Goal: Task Accomplishment & Management: Complete application form

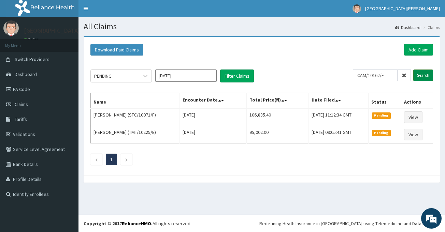
type input "CAM/10162/F"
click at [422, 75] on input "Search" at bounding box center [423, 76] width 20 height 12
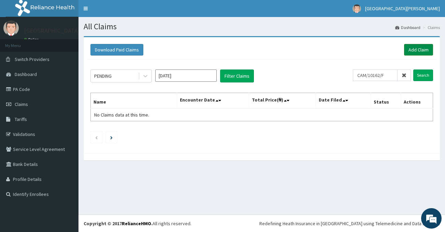
click at [412, 51] on link "Add Claim" at bounding box center [418, 50] width 29 height 12
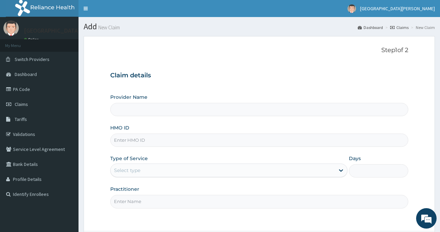
type input "ST. Catherine's Specialist Hospital -Rivers"
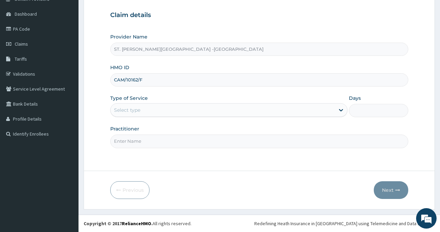
type input "CAM/10162/F"
drag, startPoint x: 191, startPoint y: 108, endPoint x: 187, endPoint y: 117, distance: 10.7
click at [190, 108] on div "Select type" at bounding box center [223, 110] width 224 height 11
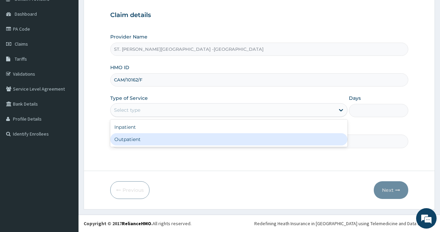
click at [174, 139] on div "Outpatient" at bounding box center [228, 139] width 237 height 12
type input "1"
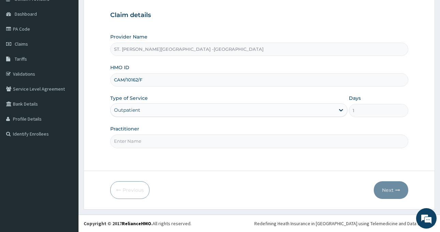
click at [161, 110] on div "Outpatient" at bounding box center [223, 110] width 224 height 11
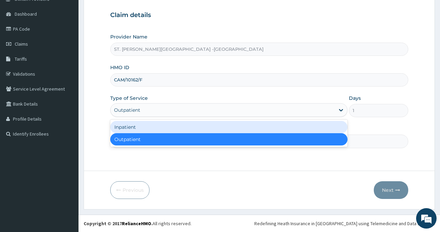
click at [158, 128] on div "Inpatient" at bounding box center [228, 127] width 237 height 12
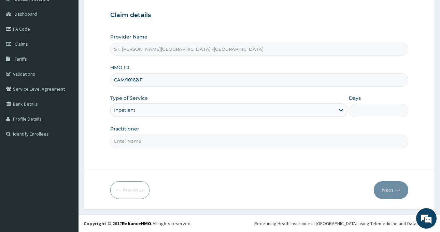
drag, startPoint x: 376, startPoint y: 112, endPoint x: 374, endPoint y: 116, distance: 4.6
click at [376, 111] on input "Days" at bounding box center [378, 110] width 59 height 13
type input "2"
click at [189, 141] on input "Practitioner" at bounding box center [259, 141] width 298 height 13
type input "LUBA"
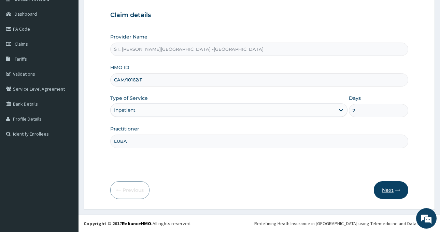
click at [389, 192] on button "Next" at bounding box center [391, 190] width 34 height 18
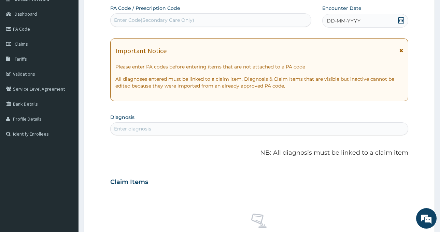
scroll to position [0, 0]
click at [179, 20] on div "Enter Code(Secondary Care Only)" at bounding box center [154, 20] width 80 height 7
paste input "PA/EFE08D"
type input "PA/EFE08D"
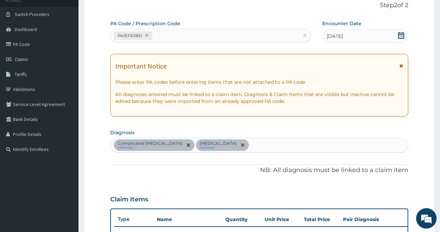
scroll to position [44, 0]
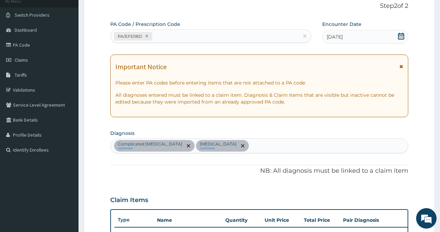
click at [171, 37] on div "PA/EFE08D" at bounding box center [205, 36] width 188 height 11
paste input "PA/FED855"
type input "PA/FED855"
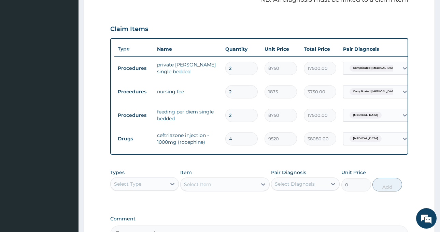
scroll to position [136, 0]
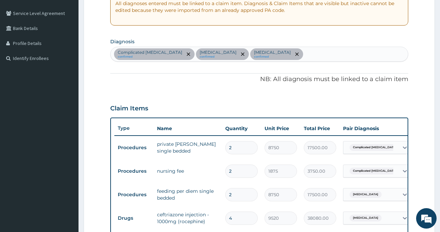
click at [281, 51] on div "Complicated malaria confirmed Essential hypertension confirmed Sepsis confirmed" at bounding box center [259, 54] width 297 height 14
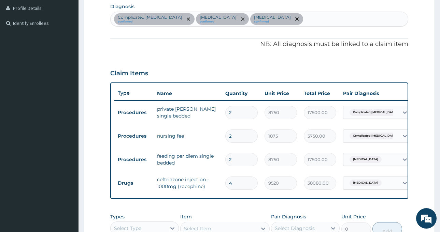
scroll to position [238, 0]
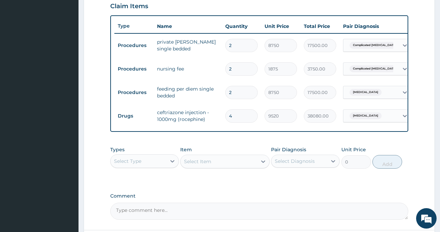
click at [140, 165] on div "Select Type" at bounding box center [127, 161] width 27 height 7
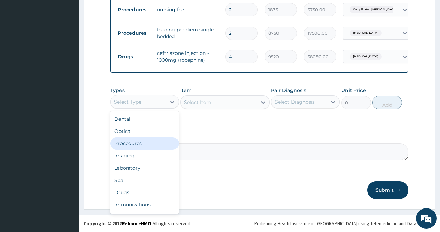
scroll to position [303, 0]
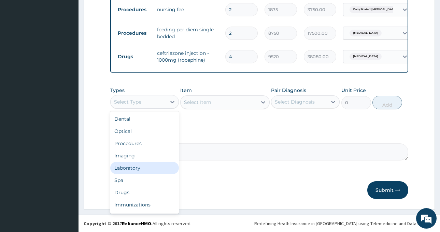
click at [127, 167] on div "Laboratory" at bounding box center [144, 168] width 69 height 12
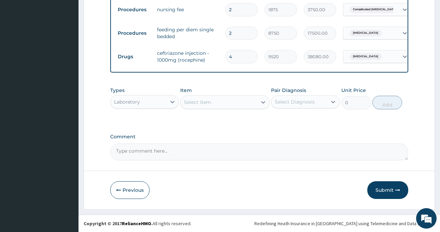
click at [239, 102] on div "Select Item" at bounding box center [218, 102] width 76 height 11
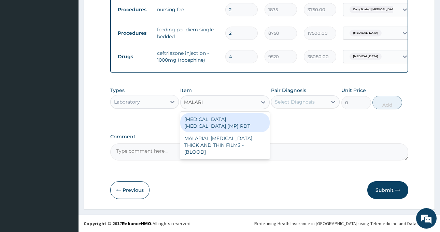
type input "MALARIA"
click at [235, 117] on div "MALARIA PARASITE (MP) RDT" at bounding box center [224, 122] width 89 height 19
type input "2000"
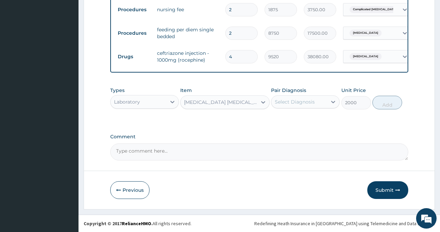
click at [298, 105] on div "Select Diagnosis" at bounding box center [299, 102] width 56 height 11
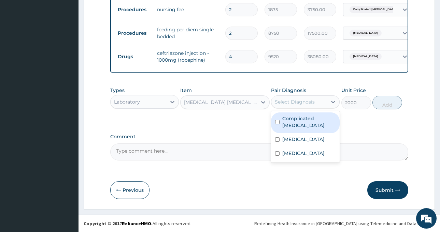
click at [307, 120] on label "Complicated malaria" at bounding box center [308, 122] width 53 height 14
checkbox input "true"
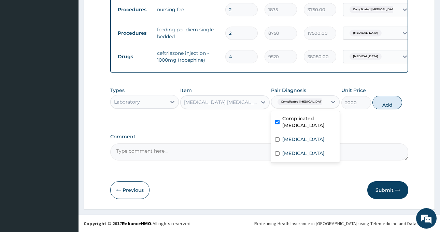
drag, startPoint x: 397, startPoint y: 99, endPoint x: 377, endPoint y: 106, distance: 22.1
click at [397, 99] on button "Add" at bounding box center [387, 103] width 30 height 14
type input "0"
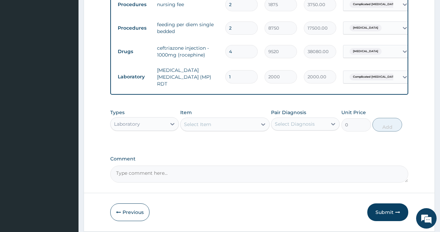
click at [213, 125] on div "Select Item" at bounding box center [218, 124] width 76 height 11
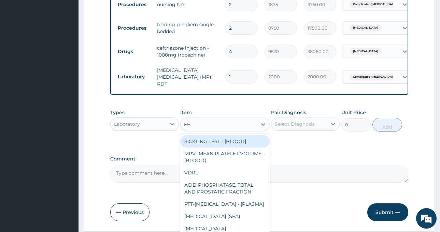
type input "FBC"
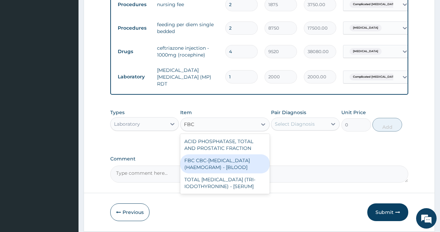
click at [214, 169] on div "FBC CBC-COMPLETE BLOOD COUNT (HAEMOGRAM) - [BLOOD]" at bounding box center [224, 164] width 89 height 19
type input "5000"
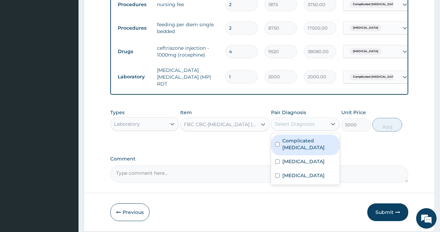
click at [307, 119] on div "Select Diagnosis" at bounding box center [305, 124] width 69 height 13
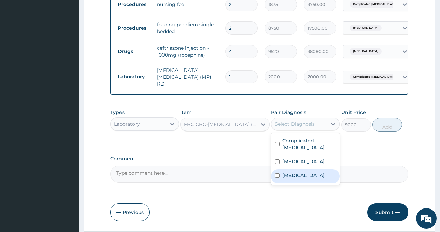
click at [308, 177] on div "Sepsis" at bounding box center [305, 177] width 69 height 14
checkbox input "true"
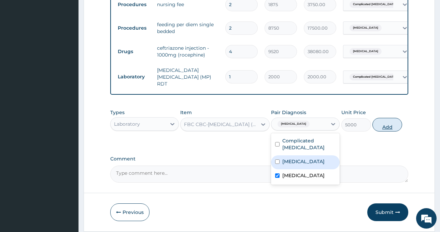
click at [383, 127] on button "Add" at bounding box center [387, 125] width 30 height 14
type input "0"
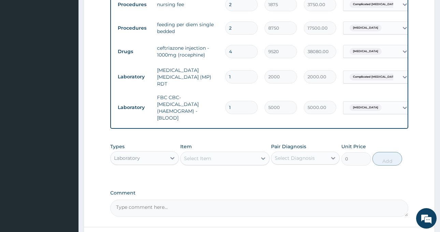
click at [152, 164] on div "Laboratory" at bounding box center [139, 158] width 56 height 11
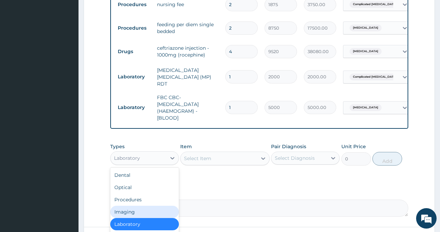
scroll to position [23, 0]
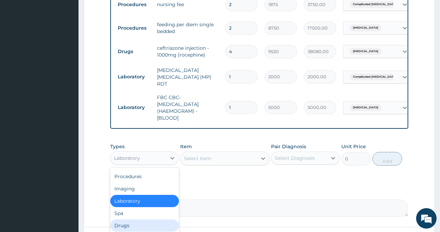
click at [142, 226] on div "Drugs" at bounding box center [144, 226] width 69 height 12
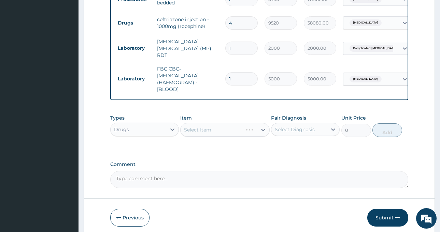
scroll to position [361, 0]
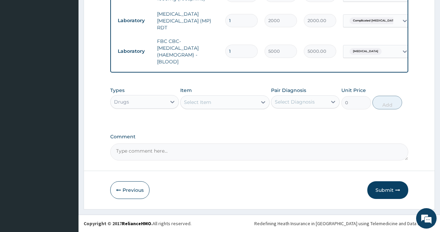
click at [237, 103] on div "Select Item" at bounding box center [218, 102] width 76 height 11
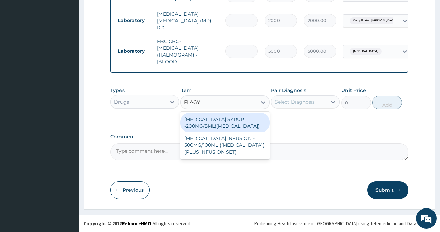
type input "FLAGYL"
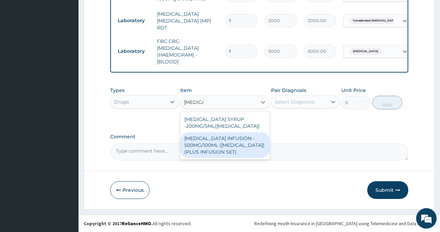
click at [244, 146] on div "[MEDICAL_DATA] INFUSION - 500MG/100ML ([MEDICAL_DATA])(PLUS INFUSION SET)" at bounding box center [224, 145] width 89 height 26
type input "923.9999999999999"
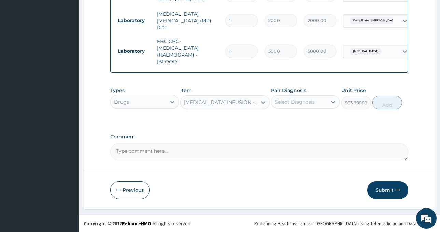
click at [306, 97] on div "Select Diagnosis" at bounding box center [299, 102] width 56 height 11
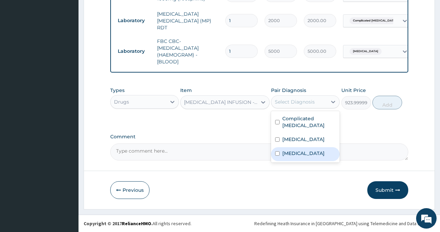
click at [295, 154] on label "Sepsis" at bounding box center [303, 153] width 42 height 7
checkbox input "true"
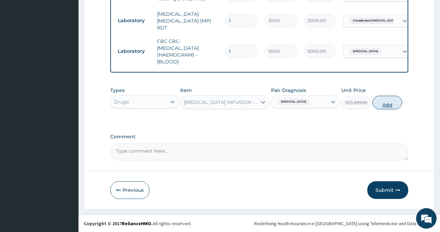
click at [389, 99] on button "Add" at bounding box center [387, 103] width 30 height 14
type input "0"
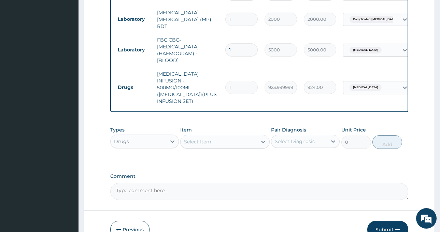
drag, startPoint x: 238, startPoint y: 78, endPoint x: 219, endPoint y: 82, distance: 19.5
click at [219, 82] on tr "Drugs METRONIDAZOLE INFUSION - 500MG/100ML (FLAGYL)(PLUS INFUSION SET) 1 923.99…" at bounding box center [281, 87] width 334 height 41
type input "6"
type input "5544.00"
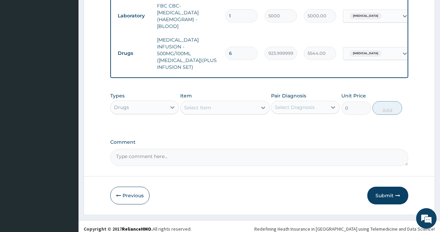
type input "6"
click at [204, 104] on div "Select Item" at bounding box center [197, 107] width 27 height 7
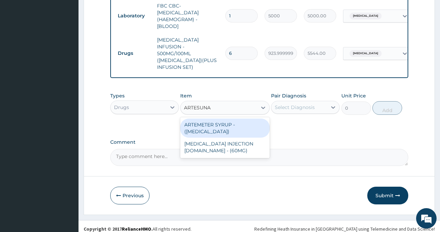
type input "ARTESUNAT"
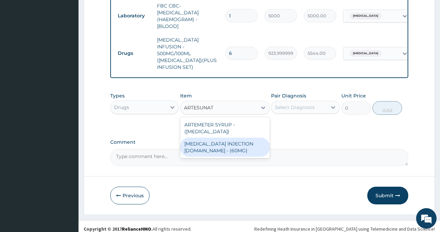
click at [239, 139] on div "[MEDICAL_DATA] INJECTION [DOMAIN_NAME] - (60MG)" at bounding box center [224, 147] width 89 height 19
type input "1596"
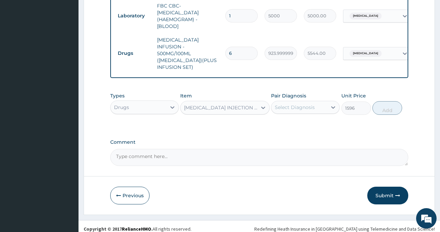
click at [313, 104] on div "Select Diagnosis" at bounding box center [295, 107] width 40 height 7
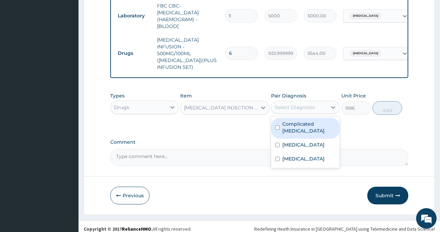
click at [320, 121] on label "Complicated malaria" at bounding box center [308, 128] width 53 height 14
checkbox input "true"
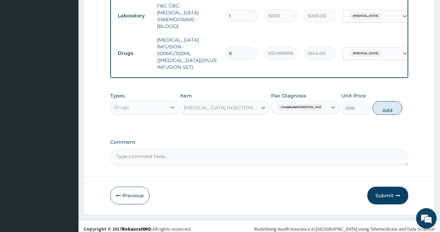
click at [384, 105] on button "Add" at bounding box center [387, 108] width 30 height 14
type input "0"
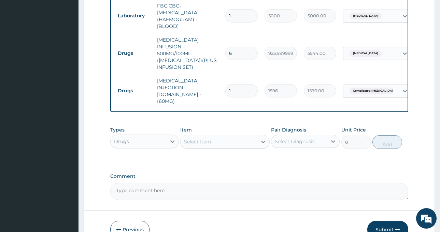
drag, startPoint x: 233, startPoint y: 75, endPoint x: 228, endPoint y: 77, distance: 5.6
click at [228, 84] on input "1" at bounding box center [241, 90] width 32 height 13
type input "6"
type input "9576.00"
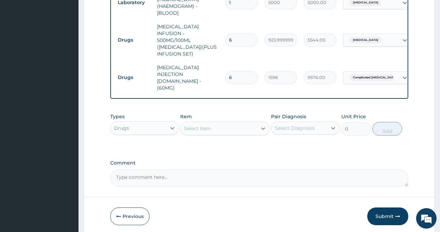
scroll to position [418, 0]
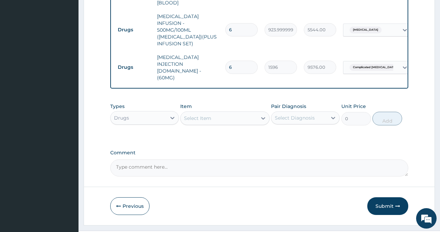
type input "6"
click at [203, 115] on div "Select Item" at bounding box center [197, 118] width 27 height 7
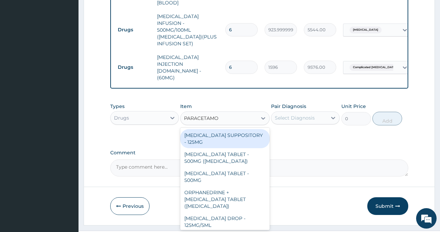
type input "PARACETAMOL"
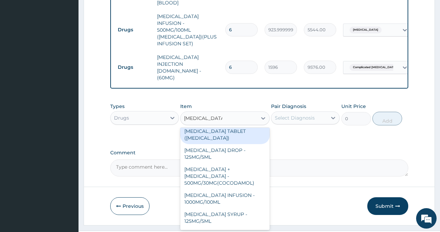
scroll to position [79, 0]
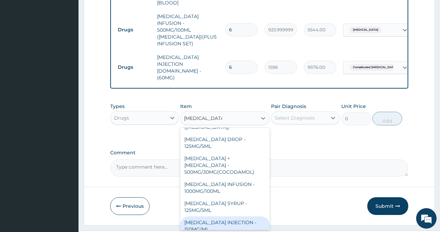
click at [232, 217] on div "PARACETAMOL INJECTION - 150MG/ML" at bounding box center [224, 226] width 89 height 19
type input "560"
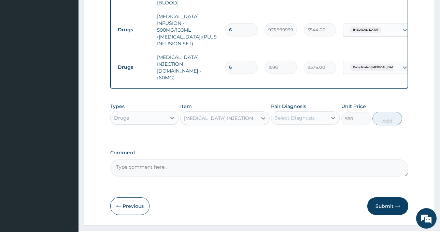
click at [304, 115] on div "Select Diagnosis" at bounding box center [295, 118] width 40 height 7
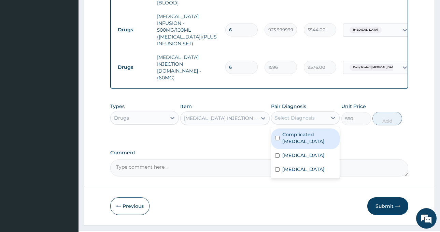
click at [312, 131] on label "Complicated malaria" at bounding box center [308, 138] width 53 height 14
checkbox input "true"
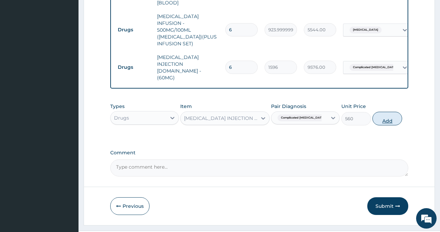
click at [382, 112] on button "Add" at bounding box center [387, 119] width 30 height 14
type input "0"
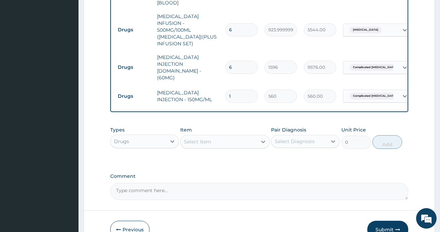
drag, startPoint x: 234, startPoint y: 76, endPoint x: 216, endPoint y: 78, distance: 17.5
click at [216, 85] on tr "Drugs PARACETAMOL INJECTION - 150MG/ML 1 560 560.00 Complicated malaria Delete" at bounding box center [281, 97] width 334 height 24
type input "8"
type input "4480.00"
type input "8"
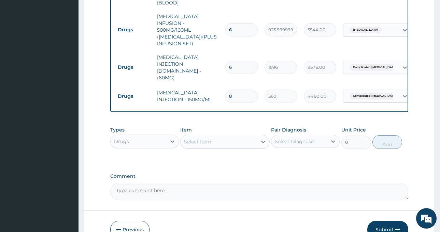
click at [207, 139] on div "Select Item" at bounding box center [197, 142] width 27 height 7
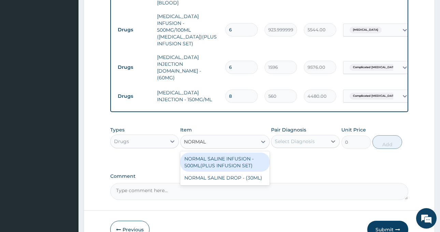
type input "NORMAL"
click at [244, 153] on div "NORMAL SALINE INFUSION - 500ML(PLUS INFUSION SET)" at bounding box center [224, 162] width 89 height 19
type input "1092"
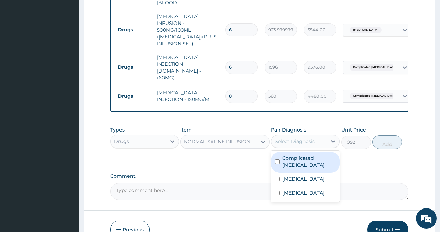
click at [287, 138] on div "Select Diagnosis" at bounding box center [295, 141] width 40 height 7
click at [303, 155] on label "Complicated malaria" at bounding box center [308, 162] width 53 height 14
checkbox input "true"
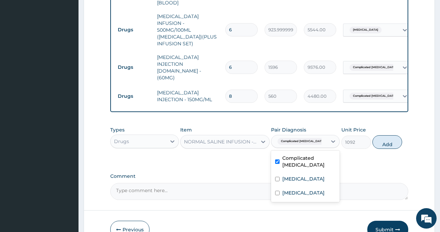
drag, startPoint x: 392, startPoint y: 125, endPoint x: 267, endPoint y: 125, distance: 124.9
click at [389, 135] on button "Add" at bounding box center [387, 142] width 30 height 14
type input "0"
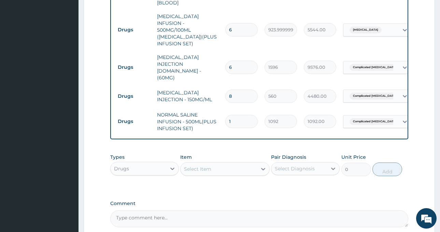
drag, startPoint x: 237, startPoint y: 99, endPoint x: 202, endPoint y: 108, distance: 36.4
click at [202, 108] on tr "Drugs NORMAL SALINE INFUSION - 500ML(PLUS INFUSION SET) 1 1092 1092.00 Complica…" at bounding box center [281, 121] width 334 height 27
type input "3"
type input "3276.00"
type input "3"
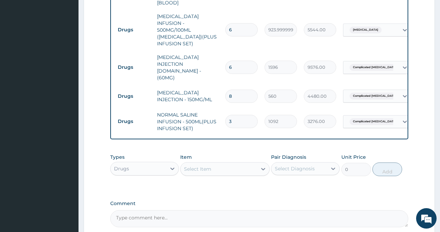
click at [198, 164] on div "Select Item" at bounding box center [218, 169] width 76 height 11
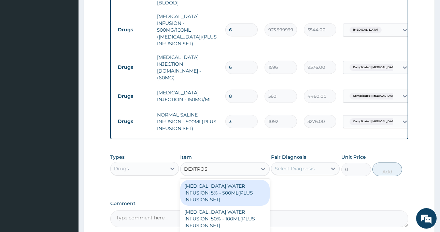
type input "DEXTROSE"
click at [224, 180] on div "DEXTROSE WATER INFUSION: 5% - 500ML(PLUS INFUSION SET)" at bounding box center [224, 193] width 89 height 26
type input "1092"
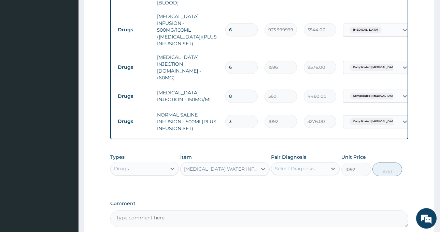
click at [315, 163] on div "Select Diagnosis" at bounding box center [299, 168] width 56 height 11
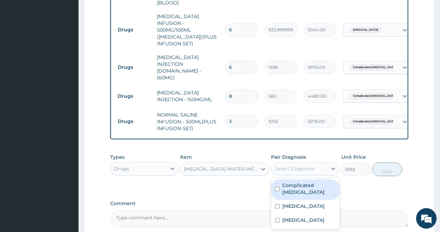
click at [304, 179] on div "Complicated malaria" at bounding box center [305, 189] width 69 height 21
checkbox input "true"
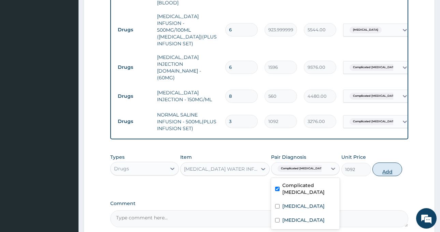
click at [388, 163] on button "Add" at bounding box center [387, 170] width 30 height 14
type input "0"
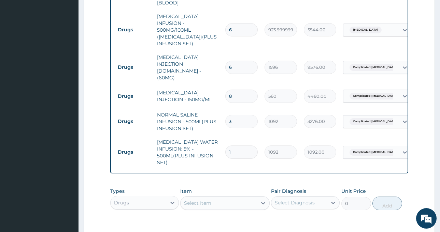
drag, startPoint x: 230, startPoint y: 132, endPoint x: 191, endPoint y: 141, distance: 39.6
click at [191, 141] on tr "Drugs DEXTROSE WATER INFUSION: 5% - 500ML(PLUS INFUSION SET) 1 1092 1092.00 Com…" at bounding box center [281, 152] width 334 height 34
type input "3"
type input "3276.00"
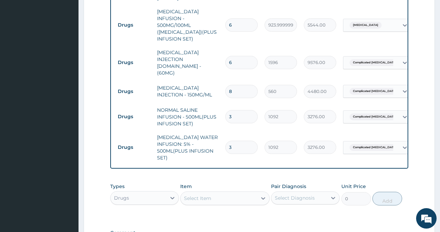
scroll to position [503, 0]
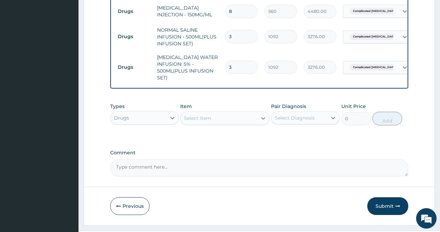
type input "3"
click at [221, 113] on div "Select Item" at bounding box center [218, 118] width 76 height 11
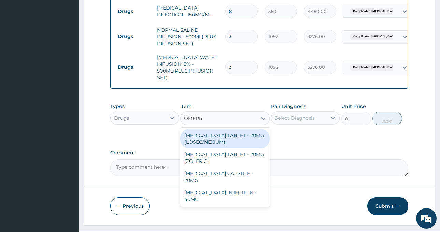
type input "OMEPRA"
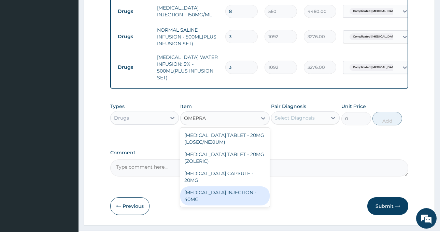
click at [230, 187] on div "OMEPRAZOLE INJECTION - 40MG" at bounding box center [224, 196] width 89 height 19
type input "1400"
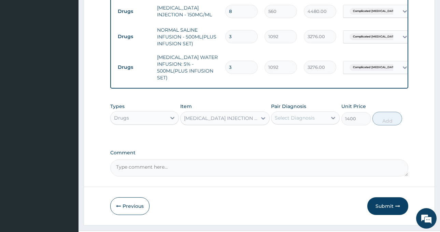
click at [305, 115] on div "Select Diagnosis" at bounding box center [295, 118] width 40 height 7
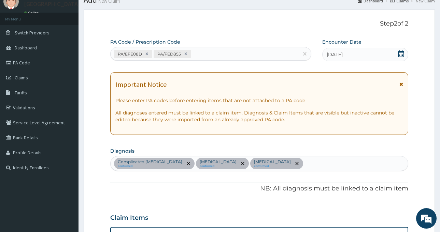
scroll to position [26, 0]
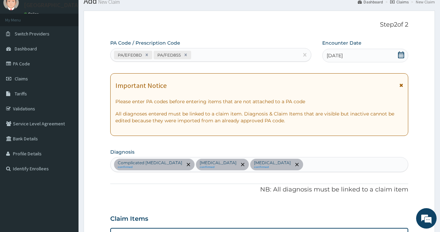
click at [214, 55] on div "PA/EFE08D PA/FED855" at bounding box center [205, 54] width 188 height 11
paste input "PA/8CA7E4"
type input "PA/8CA7E4"
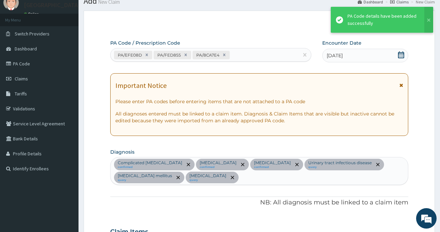
scroll to position [522, 0]
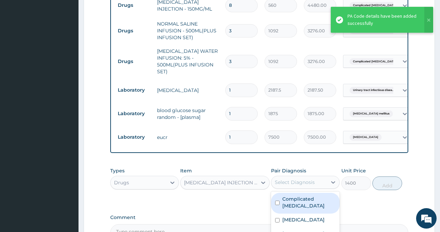
click at [300, 179] on div "Select Diagnosis" at bounding box center [295, 182] width 40 height 7
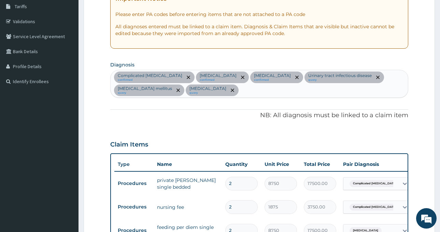
scroll to position [109, 0]
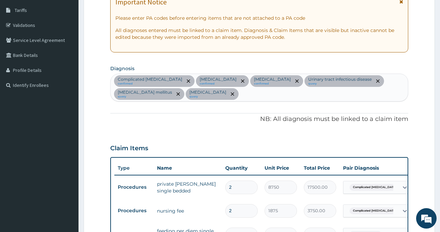
click at [212, 86] on small "confirmed" at bounding box center [218, 83] width 37 height 3
type input "PEPT"
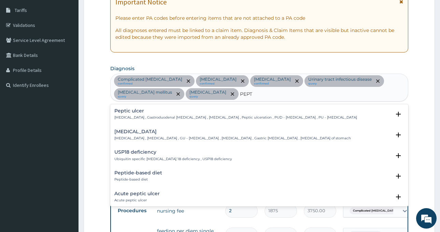
click at [212, 118] on p "Peptic ulcer , Gastroduodenal ulcer , Peptic ulcer disease , Peptic ulceration …" at bounding box center [235, 117] width 243 height 5
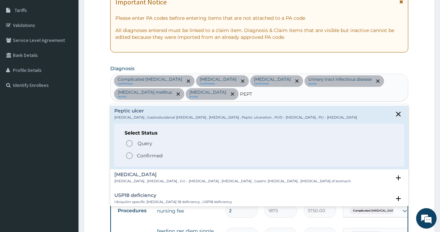
click at [132, 156] on icon "status option filled" at bounding box center [129, 156] width 8 height 8
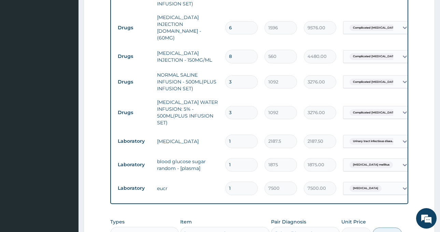
scroll to position [484, 0]
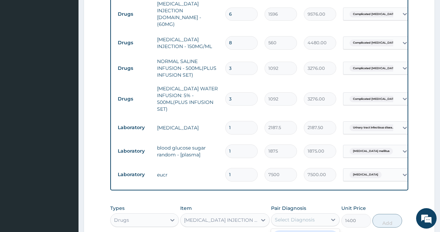
click at [300, 217] on div "Select Diagnosis" at bounding box center [295, 220] width 40 height 7
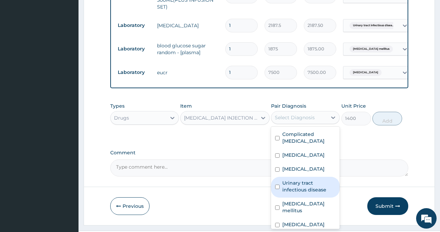
scroll to position [26, 0]
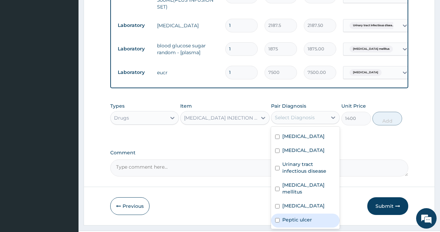
click at [300, 217] on label "Peptic ulcer" at bounding box center [297, 220] width 30 height 7
checkbox input "true"
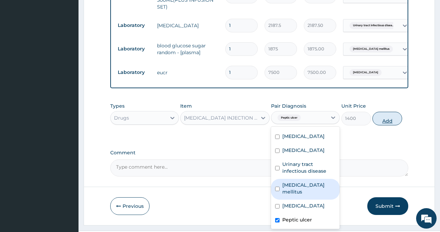
click at [387, 112] on button "Add" at bounding box center [387, 119] width 30 height 14
type input "0"
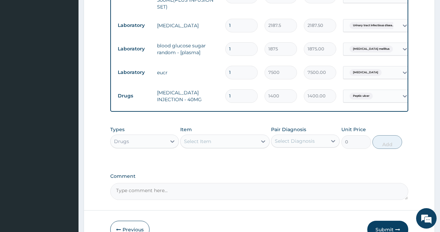
drag, startPoint x: 237, startPoint y: 75, endPoint x: 221, endPoint y: 80, distance: 17.1
click at [221, 84] on tr "Drugs OMEPRAZOLE INJECTION - 40MG 1 1400 1400.00 Peptic ulcer Delete" at bounding box center [281, 96] width 334 height 24
type input "2"
type input "2800.00"
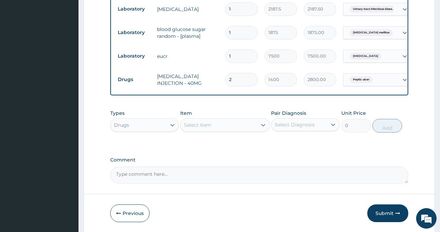
scroll to position [610, 0]
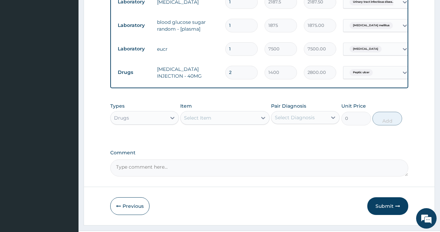
type input "2"
click at [133, 113] on div "Drugs" at bounding box center [139, 118] width 56 height 11
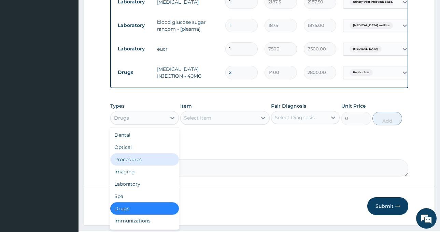
click at [136, 154] on div "Procedures" at bounding box center [144, 160] width 69 height 12
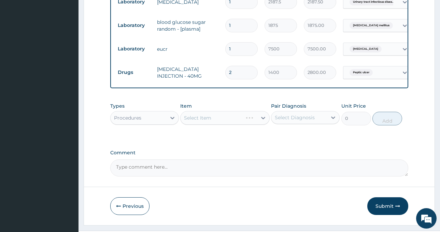
click at [223, 111] on div "Select Item" at bounding box center [224, 118] width 89 height 14
click at [223, 113] on div "Select Item" at bounding box center [218, 118] width 76 height 11
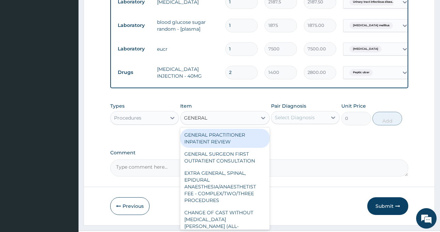
type input "GENERAL P"
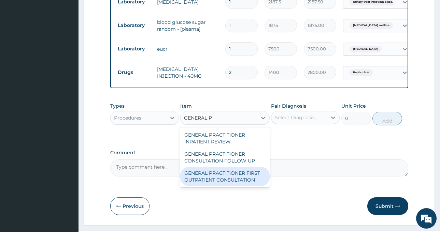
click at [244, 167] on div "GENERAL PRACTITIONER FIRST OUTPATIENT CONSULTATION" at bounding box center [224, 176] width 89 height 19
type input "3750"
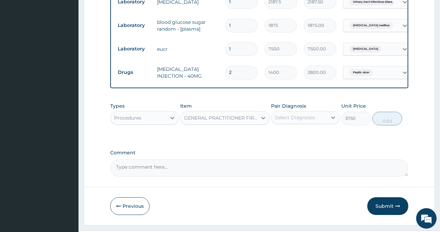
click at [310, 114] on div "Select Diagnosis" at bounding box center [295, 117] width 40 height 7
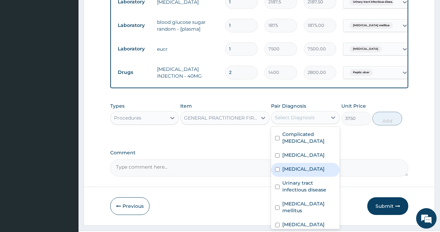
scroll to position [26, 0]
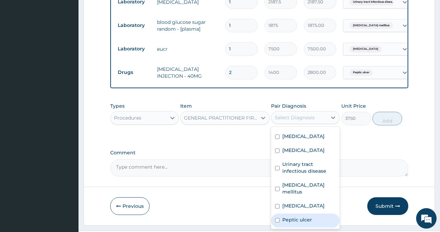
click at [305, 217] on label "Peptic ulcer" at bounding box center [297, 220] width 30 height 7
checkbox input "true"
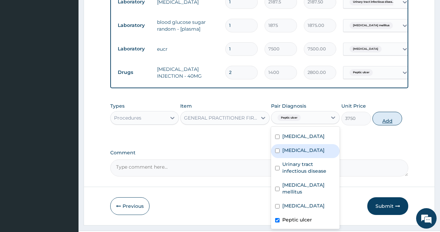
click at [391, 112] on button "Add" at bounding box center [387, 119] width 30 height 14
type input "0"
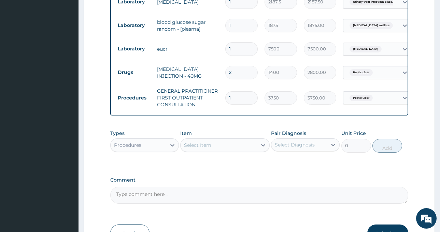
click at [383, 225] on button "Submit" at bounding box center [387, 234] width 41 height 18
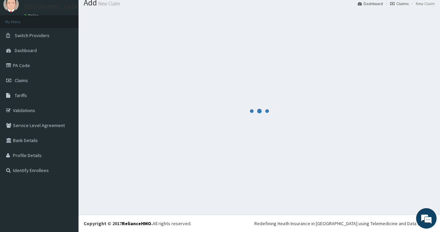
scroll to position [24, 0]
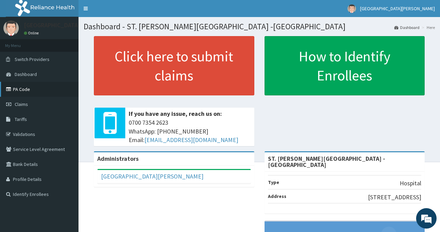
click at [26, 88] on link "PA Code" at bounding box center [39, 89] width 78 height 15
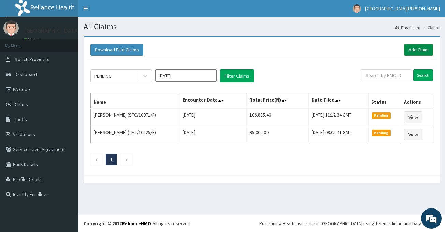
click at [422, 54] on link "Add Claim" at bounding box center [418, 50] width 29 height 12
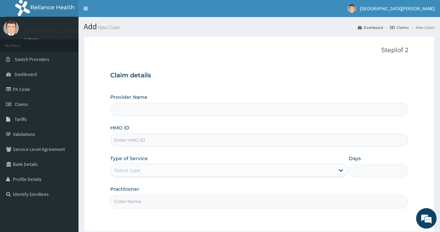
type input "ST. [PERSON_NAME][GEOGRAPHIC_DATA] -[GEOGRAPHIC_DATA]"
click at [135, 140] on input "HMO ID" at bounding box center [259, 140] width 298 height 13
paste input "CAM/10162/F"
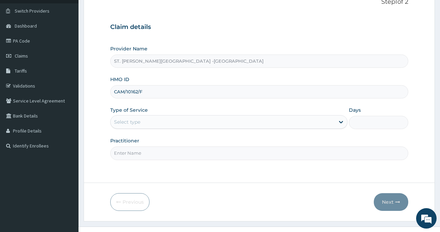
scroll to position [60, 0]
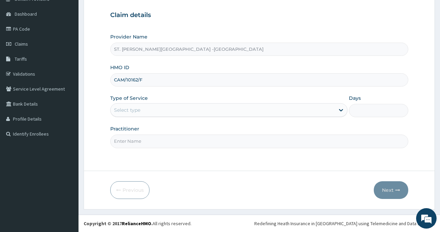
type input "CAM/10162/F"
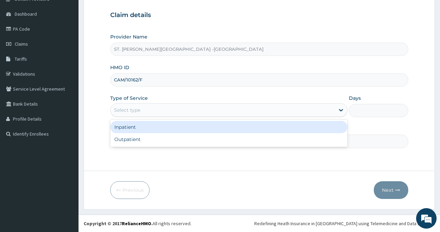
click at [152, 112] on div "Select type" at bounding box center [223, 110] width 224 height 11
click at [155, 131] on div "Inpatient" at bounding box center [228, 127] width 237 height 12
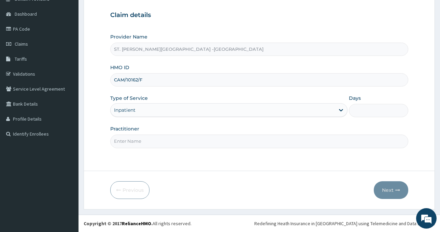
click at [367, 111] on input "Days" at bounding box center [378, 110] width 59 height 13
type input "2"
click at [155, 140] on input "Practitioner" at bounding box center [259, 141] width 298 height 13
type input "LUBA"
click at [388, 191] on button "Next" at bounding box center [391, 190] width 34 height 18
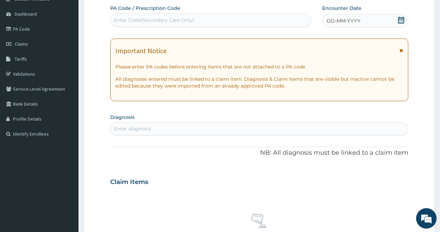
click at [165, 18] on div "Enter Code(Secondary Care Only)" at bounding box center [154, 20] width 80 height 7
paste input "PA/71A7BB"
type input "PA/71A7BB"
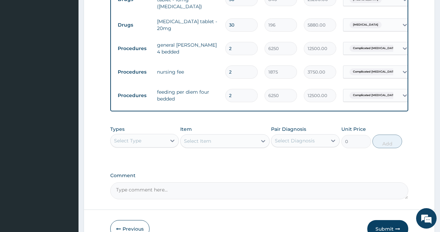
scroll to position [347, 0]
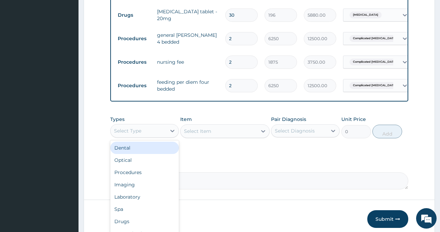
click at [136, 130] on div "Select Type" at bounding box center [127, 131] width 27 height 7
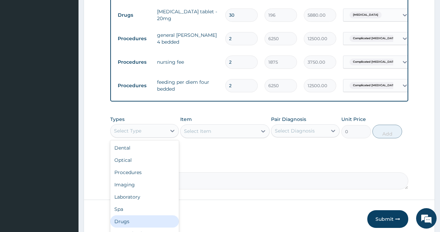
click at [134, 220] on div "Drugs" at bounding box center [144, 222] width 69 height 12
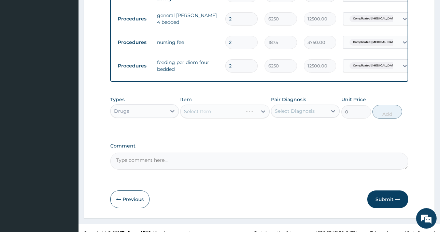
scroll to position [377, 0]
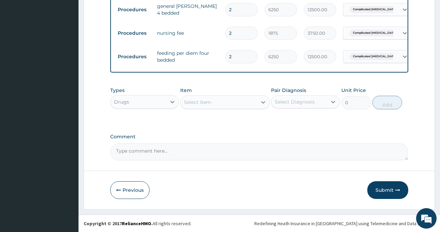
click at [210, 102] on div "Select Item" at bounding box center [197, 102] width 27 height 7
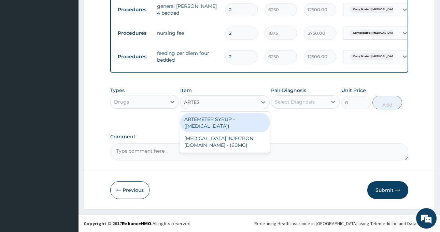
type input "ARTE"
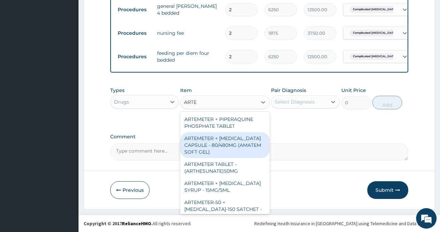
click at [224, 142] on div "ARTEMETER + [MEDICAL_DATA] CAPSULE - 80/480MG (AMATEM SOFT GEL)" at bounding box center [224, 145] width 89 height 26
type input "420"
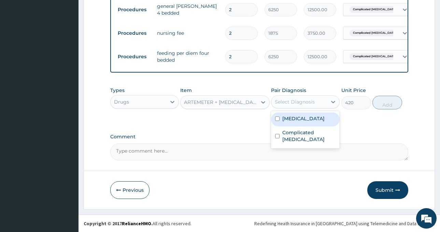
click at [303, 100] on div "Select Diagnosis" at bounding box center [295, 102] width 40 height 7
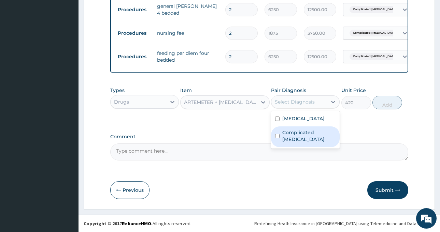
click at [308, 142] on label "Complicated malaria" at bounding box center [308, 136] width 53 height 14
checkbox input "true"
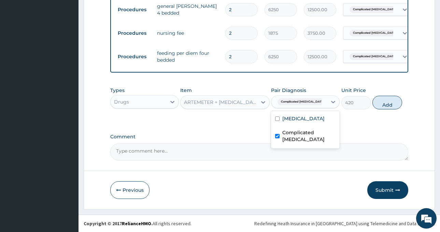
click at [188, 120] on div "Types Drugs Item ARTEMETER + LUMEFANTRINE CAPSULE - 80/480MG (AMATEM SOFT GEL) …" at bounding box center [259, 104] width 298 height 40
click at [393, 100] on button "Add" at bounding box center [387, 103] width 30 height 14
type input "0"
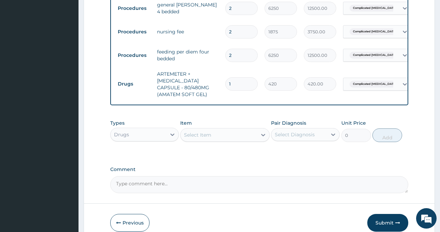
drag, startPoint x: 243, startPoint y: 81, endPoint x: 221, endPoint y: 87, distance: 23.0
click at [221, 87] on tr "Drugs ARTEMETER + LUMEFANTRINE CAPSULE - 80/480MG (AMATEM SOFT GEL) 1 420 420.0…" at bounding box center [281, 84] width 334 height 34
type input "6"
type input "2520.00"
type input "6"
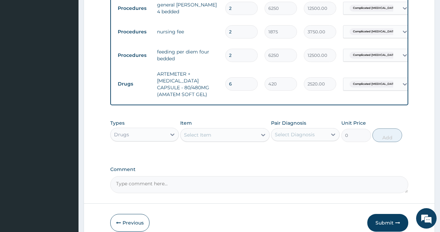
click at [210, 135] on div "Select Item" at bounding box center [197, 135] width 27 height 7
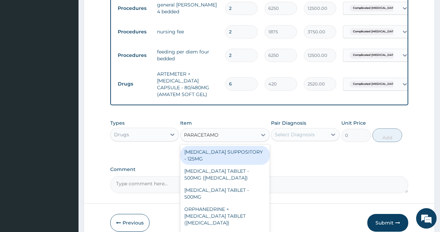
type input "[MEDICAL_DATA]"
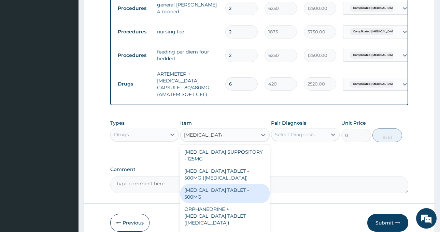
click at [228, 194] on div "[MEDICAL_DATA] TABLET - 500MG" at bounding box center [224, 193] width 89 height 19
type input "33.599999999999994"
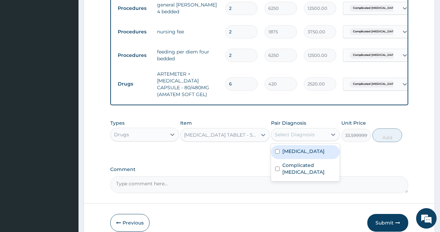
click at [294, 135] on div "Select Diagnosis" at bounding box center [295, 134] width 40 height 7
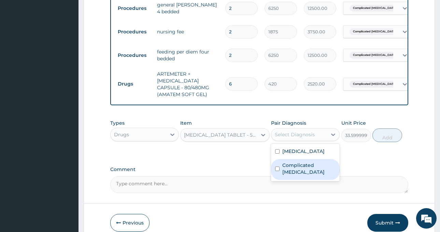
click at [306, 174] on label "Complicated malaria" at bounding box center [308, 169] width 53 height 14
checkbox input "true"
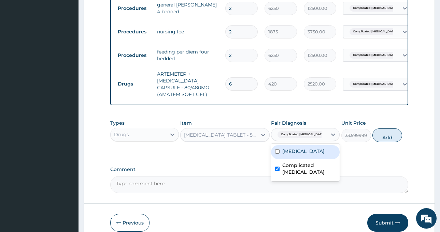
click at [385, 138] on button "Add" at bounding box center [387, 136] width 30 height 14
type input "0"
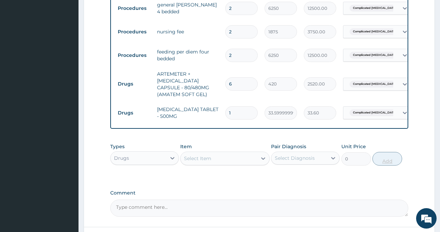
type input "18"
type input "604.80"
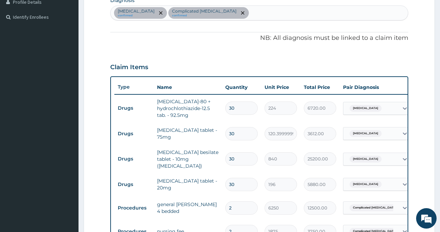
scroll to position [162, 0]
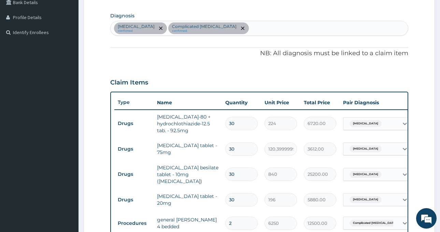
type input "18"
click at [247, 30] on div "Essential hypertension confirmed Complicated malaria confirmed" at bounding box center [259, 28] width 297 height 14
type input "SEPSIS"
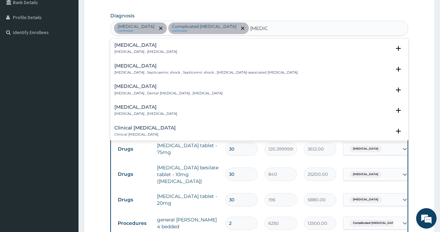
click at [132, 48] on h4 "Sepsis" at bounding box center [145, 45] width 63 height 5
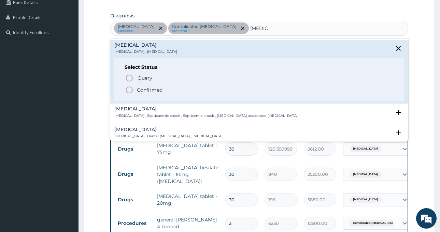
click at [143, 89] on p "Confirmed" at bounding box center [150, 90] width 26 height 7
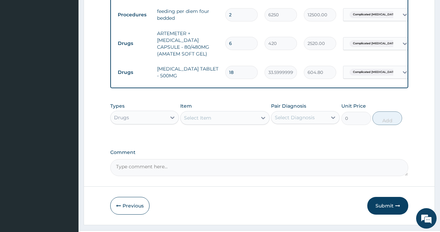
scroll to position [435, 0]
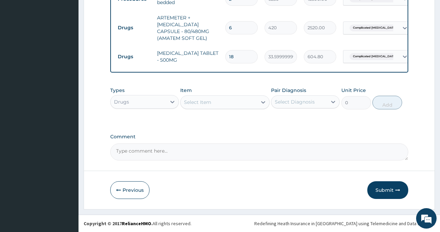
click at [212, 102] on div "Select Item" at bounding box center [218, 102] width 76 height 11
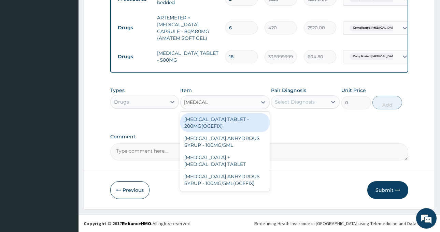
type input "CEFIXIME"
type input "CEFIXIM"
click at [226, 120] on div "[MEDICAL_DATA] TABLET - 200MG(OCEFIX)" at bounding box center [224, 122] width 89 height 19
type input "224"
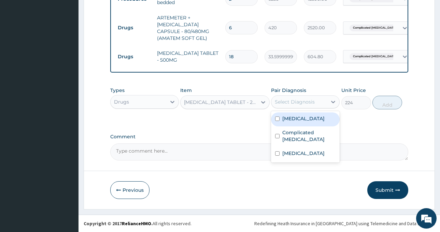
click at [310, 99] on div "Select Diagnosis" at bounding box center [295, 102] width 40 height 7
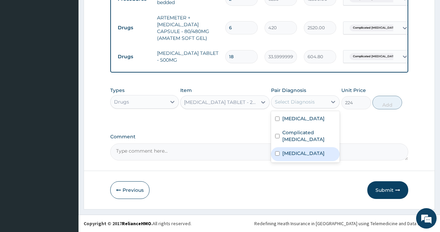
click at [303, 152] on div "Sepsis" at bounding box center [305, 154] width 69 height 14
checkbox input "true"
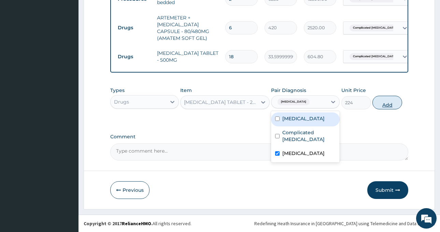
click at [388, 102] on button "Add" at bounding box center [387, 103] width 30 height 14
type input "0"
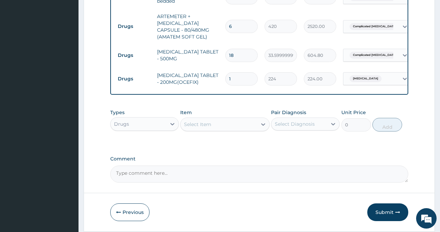
drag, startPoint x: 240, startPoint y: 69, endPoint x: 212, endPoint y: 83, distance: 31.0
click at [212, 83] on tr "Drugs CEFIXIME TABLET - 200MG(OCEFIX) 1 224 224.00 Sepsis Delete" at bounding box center [281, 79] width 334 height 24
type input "2"
type input "448.00"
type input "28"
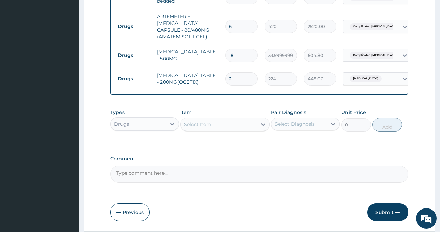
type input "6272.00"
type input "28"
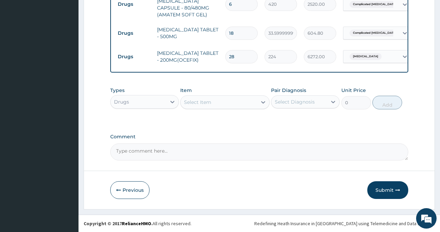
click at [379, 191] on button "Submit" at bounding box center [387, 190] width 41 height 18
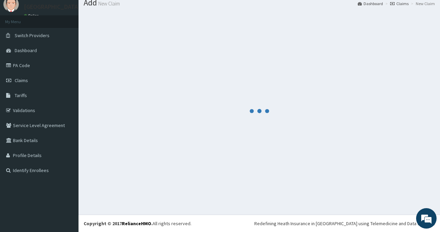
scroll to position [24, 0]
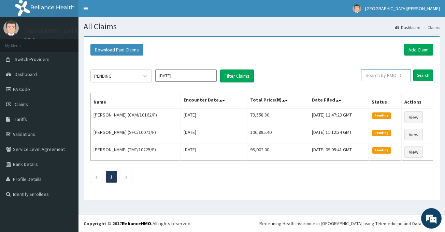
click at [376, 74] on input "text" at bounding box center [386, 76] width 50 height 12
paste input "SFA/11952/A"
type input "SFA/11952/A"
click at [420, 75] on input "Search" at bounding box center [423, 76] width 20 height 12
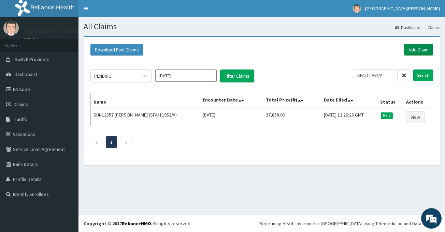
click at [414, 55] on link "Add Claim" at bounding box center [418, 50] width 29 height 12
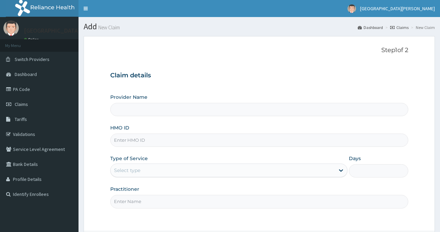
drag, startPoint x: 0, startPoint y: 0, endPoint x: 127, endPoint y: 139, distance: 187.8
click at [127, 139] on input "HMO ID" at bounding box center [259, 140] width 298 height 13
paste input "SFA/11952/A"
type input "SFA/11952/A"
type input "ST. Catherine's Specialist Hospital -Rivers"
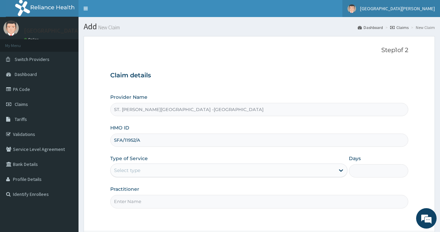
type input "SFA/11952/A"
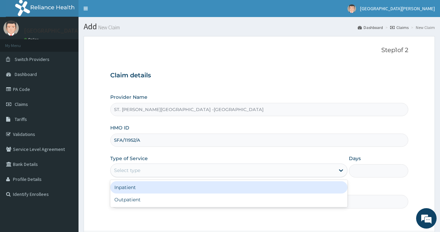
click at [141, 168] on div "Select type" at bounding box center [223, 170] width 224 height 11
click at [138, 186] on div "Inpatient" at bounding box center [228, 187] width 237 height 12
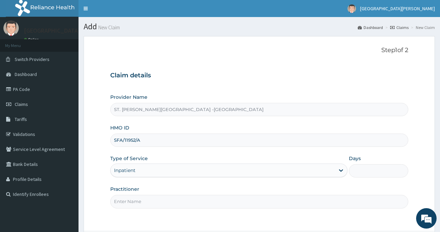
click at [131, 200] on input "Practitioner" at bounding box center [259, 201] width 298 height 13
type input "LUBA"
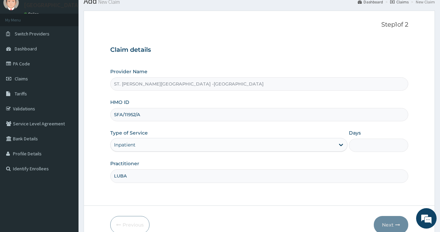
scroll to position [60, 0]
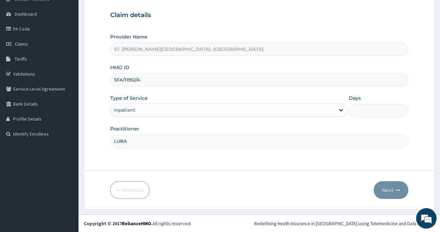
click at [376, 111] on input "Days" at bounding box center [378, 110] width 59 height 13
type input "2"
click at [385, 189] on button "Next" at bounding box center [391, 190] width 34 height 18
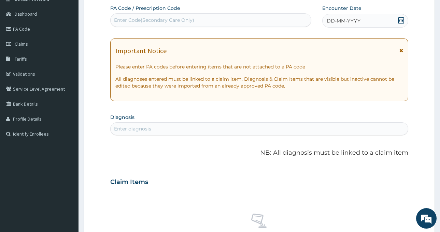
click at [154, 15] on div "Enter Code(Secondary Care Only)" at bounding box center [211, 20] width 200 height 11
paste input "PA/D14224"
type input "PA/D14224"
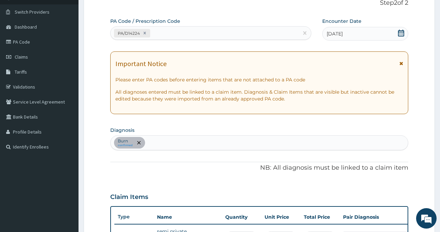
scroll to position [10, 0]
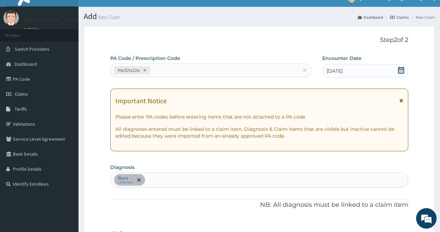
click at [157, 68] on div "PA/D14224" at bounding box center [205, 70] width 188 height 11
paste input "PA/AD0E9B"
type input "PA/AD0E9B"
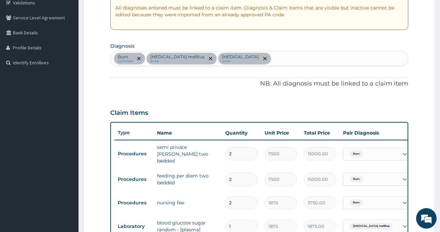
scroll to position [126, 0]
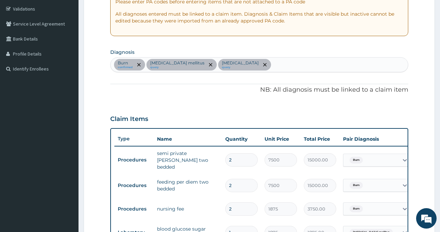
click at [279, 66] on div "Burn confirmed Diabetes mellitus query Electrolyte imbalance query" at bounding box center [259, 65] width 297 height 14
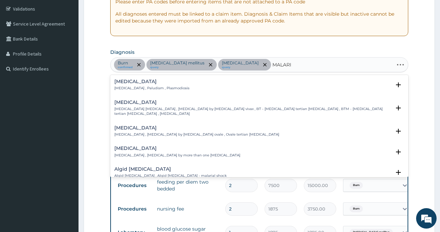
type input "MALARIA"
click at [142, 82] on h4 "Malaria" at bounding box center [151, 81] width 75 height 5
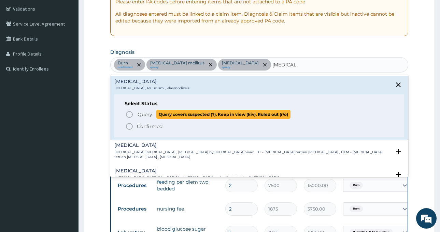
click at [140, 113] on span "Query" at bounding box center [144, 114] width 15 height 7
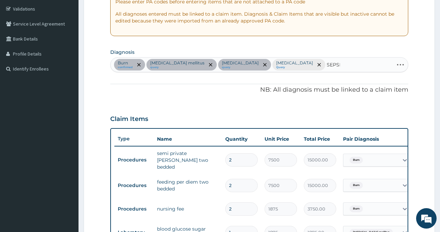
type input "SEPSIS"
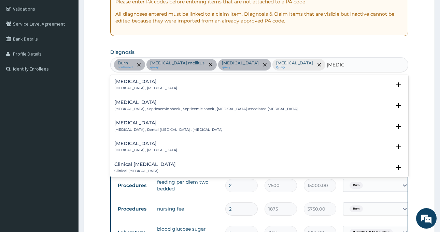
click at [177, 82] on div "Sepsis Systemic infection , Sepsis" at bounding box center [259, 85] width 290 height 12
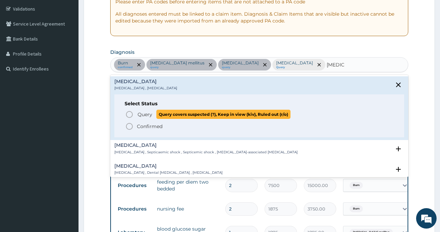
click at [140, 113] on span "Query" at bounding box center [144, 114] width 15 height 7
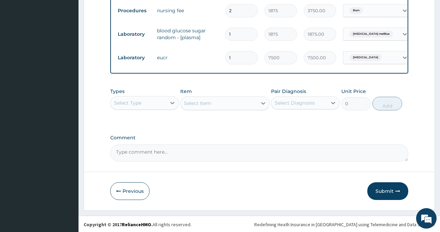
scroll to position [326, 0]
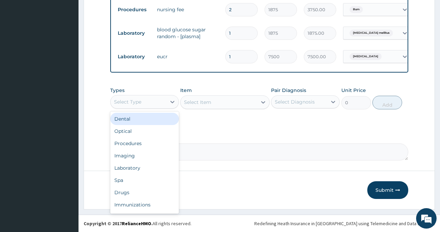
click at [139, 98] on div "Select Type" at bounding box center [139, 102] width 56 height 11
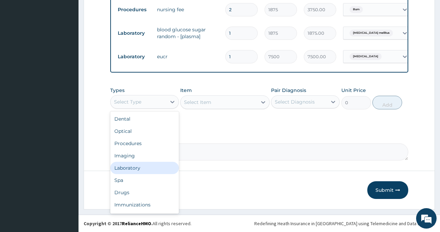
click at [135, 167] on div "Laboratory" at bounding box center [144, 168] width 69 height 12
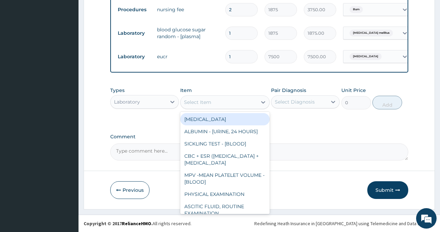
click at [232, 104] on div "Select Item" at bounding box center [218, 102] width 76 height 11
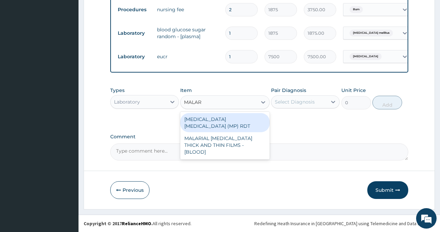
type input "MALARI"
click at [235, 116] on div "MALARIA PARASITE (MP) RDT" at bounding box center [224, 122] width 89 height 19
type input "2000"
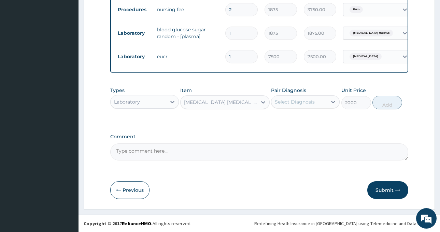
click at [289, 102] on div "Select Diagnosis" at bounding box center [295, 102] width 40 height 7
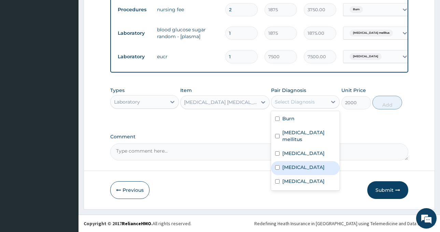
click at [297, 164] on label "Malaria" at bounding box center [303, 167] width 42 height 7
checkbox input "true"
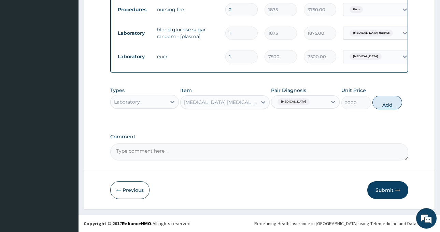
click at [389, 103] on button "Add" at bounding box center [387, 103] width 30 height 14
type input "0"
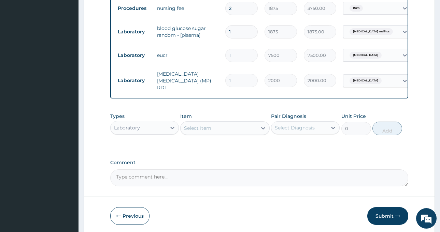
click at [208, 125] on div "Select Item" at bounding box center [197, 128] width 27 height 7
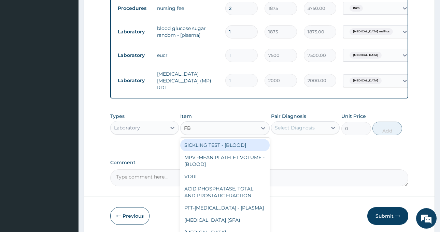
type input "FBC"
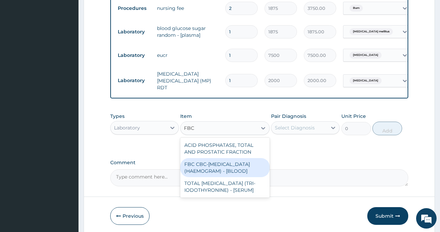
click at [201, 169] on div "FBC CBC-COMPLETE BLOOD COUNT (HAEMOGRAM) - [BLOOD]" at bounding box center [224, 167] width 89 height 19
type input "5000"
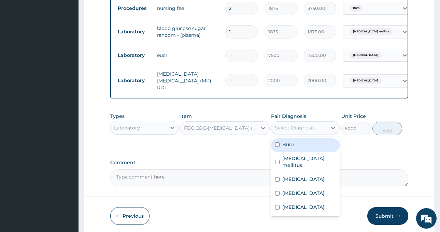
click at [288, 126] on div "Select Diagnosis" at bounding box center [295, 128] width 40 height 7
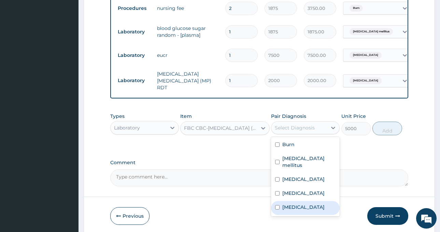
drag, startPoint x: 300, startPoint y: 198, endPoint x: 302, endPoint y: 195, distance: 4.0
click at [300, 201] on div "Sepsis" at bounding box center [305, 208] width 69 height 14
checkbox input "true"
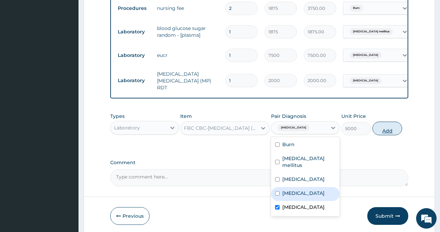
click at [389, 128] on button "Add" at bounding box center [387, 129] width 30 height 14
type input "0"
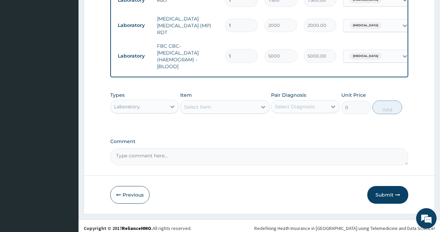
scroll to position [384, 0]
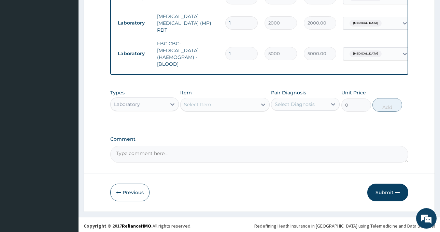
click at [134, 102] on div "Laboratory" at bounding box center [127, 104] width 26 height 7
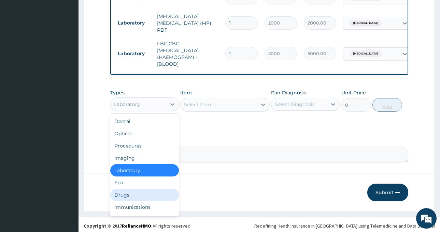
click at [135, 194] on div "Drugs" at bounding box center [144, 195] width 69 height 12
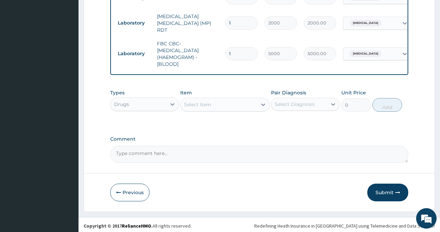
click at [225, 103] on div "Select Item" at bounding box center [218, 104] width 76 height 11
type input "TETANUS"
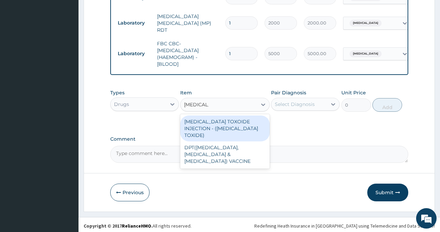
click at [237, 123] on div "[MEDICAL_DATA] TOXOIDE INJECTION - ([MEDICAL_DATA] TOXIDE)" at bounding box center [224, 129] width 89 height 26
type input "840"
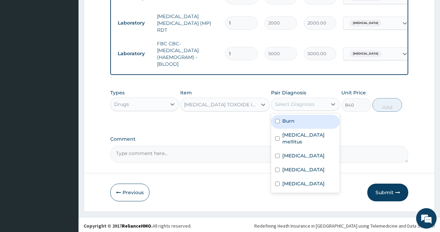
click at [297, 102] on div "Select Diagnosis" at bounding box center [295, 104] width 40 height 7
click at [293, 118] on label "Burn" at bounding box center [288, 121] width 12 height 7
checkbox input "true"
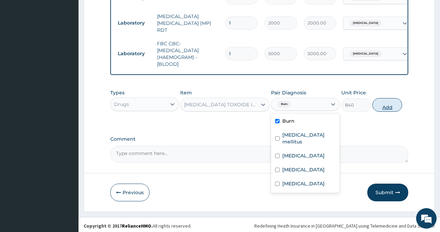
click at [381, 104] on button "Add" at bounding box center [387, 105] width 30 height 14
type input "0"
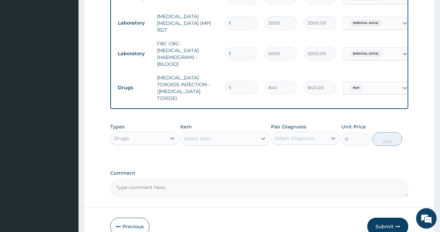
click at [213, 133] on div "Select Item" at bounding box center [218, 138] width 76 height 11
type input "RINGER"
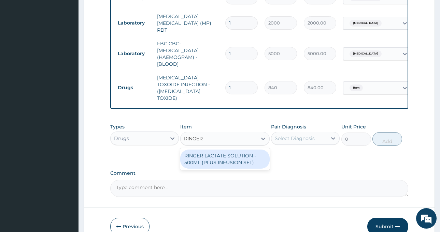
click at [223, 150] on div "RINGER LACTATE SOLUTION - 500ML (PLUS INFUSION SET)" at bounding box center [224, 159] width 89 height 19
type input "1092"
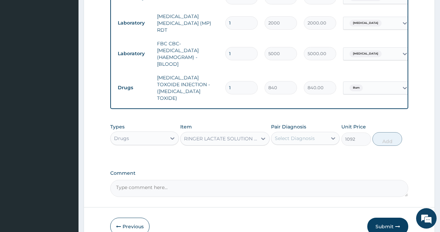
click at [292, 135] on div "Select Diagnosis" at bounding box center [295, 138] width 40 height 7
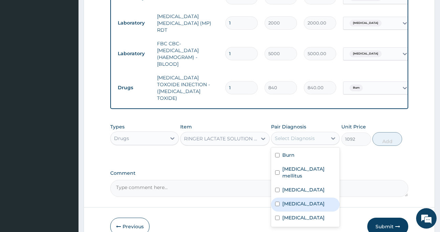
click at [302, 198] on div "Malaria" at bounding box center [305, 205] width 69 height 14
checkbox input "true"
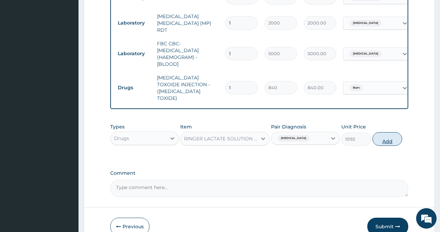
click at [384, 132] on button "Add" at bounding box center [387, 139] width 30 height 14
type input "0"
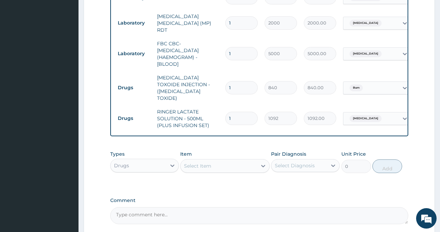
drag, startPoint x: 230, startPoint y: 102, endPoint x: 221, endPoint y: 108, distance: 11.4
click at [221, 108] on tr "Drugs RINGER LACTATE SOLUTION - 500ML (PLUS INFUSION SET) 1 1092 1092.00 Malari…" at bounding box center [281, 118] width 334 height 27
type input "3"
type input "3276.00"
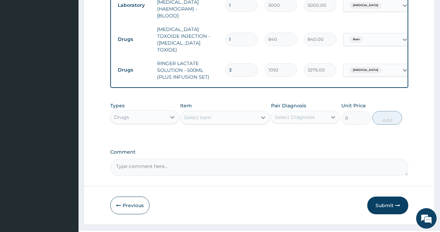
scroll to position [439, 0]
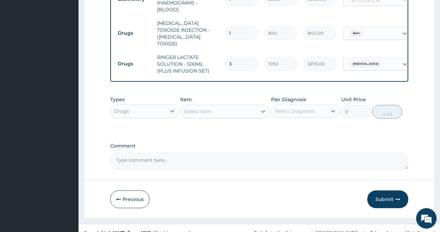
type input "3"
click at [199, 106] on div "Select Item" at bounding box center [218, 111] width 76 height 11
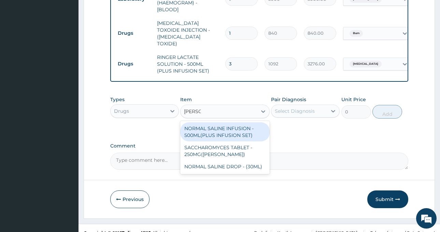
type input "NORMAL"
click at [222, 122] on div "NORMAL SALINE INFUSION - 500ML(PLUS INFUSION SET)" at bounding box center [224, 131] width 89 height 19
type input "1092"
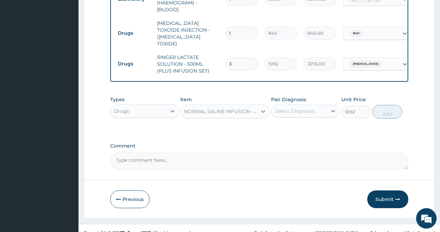
click at [282, 108] on div "Select Diagnosis" at bounding box center [295, 111] width 40 height 7
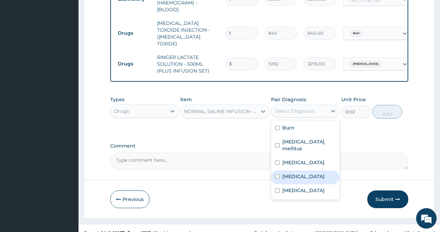
click at [299, 173] on label "Malaria" at bounding box center [303, 176] width 42 height 7
checkbox input "true"
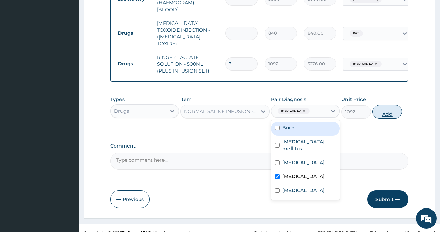
click at [385, 105] on button "Add" at bounding box center [387, 112] width 30 height 14
type input "0"
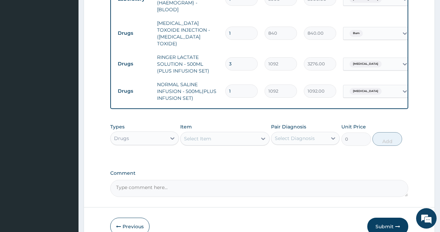
drag, startPoint x: 236, startPoint y: 73, endPoint x: 209, endPoint y: 83, distance: 28.5
click at [209, 83] on tr "Drugs NORMAL SALINE INFUSION - 500ML(PLUS INFUSION SET) 1 1092 1092.00 Malaria …" at bounding box center [281, 91] width 334 height 27
type input "3"
type input "3276.00"
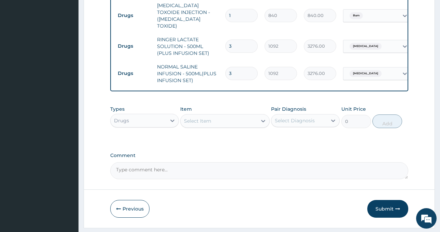
scroll to position [466, 0]
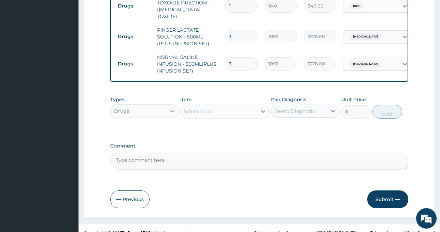
type input "3"
click at [212, 106] on div "Select Item" at bounding box center [218, 111] width 76 height 11
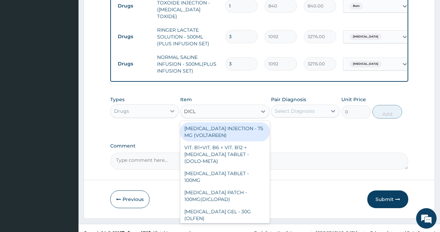
type input "DICLO"
click at [205, 122] on div "[MEDICAL_DATA] INJECTION - 75 MG (VOLTAREEN)" at bounding box center [224, 131] width 89 height 19
type input "588"
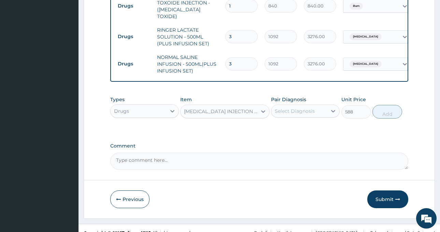
click at [292, 108] on div "Select Diagnosis" at bounding box center [295, 111] width 40 height 7
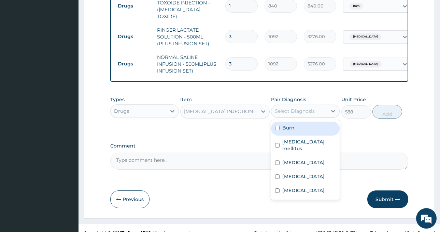
click at [300, 122] on div "Burn" at bounding box center [305, 129] width 69 height 14
checkbox input "true"
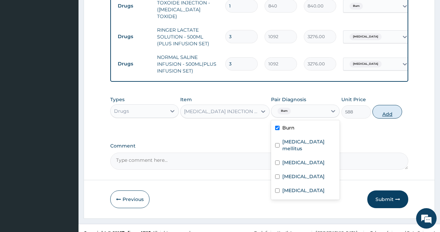
click at [386, 105] on button "Add" at bounding box center [387, 112] width 30 height 14
type input "0"
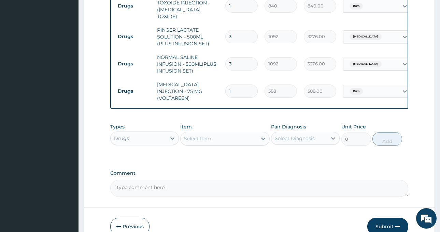
drag, startPoint x: 233, startPoint y: 77, endPoint x: 222, endPoint y: 76, distance: 11.3
click at [222, 81] on td "1" at bounding box center [241, 91] width 39 height 20
type input "2"
type input "1176.00"
type input "2"
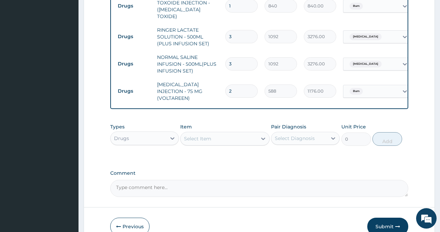
click at [206, 135] on div "Select Item" at bounding box center [197, 138] width 27 height 7
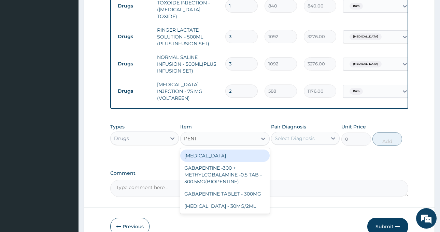
type input "PENTA"
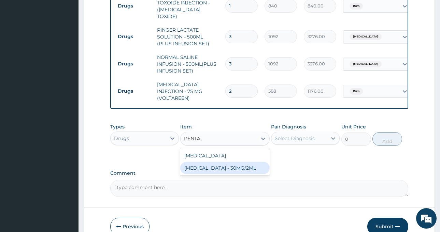
click at [236, 162] on div "[MEDICAL_DATA] - 30MG/2ML" at bounding box center [224, 168] width 89 height 12
type input "1400"
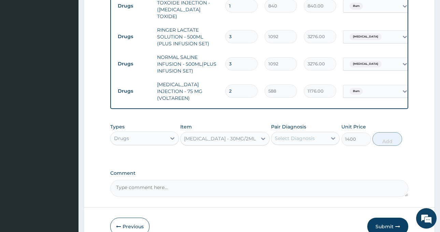
click at [308, 135] on div "Select Diagnosis" at bounding box center [295, 138] width 40 height 7
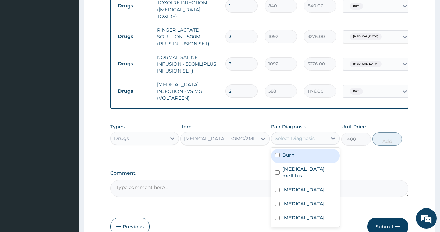
click at [302, 149] on div "Burn" at bounding box center [305, 156] width 69 height 14
checkbox input "true"
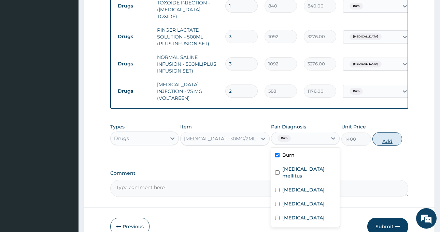
click at [383, 132] on button "Add" at bounding box center [387, 139] width 30 height 14
type input "0"
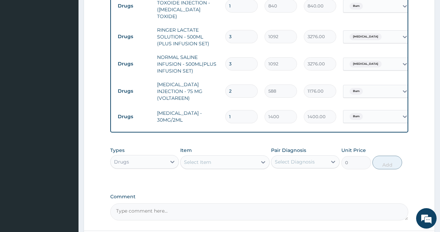
drag, startPoint x: 239, startPoint y: 96, endPoint x: 220, endPoint y: 101, distance: 20.2
click at [220, 105] on tr "Drugs PENTAZOCINE INJECTION - 30MG/2ML 1 1400 1400.00 Burn Delete" at bounding box center [281, 117] width 334 height 24
type input "3"
type input "4200.00"
type input "3"
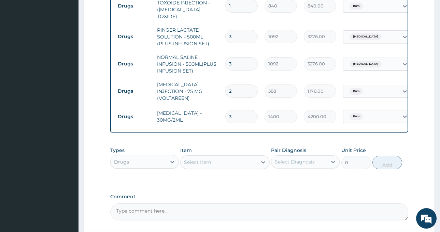
click at [191, 159] on div "Select Item" at bounding box center [197, 162] width 27 height 7
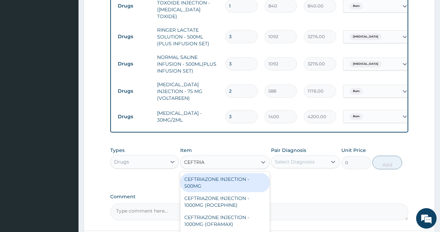
type input "CEFTRIAZ"
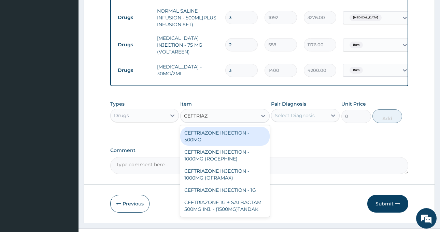
scroll to position [513, 0]
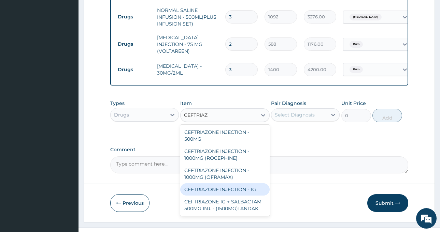
click at [247, 184] on div "CEFTRIAZONE INJECTION - 1G" at bounding box center [224, 190] width 89 height 12
type input "1652"
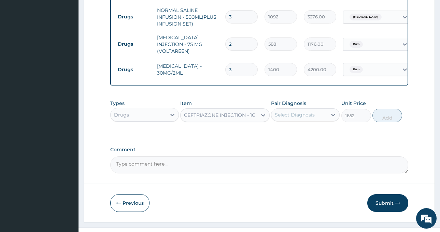
click at [305, 112] on div "Select Diagnosis" at bounding box center [295, 115] width 40 height 7
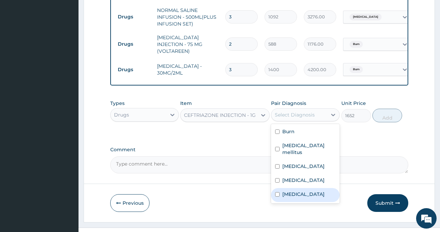
click at [301, 188] on div "Sepsis" at bounding box center [305, 195] width 69 height 14
checkbox input "true"
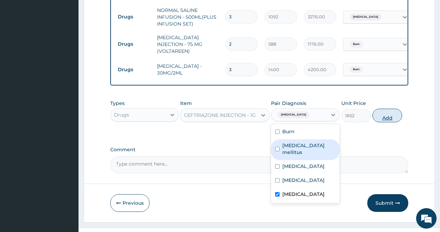
click at [385, 109] on button "Add" at bounding box center [387, 116] width 30 height 14
type input "0"
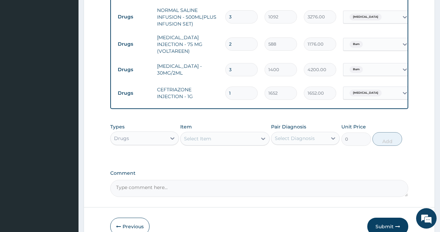
drag, startPoint x: 227, startPoint y: 81, endPoint x: 217, endPoint y: 86, distance: 11.5
click at [217, 86] on tr "Drugs CEFTRIAZONE INJECTION - 1G 1 1652 1652.00 Sepsis Delete" at bounding box center [281, 94] width 334 height 24
type input "4"
type input "6608.00"
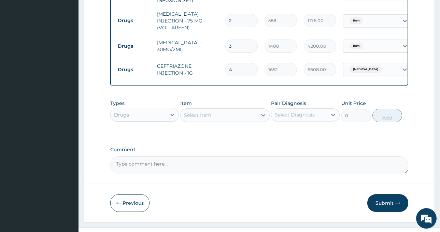
type input "4"
click at [198, 112] on div "Select Item" at bounding box center [197, 115] width 27 height 7
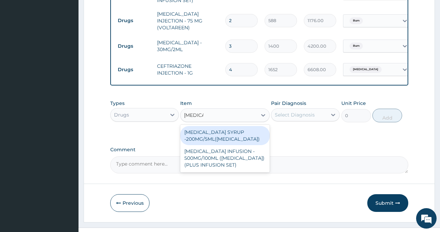
type input "[MEDICAL_DATA]"
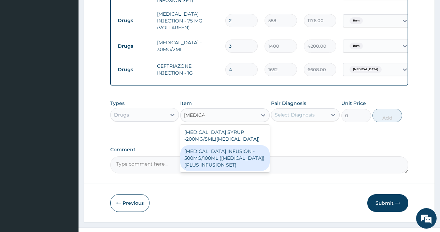
click at [233, 147] on div "[MEDICAL_DATA] INFUSION - 500MG/100ML ([MEDICAL_DATA])(PLUS INFUSION SET)" at bounding box center [224, 158] width 89 height 26
type input "923.9999999999999"
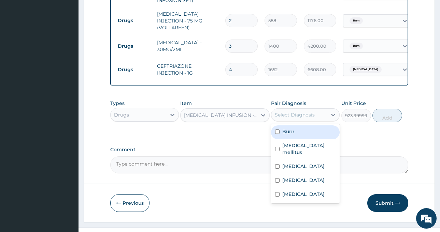
click at [302, 112] on div "Select Diagnosis" at bounding box center [295, 115] width 40 height 7
click at [296, 126] on div "Burn" at bounding box center [305, 133] width 69 height 14
checkbox input "true"
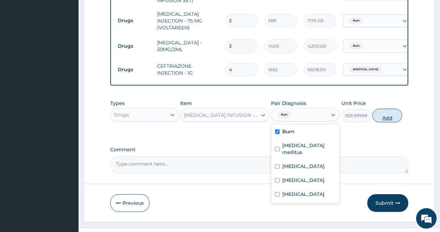
click at [387, 109] on button "Add" at bounding box center [387, 116] width 30 height 14
type input "0"
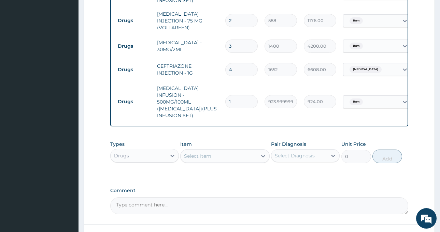
drag, startPoint x: 231, startPoint y: 81, endPoint x: 214, endPoint y: 87, distance: 18.4
click at [214, 87] on tr "Drugs METRONIDAZOLE INFUSION - 500MG/100ML (FLAGYL)(PLUS INFUSION SET) 1 923.99…" at bounding box center [281, 102] width 334 height 41
type input "3"
type input "2772.00"
drag, startPoint x: 231, startPoint y: 81, endPoint x: 214, endPoint y: 87, distance: 18.2
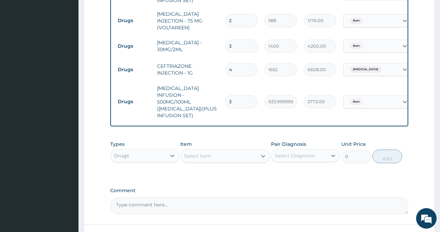
click at [214, 87] on tr "Drugs METRONIDAZOLE INFUSION - 500MG/100ML (FLAGYL)(PLUS INFUSION SET) 3 923.99…" at bounding box center [281, 102] width 334 height 41
type input "6"
type input "5544.00"
type input "6"
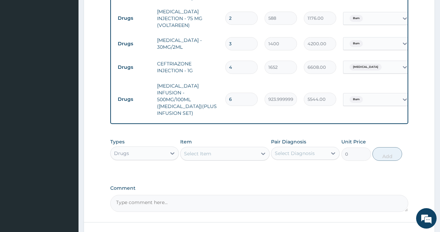
scroll to position [571, 0]
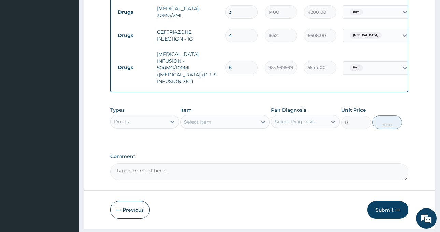
click at [132, 116] on div "Drugs" at bounding box center [139, 121] width 56 height 11
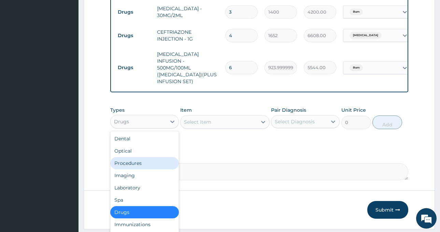
click at [139, 157] on div "Procedures" at bounding box center [144, 163] width 69 height 12
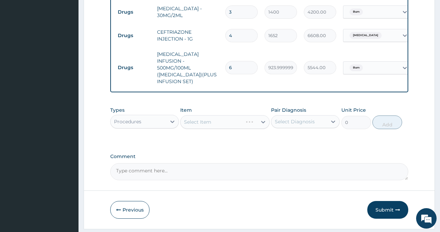
click at [240, 115] on div "Select Item" at bounding box center [224, 122] width 89 height 14
click at [226, 117] on div "Select Item" at bounding box center [218, 122] width 76 height 11
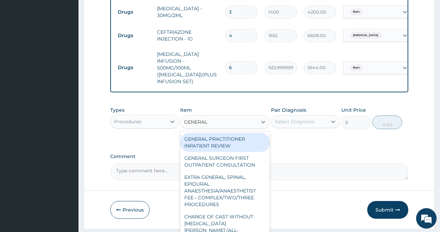
type input "GENERAL P"
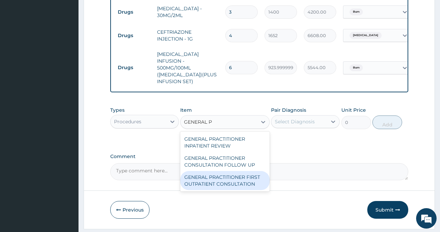
click at [236, 171] on div "GENERAL PRACTITIONER FIRST OUTPATIENT CONSULTATION" at bounding box center [224, 180] width 89 height 19
type input "3750"
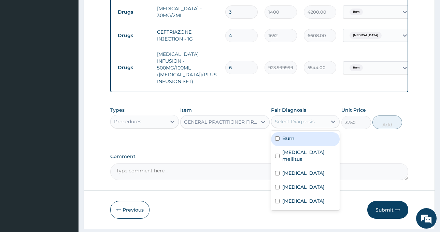
click at [302, 118] on div "Select Diagnosis" at bounding box center [295, 121] width 40 height 7
click at [303, 132] on div "Burn" at bounding box center [305, 139] width 69 height 14
checkbox input "true"
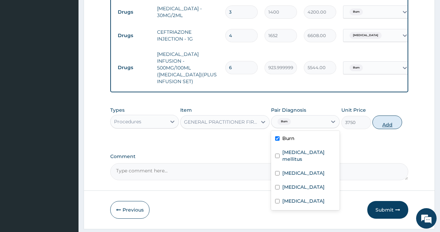
click at [382, 116] on button "Add" at bounding box center [387, 123] width 30 height 14
type input "0"
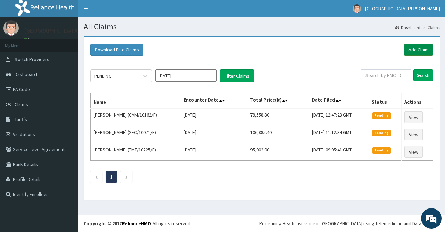
click at [405, 51] on link "Add Claim" at bounding box center [418, 50] width 29 height 12
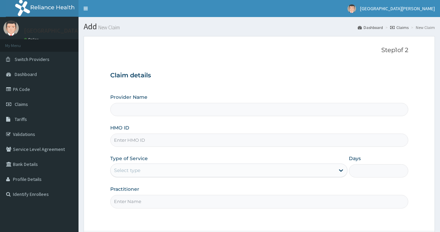
click at [125, 142] on input "HMO ID" at bounding box center [259, 140] width 298 height 13
type input "ST. [PERSON_NAME][GEOGRAPHIC_DATA] -[GEOGRAPHIC_DATA]"
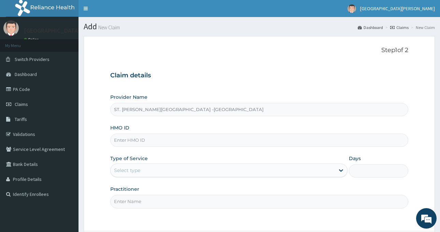
paste input "SFA/11952/A"
type input "SFA/11952/A"
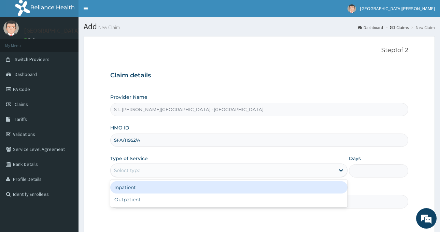
click at [140, 171] on div "Select type" at bounding box center [127, 170] width 26 height 7
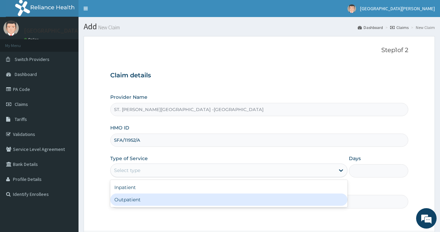
click at [144, 197] on div "Outpatient" at bounding box center [228, 200] width 237 height 12
type input "1"
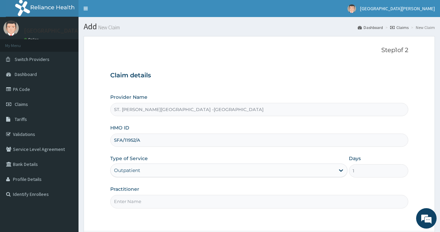
click at [156, 173] on div "Outpatient" at bounding box center [223, 170] width 224 height 11
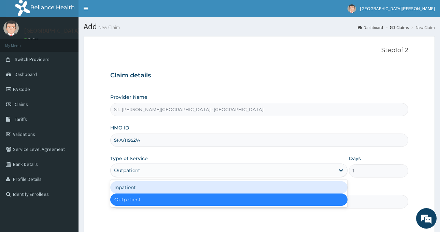
click at [159, 191] on div "Inpatient" at bounding box center [228, 187] width 237 height 12
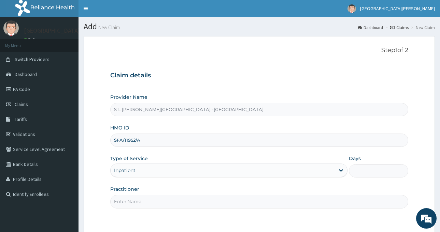
click at [377, 171] on input "Days" at bounding box center [378, 170] width 59 height 13
type input "2"
click at [147, 207] on input "Practitioner" at bounding box center [259, 201] width 298 height 13
type input "LUBA"
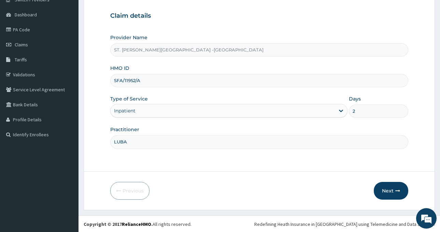
scroll to position [60, 0]
click at [389, 187] on button "Next" at bounding box center [391, 190] width 34 height 18
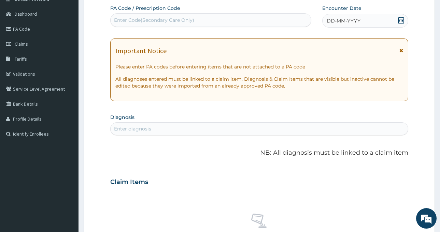
scroll to position [0, 0]
click at [402, 20] on icon at bounding box center [400, 20] width 7 height 7
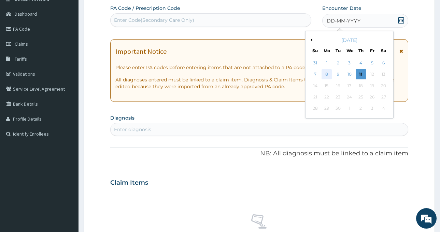
click at [329, 74] on div "8" at bounding box center [326, 75] width 10 height 10
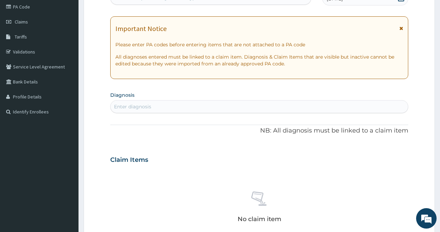
scroll to position [94, 0]
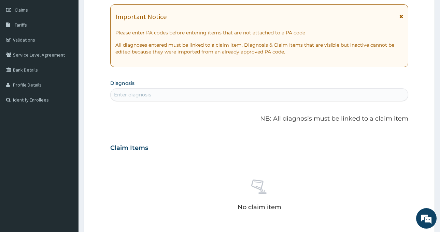
click at [131, 94] on div "Enter diagnosis" at bounding box center [132, 94] width 37 height 7
type input "BURN"
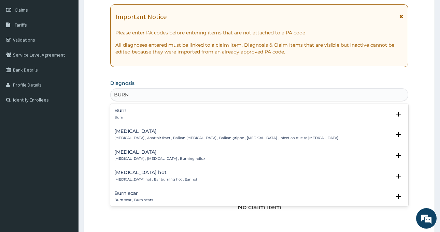
click at [129, 115] on div "Burn Burn" at bounding box center [259, 114] width 290 height 12
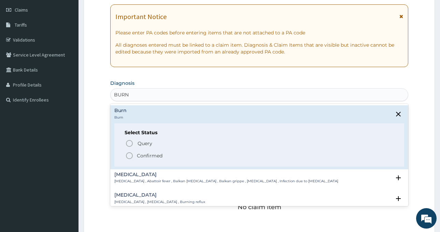
click at [144, 158] on p "Confirmed" at bounding box center [150, 155] width 26 height 7
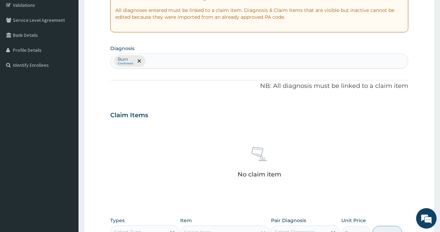
scroll to position [260, 0]
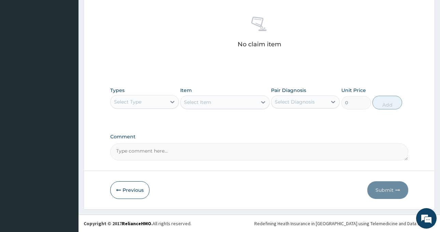
click at [136, 97] on div "Select Type" at bounding box center [139, 102] width 56 height 11
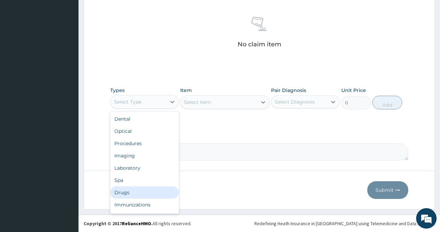
click at [136, 192] on div "Drugs" at bounding box center [144, 193] width 69 height 12
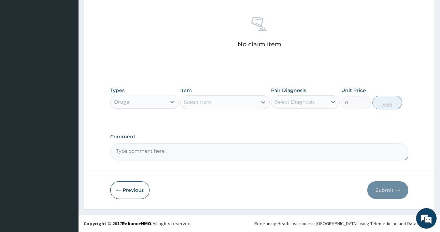
click at [213, 102] on div "Select Item" at bounding box center [218, 102] width 76 height 11
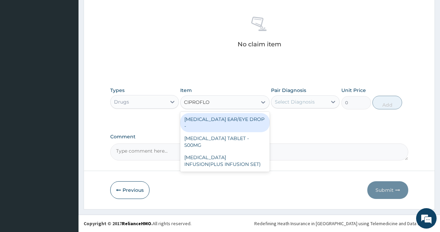
type input "CIPROFLOX"
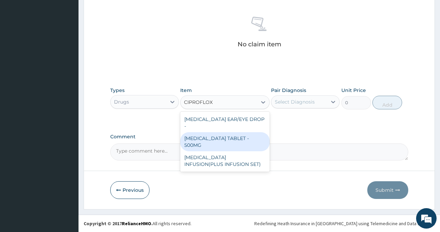
click at [244, 142] on div "CIPROFLOXACIN TABLET - 500MG" at bounding box center [224, 141] width 89 height 19
type input "196"
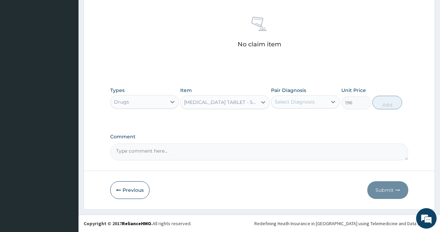
click at [293, 103] on div "Select Diagnosis" at bounding box center [295, 102] width 40 height 7
click at [300, 121] on div "Burn" at bounding box center [305, 120] width 69 height 14
checkbox input "true"
click at [385, 103] on button "Add" at bounding box center [387, 103] width 30 height 14
type input "0"
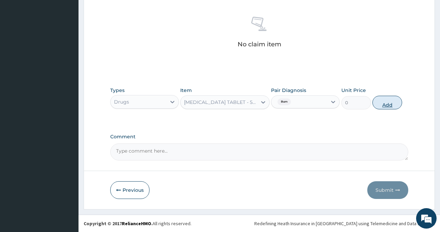
scroll to position [232, 0]
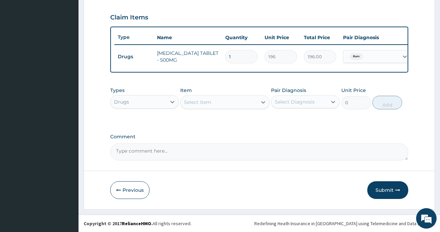
type input "10"
type input "1960.00"
type input "10"
click at [213, 101] on div "Select Item" at bounding box center [218, 102] width 76 height 11
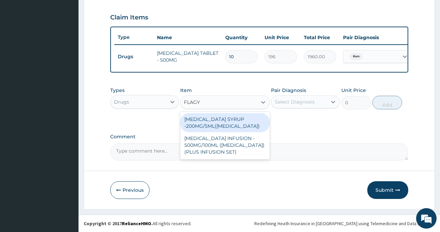
type input "FLAGYL"
drag, startPoint x: 192, startPoint y: 103, endPoint x: 182, endPoint y: 105, distance: 10.5
click at [182, 105] on div "FLAGYL FLAGYL" at bounding box center [218, 102] width 76 height 11
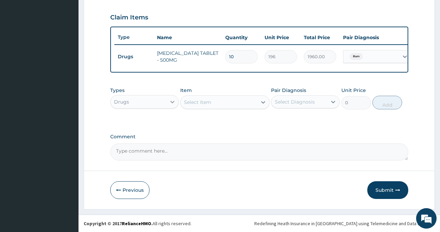
drag, startPoint x: 210, startPoint y: 99, endPoint x: 178, endPoint y: 107, distance: 33.3
click at [178, 107] on div "Types Drugs Item option CIPROFLOXACIN TABLET - 500MG, selected. Select is focus…" at bounding box center [259, 98] width 298 height 29
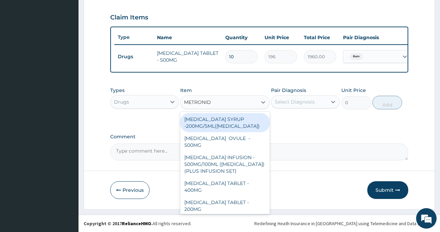
type input "METRONIDA"
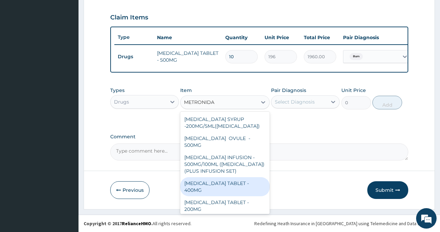
click at [225, 184] on div "[MEDICAL_DATA] TABLET - 400MG" at bounding box center [224, 186] width 89 height 19
type input "84"
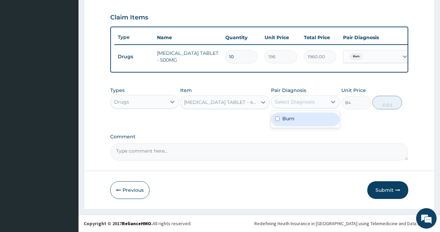
click at [289, 105] on div "Select Diagnosis" at bounding box center [295, 102] width 40 height 7
click at [290, 121] on label "Burn" at bounding box center [288, 118] width 12 height 7
checkbox input "true"
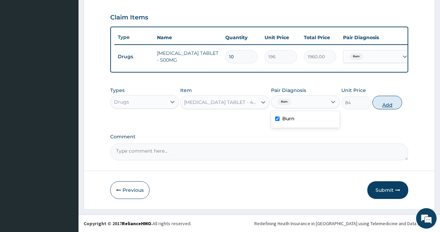
click at [386, 102] on button "Add" at bounding box center [387, 103] width 30 height 14
type input "0"
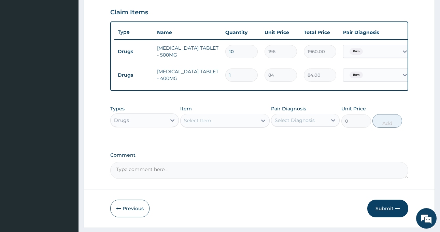
type input "15"
type input "1260.00"
type input "15"
click at [231, 124] on div "Select Item" at bounding box center [218, 120] width 76 height 11
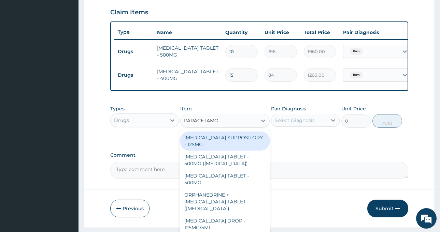
type input "PARACETAMOL"
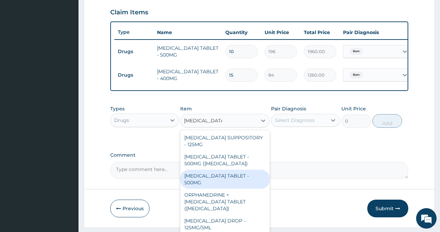
drag, startPoint x: 203, startPoint y: 190, endPoint x: 218, endPoint y: 165, distance: 28.9
click at [203, 189] on div "[MEDICAL_DATA] TABLET - 500MG" at bounding box center [224, 179] width 89 height 19
type input "33.599999999999994"
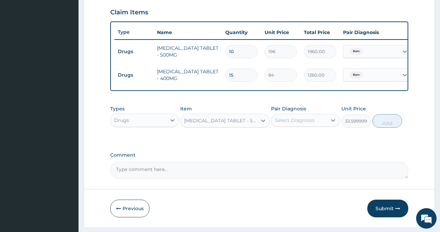
click at [293, 119] on div "Select Diagnosis" at bounding box center [305, 120] width 69 height 13
click at [300, 142] on div "Burn" at bounding box center [305, 138] width 69 height 14
checkbox input "true"
click at [379, 125] on button "Add" at bounding box center [387, 121] width 30 height 14
type input "0"
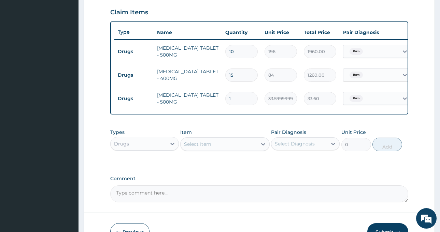
type input "18"
type input "604.80"
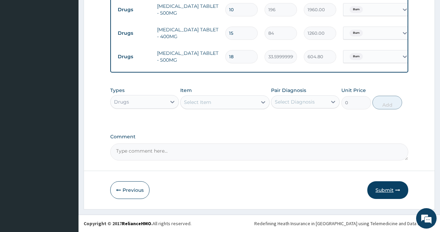
type input "18"
click at [388, 191] on button "Submit" at bounding box center [387, 190] width 41 height 18
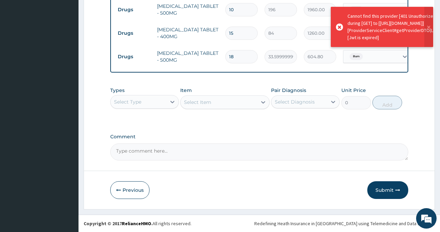
scroll to position [279, 0]
click at [127, 196] on button "Previous" at bounding box center [129, 190] width 39 height 18
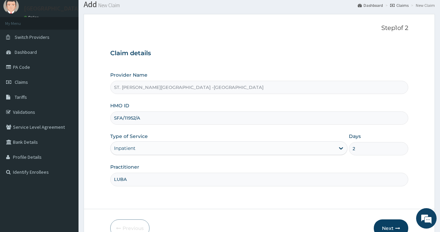
scroll to position [60, 0]
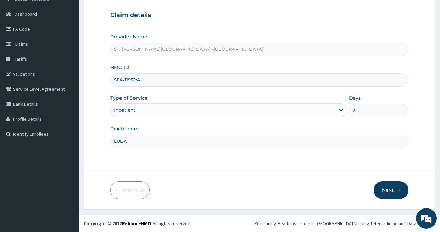
click at [390, 192] on button "Next" at bounding box center [391, 190] width 34 height 18
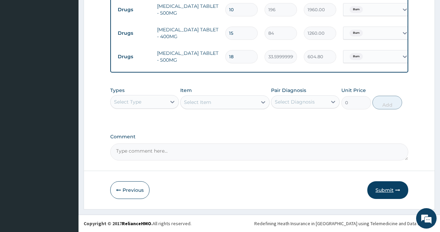
click at [374, 189] on button "Submit" at bounding box center [387, 190] width 41 height 18
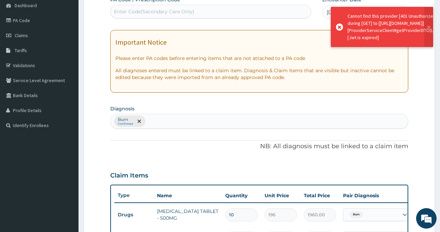
scroll to position [0, 0]
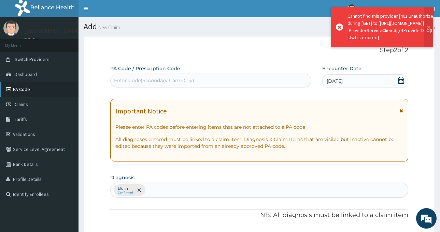
click at [23, 93] on link "PA Code" at bounding box center [39, 89] width 78 height 15
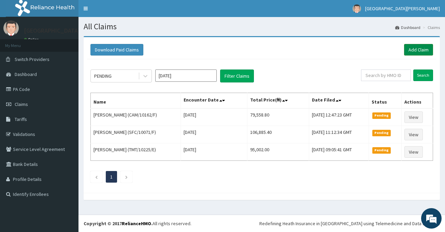
click at [411, 49] on link "Add Claim" at bounding box center [418, 50] width 29 height 12
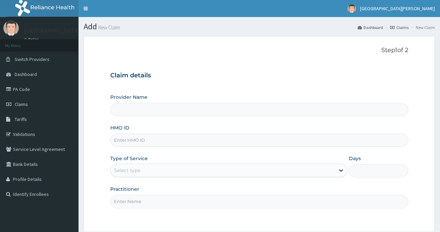
click at [125, 140] on input "HMO ID" at bounding box center [259, 140] width 298 height 13
type input "ST. [PERSON_NAME][GEOGRAPHIC_DATA] -[GEOGRAPHIC_DATA]"
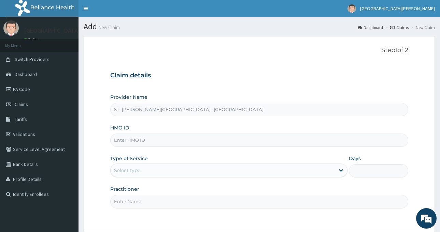
paste input "SFA/11952/A"
type input "SFA/11952/A"
click at [143, 171] on div "Select type" at bounding box center [223, 170] width 224 height 11
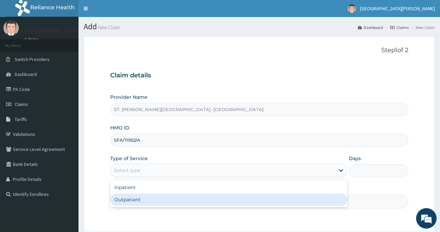
click at [157, 194] on div "Outpatient" at bounding box center [228, 200] width 237 height 12
type input "1"
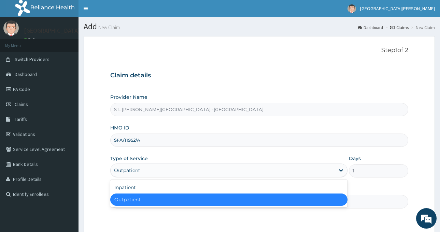
click at [158, 167] on div "Outpatient" at bounding box center [223, 170] width 224 height 11
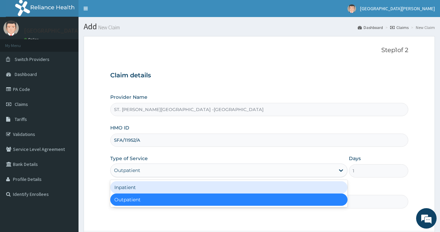
click at [153, 184] on div "Inpatient" at bounding box center [228, 187] width 237 height 12
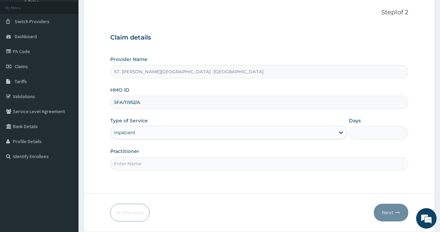
scroll to position [60, 0]
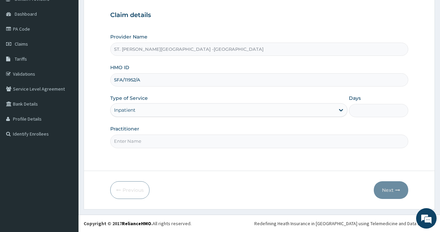
click at [370, 112] on input "Days" at bounding box center [378, 110] width 59 height 13
type input "2"
click at [189, 144] on input "Practitioner" at bounding box center [259, 141] width 298 height 13
type input "LUBA"
click at [393, 193] on button "Next" at bounding box center [391, 190] width 34 height 18
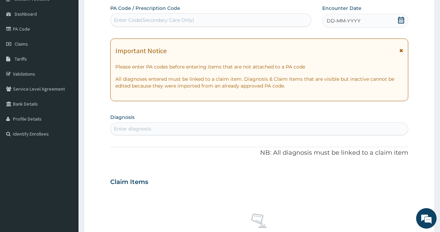
click at [397, 21] on icon at bounding box center [400, 20] width 7 height 7
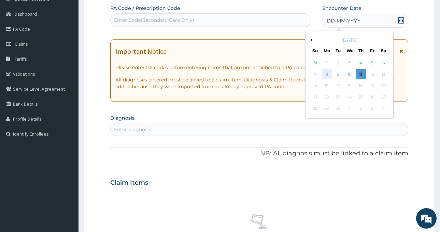
click at [323, 77] on div "8" at bounding box center [326, 75] width 10 height 10
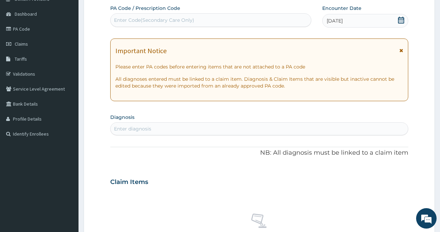
click at [177, 132] on div "Enter diagnosis" at bounding box center [259, 128] width 297 height 11
type input "BURN"
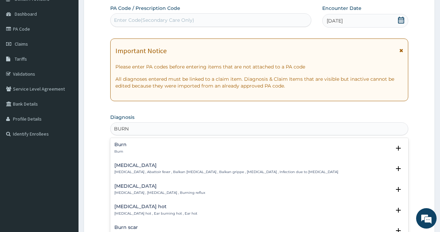
click at [134, 149] on div "Burn Burn" at bounding box center [259, 148] width 290 height 12
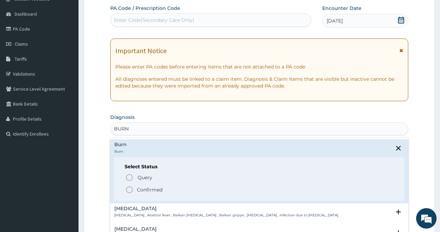
click at [145, 188] on p "Confirmed" at bounding box center [150, 190] width 26 height 7
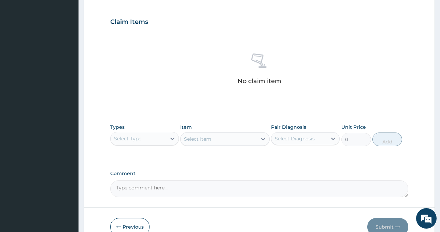
scroll to position [260, 0]
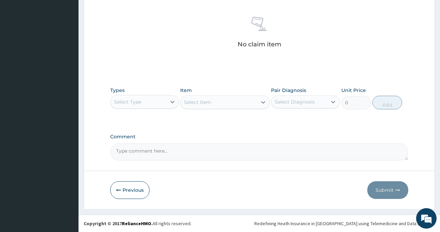
click at [143, 101] on div "Select Type" at bounding box center [139, 102] width 56 height 11
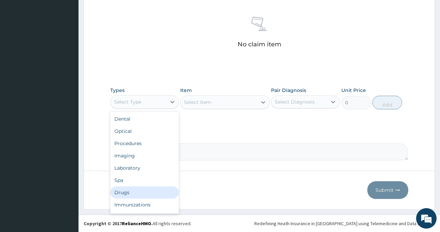
drag, startPoint x: 141, startPoint y: 192, endPoint x: 118, endPoint y: 145, distance: 52.9
click at [140, 192] on div "Drugs" at bounding box center [144, 193] width 69 height 12
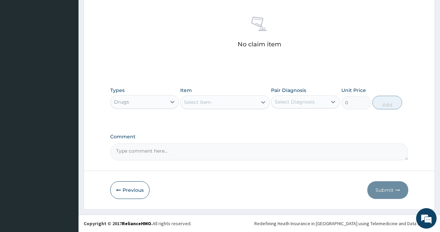
click at [237, 98] on div "Select Item" at bounding box center [218, 102] width 76 height 11
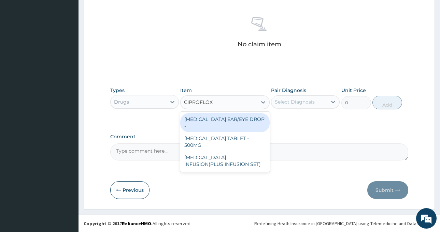
type input "CIPROFLOXA"
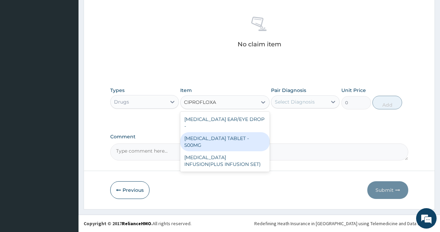
drag, startPoint x: 246, startPoint y: 143, endPoint x: 223, endPoint y: 119, distance: 33.3
click at [246, 142] on div "[MEDICAL_DATA] TABLET - 500MG" at bounding box center [224, 141] width 89 height 19
type input "196"
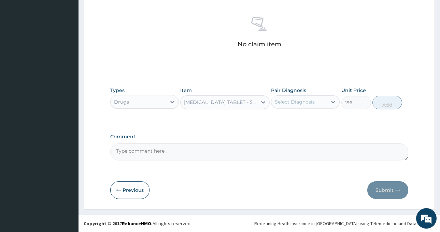
click at [304, 98] on div "Select Diagnosis" at bounding box center [299, 102] width 56 height 11
click at [300, 117] on div "Burn" at bounding box center [305, 120] width 69 height 14
checkbox input "true"
click at [381, 100] on button "Add" at bounding box center [387, 103] width 30 height 14
type input "0"
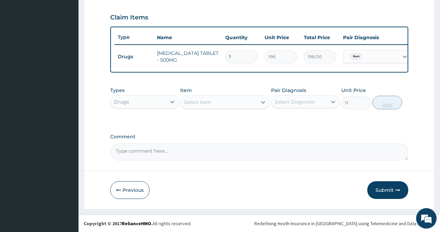
scroll to position [232, 0]
type input "10"
type input "1960.00"
type input "10"
click at [224, 104] on div "Select Item" at bounding box center [218, 102] width 76 height 11
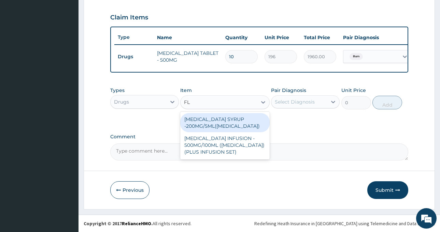
type input "F"
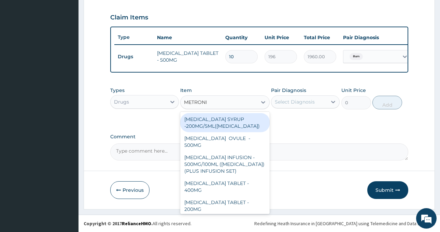
type input "METRONID"
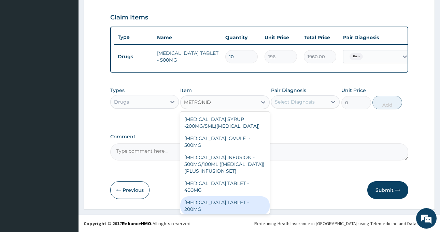
click at [220, 202] on div "METRONIDAZOLE TABLET - 200MG" at bounding box center [224, 205] width 89 height 19
type input "28"
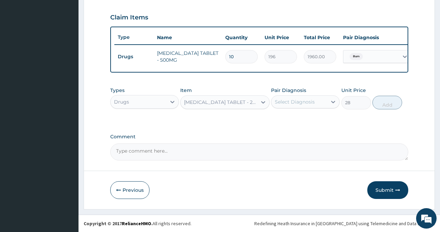
click at [232, 100] on div "METRONIDAZOLE TABLET - 200MG" at bounding box center [221, 102] width 74 height 7
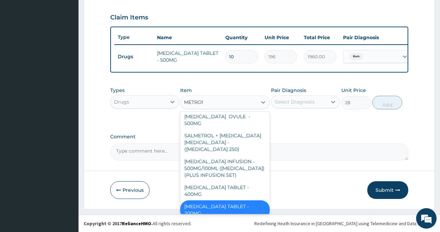
scroll to position [3, 0]
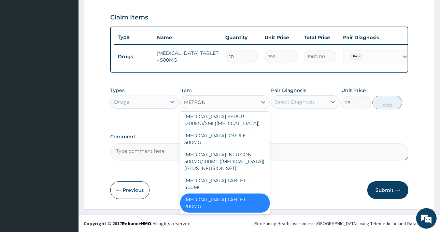
type input "METRONI"
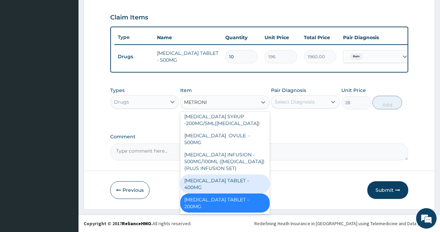
click at [235, 178] on div "METRONIDAZOLE TABLET - 400MG" at bounding box center [224, 184] width 89 height 19
type input "84"
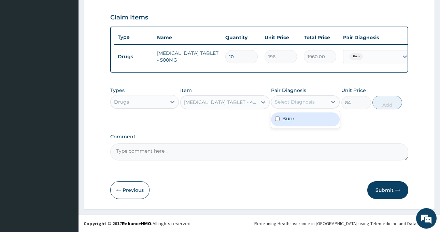
click at [288, 100] on div "Select Diagnosis" at bounding box center [295, 102] width 40 height 7
click at [297, 119] on div "Burn" at bounding box center [305, 120] width 69 height 14
checkbox input "true"
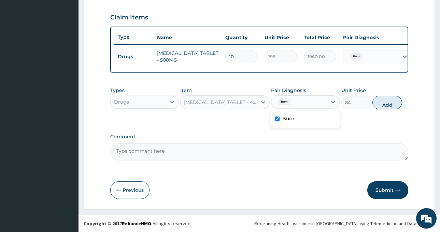
drag, startPoint x: 387, startPoint y: 99, endPoint x: 371, endPoint y: 100, distance: 15.0
click at [385, 100] on button "Add" at bounding box center [387, 103] width 30 height 14
type input "0"
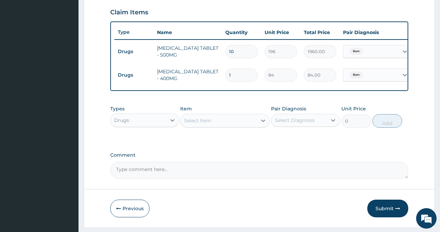
type input "15"
type input "1260.00"
type input "15"
click at [200, 124] on div "Select Item" at bounding box center [197, 120] width 27 height 7
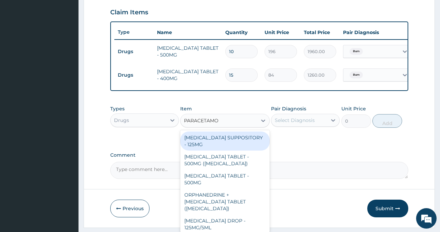
type input "PARACETAMOL"
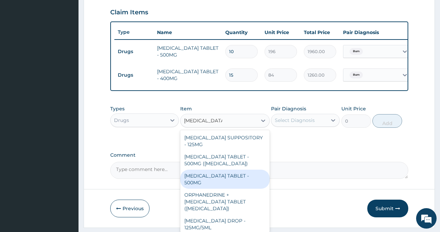
click at [226, 180] on div "PARACETAMOL TABLET - 500MG" at bounding box center [224, 179] width 89 height 19
type input "33.599999999999994"
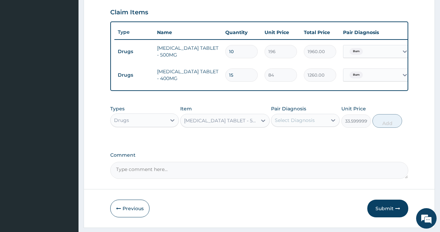
click at [300, 124] on div "Select Diagnosis" at bounding box center [295, 120] width 40 height 7
click at [297, 145] on div "Burn" at bounding box center [305, 138] width 69 height 14
checkbox input "true"
click at [387, 127] on button "Add" at bounding box center [387, 121] width 30 height 14
type input "0"
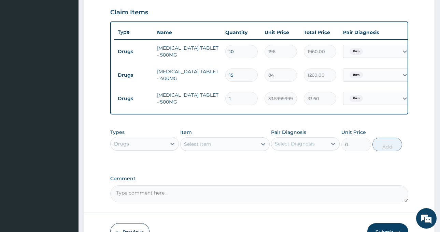
type input "18"
type input "604.80"
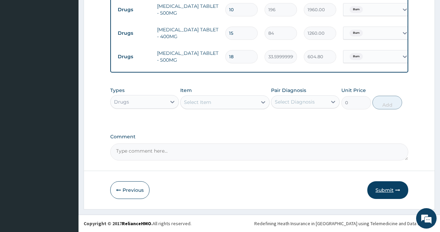
type input "18"
click at [378, 193] on button "Submit" at bounding box center [387, 190] width 41 height 18
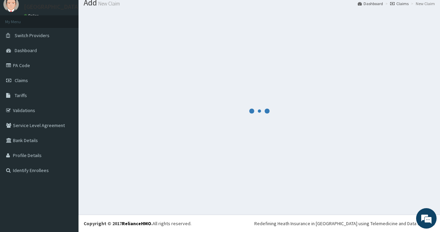
scroll to position [24, 0]
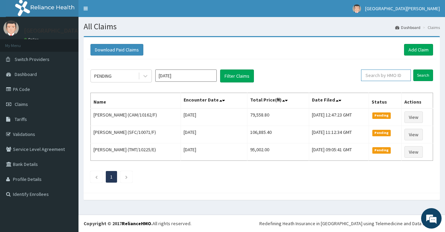
click at [371, 78] on input "text" at bounding box center [386, 76] width 50 height 12
paste input "SFA/11952/A"
type input "SFA/11952/A"
click at [420, 74] on input "Search" at bounding box center [423, 76] width 20 height 12
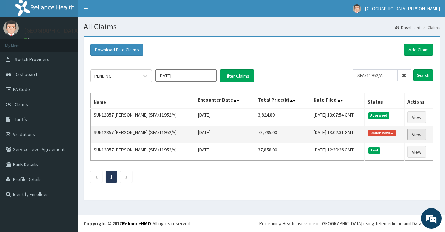
click at [413, 131] on link "View" at bounding box center [416, 135] width 18 height 12
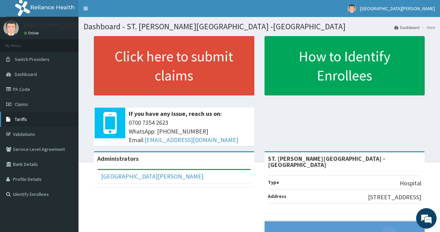
click at [29, 117] on link "Tariffs" at bounding box center [39, 119] width 78 height 15
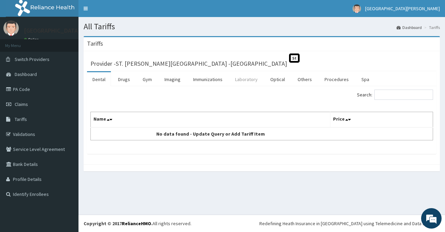
click at [246, 80] on link "Laboratory" at bounding box center [246, 79] width 33 height 14
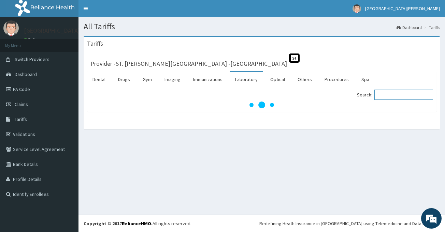
click at [393, 96] on input "Search:" at bounding box center [403, 95] width 59 height 10
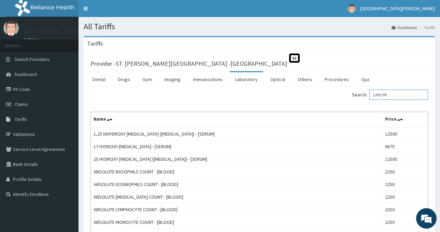
type input "LIPID PRO"
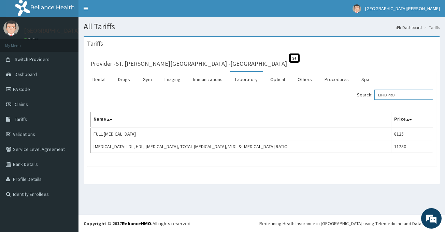
drag, startPoint x: 407, startPoint y: 95, endPoint x: 378, endPoint y: 99, distance: 28.6
click at [378, 99] on label "Search: LIPID PRO" at bounding box center [395, 95] width 76 height 10
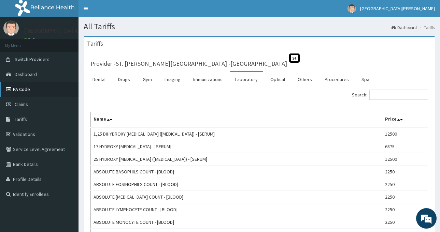
click at [21, 90] on link "PA Code" at bounding box center [39, 89] width 78 height 15
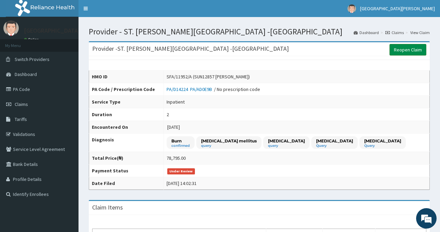
click at [403, 48] on link "Reopen Claim" at bounding box center [407, 50] width 37 height 12
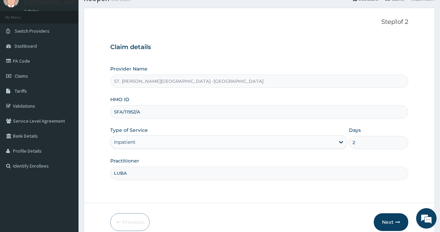
scroll to position [60, 0]
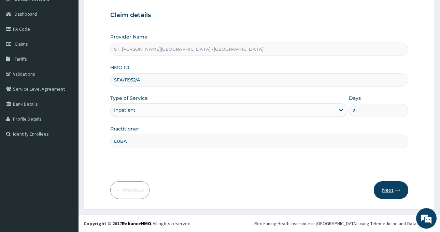
click at [390, 189] on button "Next" at bounding box center [391, 190] width 34 height 18
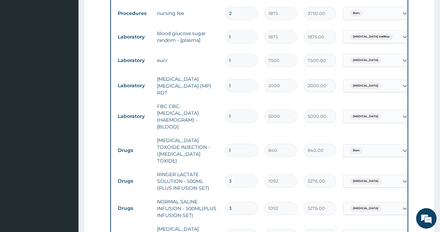
scroll to position [333, 0]
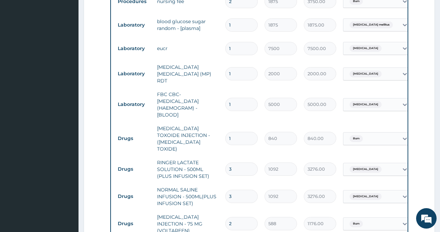
drag, startPoint x: 220, startPoint y: 156, endPoint x: 215, endPoint y: 156, distance: 5.1
click at [215, 156] on tr "Drugs RINGER LACTATE SOLUTION - 500ML (PLUS INFUSION SET) 3 1092 3276.00 Malari…" at bounding box center [281, 169] width 334 height 27
type input "2"
type input "2184.00"
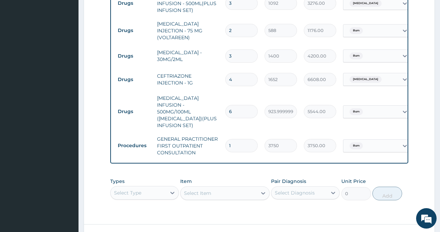
scroll to position [560, 0]
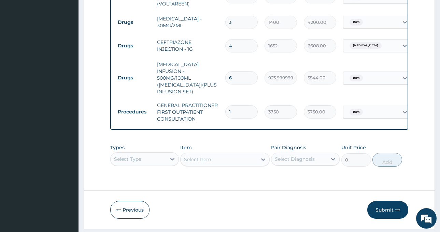
type input "2"
drag, startPoint x: 242, startPoint y: 57, endPoint x: 218, endPoint y: 59, distance: 23.9
click at [218, 59] on tr "Drugs METRONIDAZOLE INFUSION - 500MG/100ML (FLAGYL)(PLUS INFUSION SET) 6 923.99…" at bounding box center [281, 78] width 334 height 41
click at [239, 71] on input "6" at bounding box center [241, 77] width 32 height 13
click at [387, 201] on button "Submit" at bounding box center [387, 210] width 41 height 18
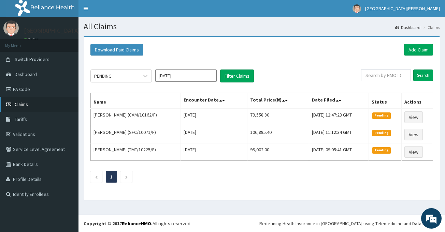
click at [25, 102] on span "Claims" at bounding box center [21, 104] width 13 height 6
click at [388, 73] on input "text" at bounding box center [386, 76] width 50 height 12
paste input "CIL/10014/B"
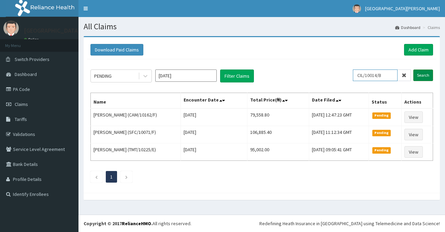
type input "CIL/10014/B"
click at [425, 77] on input "Search" at bounding box center [423, 76] width 20 height 12
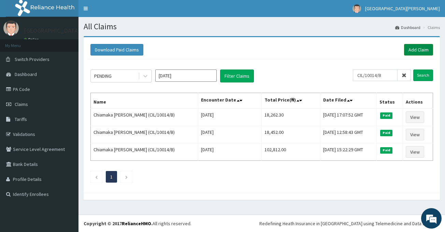
click at [418, 51] on link "Add Claim" at bounding box center [418, 50] width 29 height 12
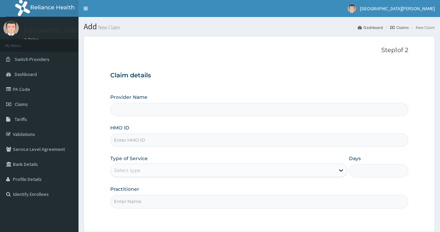
drag, startPoint x: 0, startPoint y: 0, endPoint x: 132, endPoint y: 144, distance: 195.3
click at [132, 144] on input "HMO ID" at bounding box center [259, 140] width 298 height 13
drag, startPoint x: 132, startPoint y: 143, endPoint x: 142, endPoint y: 140, distance: 10.6
click at [142, 140] on input "HMO ID" at bounding box center [259, 140] width 298 height 13
paste input "CIL/10014/B"
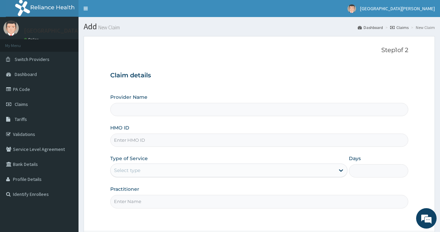
type input "CIL/10014/B"
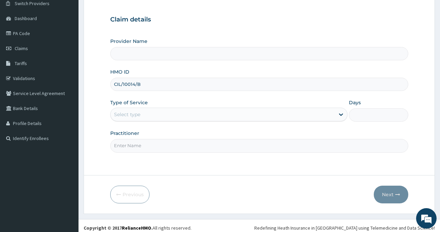
scroll to position [60, 0]
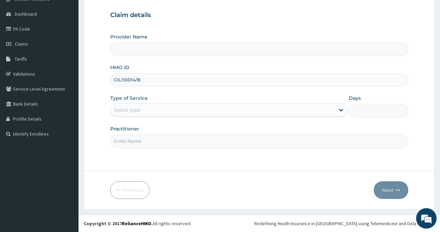
type input "ST. [PERSON_NAME][GEOGRAPHIC_DATA] -[GEOGRAPHIC_DATA]"
type input "CIL/10014/B"
click at [205, 111] on div "Select type" at bounding box center [223, 110] width 224 height 11
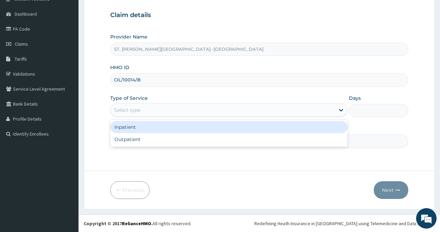
click at [184, 138] on div "Outpatient" at bounding box center [228, 139] width 237 height 12
type input "1"
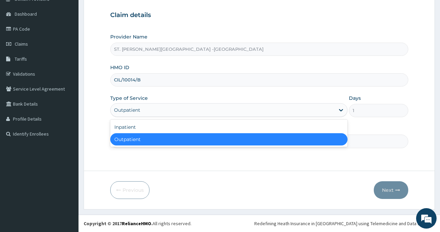
click at [186, 111] on div "Outpatient" at bounding box center [223, 110] width 224 height 11
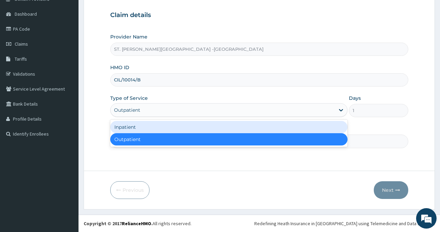
click at [183, 128] on div "Inpatient" at bounding box center [228, 127] width 237 height 12
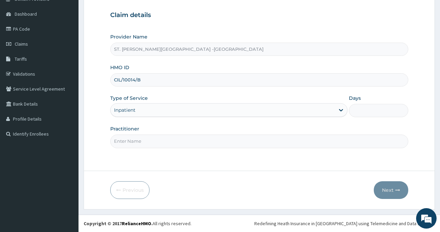
click at [175, 139] on input "Practitioner" at bounding box center [259, 141] width 298 height 13
type input "LUBA"
drag, startPoint x: 364, startPoint y: 111, endPoint x: 366, endPoint y: 118, distance: 7.1
click at [364, 111] on input "Days" at bounding box center [378, 110] width 59 height 13
type input "2"
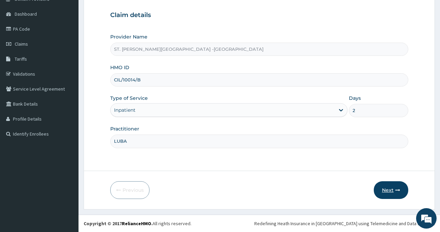
click at [387, 191] on button "Next" at bounding box center [391, 190] width 34 height 18
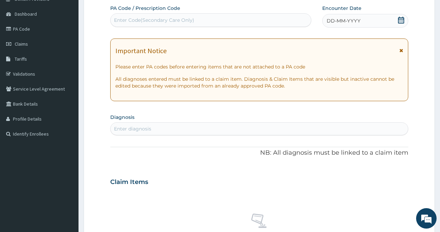
scroll to position [0, 0]
click at [190, 20] on div "Enter Code(Secondary Care Only)" at bounding box center [154, 20] width 80 height 7
paste input "PA/005C45"
type input "PA/005C45"
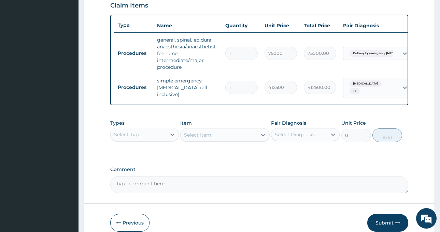
scroll to position [277, 0]
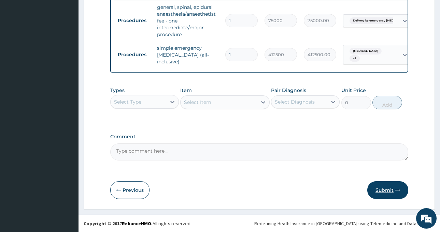
click at [384, 191] on button "Submit" at bounding box center [387, 190] width 41 height 18
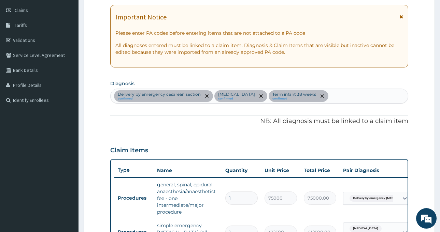
scroll to position [72, 0]
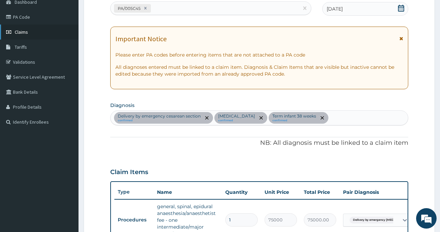
click at [24, 28] on link "Claims" at bounding box center [39, 32] width 78 height 15
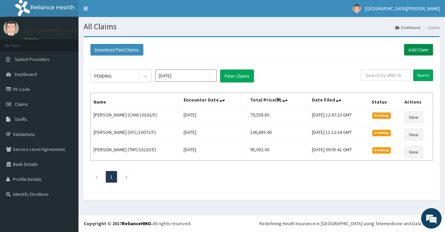
click at [406, 46] on link "Add Claim" at bounding box center [418, 50] width 29 height 12
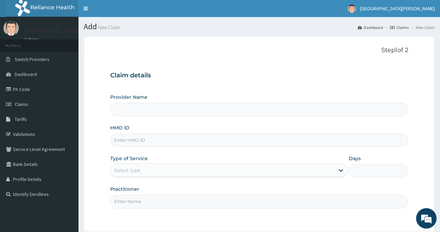
type input "ST. [PERSON_NAME][GEOGRAPHIC_DATA] -[GEOGRAPHIC_DATA]"
click at [149, 144] on input "HMO ID" at bounding box center [259, 140] width 298 height 13
paste input "CIL/10014/B"
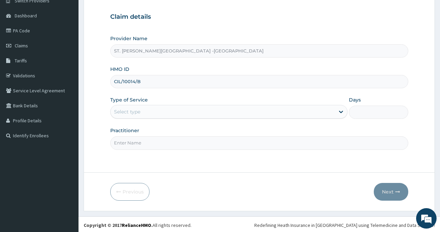
scroll to position [60, 0]
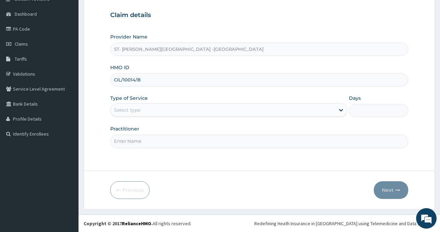
type input "CIL/10014/B"
drag, startPoint x: 164, startPoint y: 103, endPoint x: 166, endPoint y: 117, distance: 13.9
click at [164, 105] on div "Type of Service Select type" at bounding box center [228, 106] width 237 height 23
click at [159, 112] on div "Select type" at bounding box center [223, 110] width 224 height 11
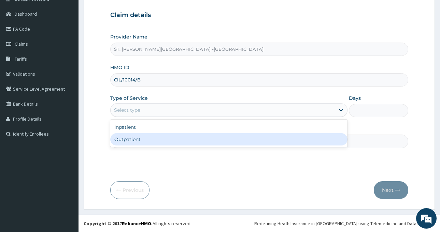
scroll to position [0, 0]
click at [172, 135] on div "Outpatient" at bounding box center [228, 139] width 237 height 12
type input "1"
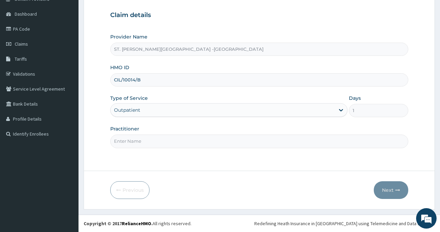
click at [177, 141] on input "Practitioner" at bounding box center [259, 141] width 298 height 13
type input "LUBA"
click at [392, 197] on button "Next" at bounding box center [391, 190] width 34 height 18
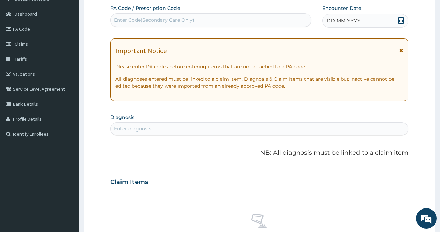
click at [189, 23] on div "Enter Code(Secondary Care Only)" at bounding box center [154, 20] width 80 height 7
paste input "PA/005C45"
type input "PA/005C45"
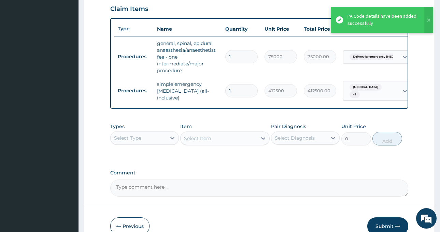
scroll to position [277, 0]
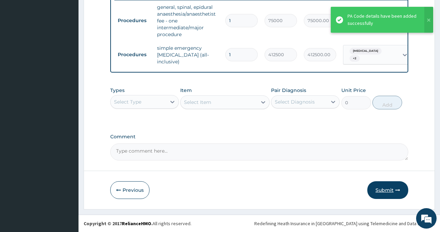
click at [379, 187] on button "Submit" at bounding box center [387, 190] width 41 height 18
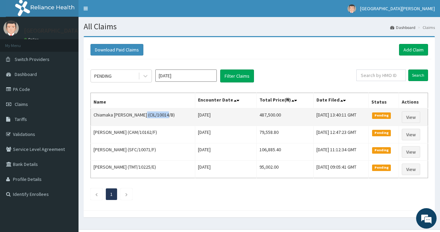
drag, startPoint x: 141, startPoint y: 116, endPoint x: 164, endPoint y: 117, distance: 23.9
click at [164, 117] on td "Chiamaka [PERSON_NAME] (CIL/10014/B)" at bounding box center [143, 117] width 104 height 18
copy td "CIL/10014/B"
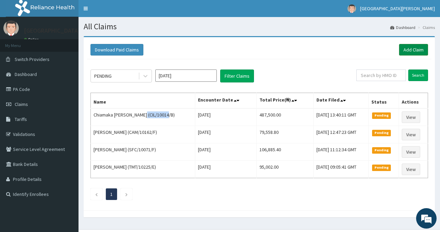
click at [406, 47] on link "Add Claim" at bounding box center [413, 50] width 29 height 12
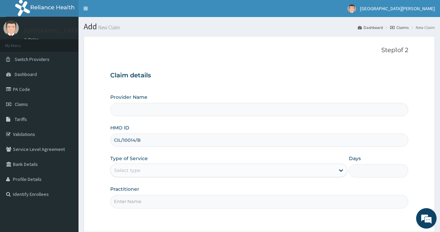
type input "CIL/10014/B"
drag, startPoint x: 152, startPoint y: 176, endPoint x: 154, endPoint y: 179, distance: 4.0
click at [152, 176] on div "Select type" at bounding box center [223, 170] width 224 height 11
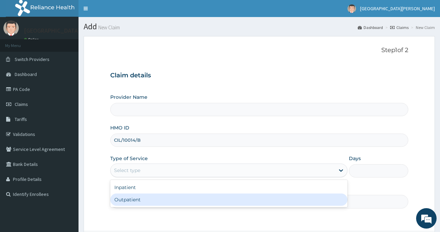
click at [158, 204] on div "Outpatient" at bounding box center [228, 200] width 237 height 12
type input "1"
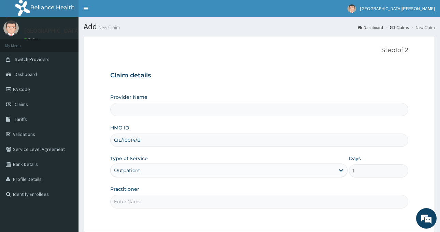
click at [154, 166] on div "Outpatient" at bounding box center [223, 170] width 224 height 11
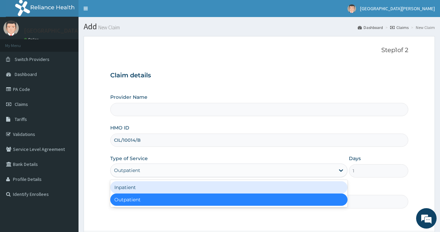
click at [150, 187] on div "Inpatient" at bounding box center [228, 187] width 237 height 12
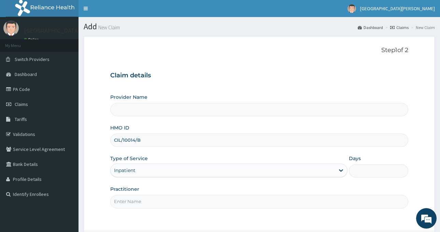
click at [365, 172] on input "Days" at bounding box center [378, 170] width 59 height 13
type input "ST. [PERSON_NAME][GEOGRAPHIC_DATA] -[GEOGRAPHIC_DATA]"
type input "2"
click at [181, 202] on input "Practitioner" at bounding box center [259, 201] width 298 height 13
type input "LUBA"
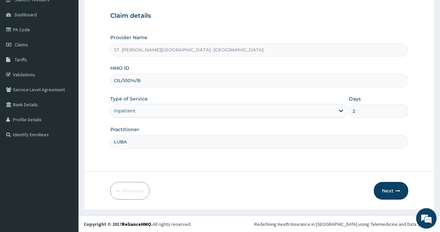
scroll to position [60, 0]
click at [390, 194] on button "Next" at bounding box center [391, 190] width 34 height 18
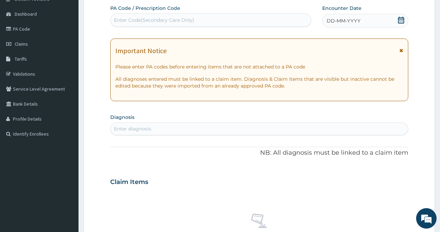
scroll to position [0, 0]
click at [168, 20] on div "Enter Code(Secondary Care Only)" at bounding box center [154, 20] width 80 height 7
paste input "PA/D27E62"
type input "PA/D27E62"
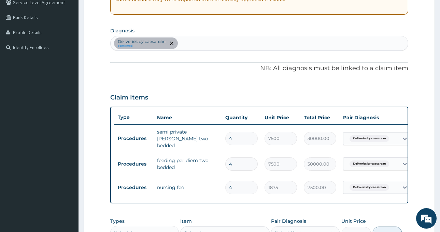
scroll to position [147, 0]
click at [186, 46] on div "Deliveries by [PERSON_NAME] confirmed" at bounding box center [259, 44] width 297 height 14
type input "[MEDICAL_DATA]"
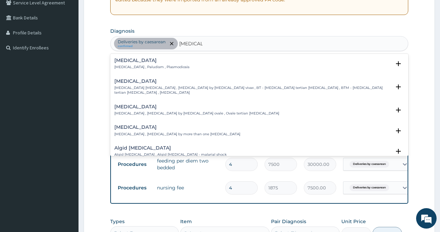
click at [134, 61] on h4 "[MEDICAL_DATA]" at bounding box center [151, 60] width 75 height 5
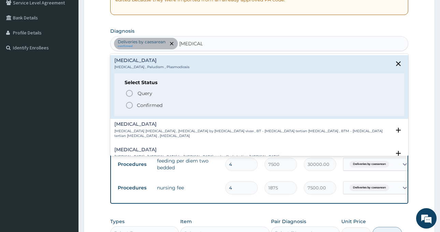
click at [138, 107] on p "Confirmed" at bounding box center [150, 105] width 26 height 7
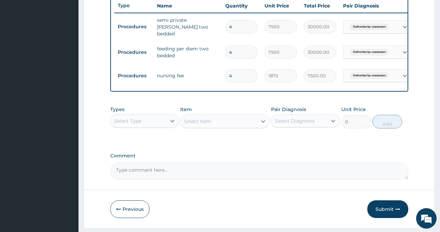
scroll to position [279, 0]
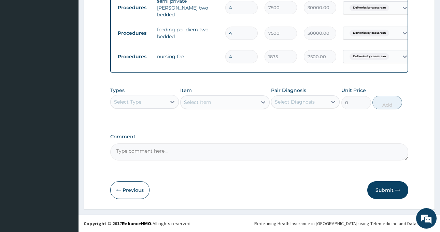
click at [136, 96] on div "Select Type" at bounding box center [144, 102] width 69 height 14
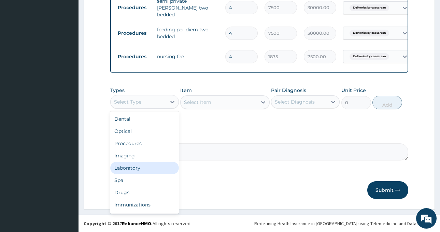
click at [142, 168] on div "Laboratory" at bounding box center [144, 168] width 69 height 12
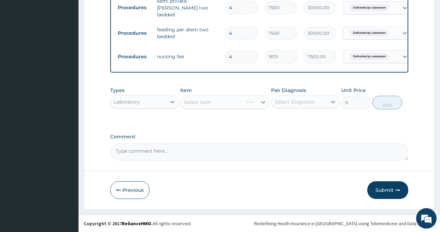
click at [243, 104] on div "Select Item" at bounding box center [224, 103] width 89 height 14
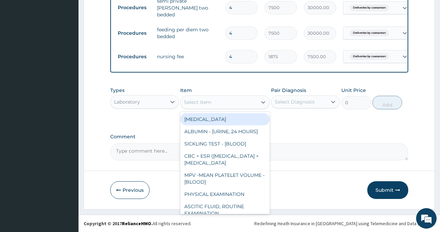
click at [244, 104] on div "Select Item" at bounding box center [218, 102] width 76 height 11
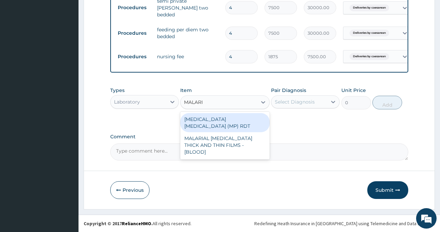
type input "[MEDICAL_DATA]"
click at [245, 118] on div "[MEDICAL_DATA] [MEDICAL_DATA] (MP) RDT" at bounding box center [224, 122] width 89 height 19
type input "2000"
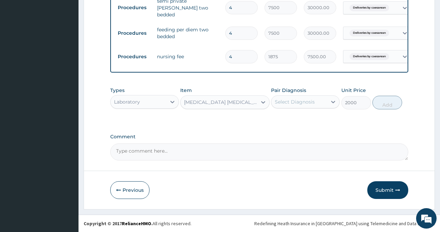
click at [312, 105] on div "Select Diagnosis" at bounding box center [295, 102] width 40 height 7
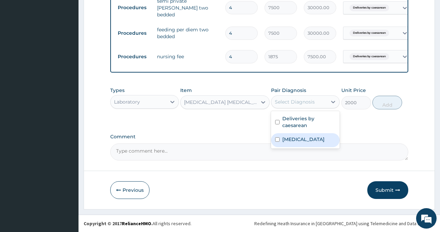
click at [301, 143] on div "[MEDICAL_DATA]" at bounding box center [305, 140] width 69 height 14
checkbox input "true"
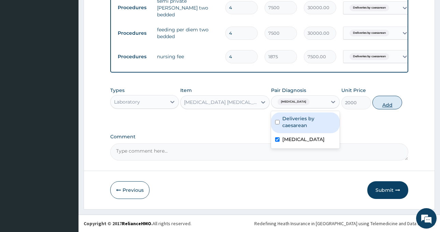
click at [385, 106] on button "Add" at bounding box center [387, 103] width 30 height 14
type input "0"
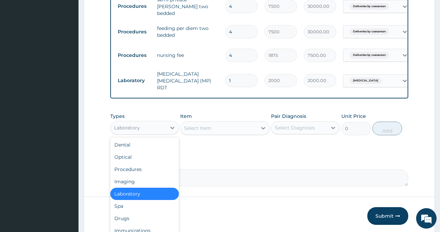
click at [147, 125] on div "Laboratory" at bounding box center [139, 127] width 56 height 11
click at [140, 216] on div "Drugs" at bounding box center [144, 219] width 69 height 12
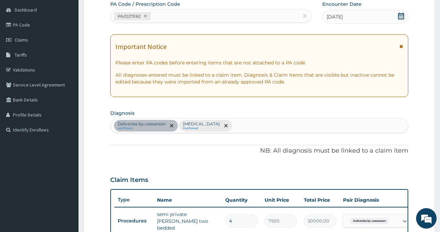
scroll to position [64, 0]
click at [172, 19] on div "PA/D27E62" at bounding box center [205, 16] width 188 height 11
paste input "PA/CC0021"
type input "PA/CC0021"
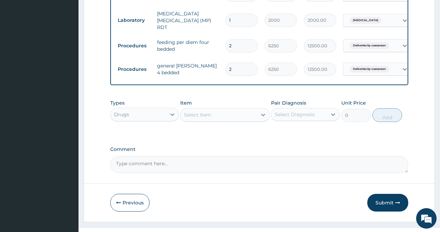
scroll to position [350, 0]
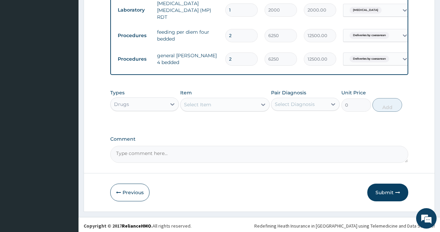
click at [168, 154] on textarea "Comment" at bounding box center [259, 154] width 298 height 17
type textarea "p"
click at [179, 152] on textarea "Patient was admitted for 8 days" at bounding box center [259, 154] width 298 height 17
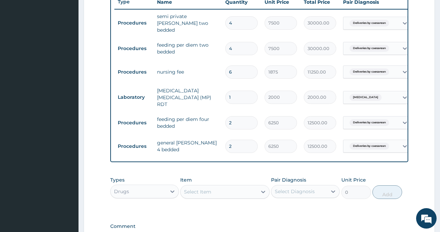
scroll to position [248, 0]
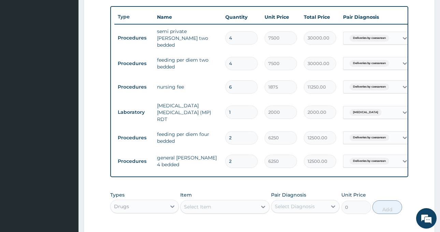
type textarea "Patient was admitted for 6 days"
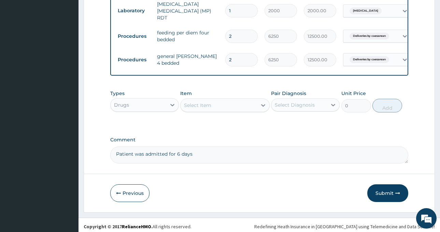
scroll to position [350, 0]
drag, startPoint x: 204, startPoint y: 94, endPoint x: 204, endPoint y: 98, distance: 3.8
click at [204, 94] on div "Item Select Item" at bounding box center [224, 100] width 89 height 23
click at [203, 104] on div "Select Item" at bounding box center [197, 104] width 27 height 7
type input "ceftri"
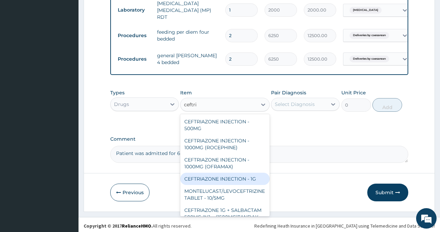
click at [230, 174] on div "CEFTRIAZONE INJECTION - 1G" at bounding box center [224, 179] width 89 height 12
type input "1652"
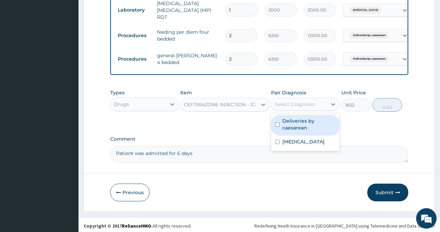
click at [291, 103] on div "Select Diagnosis" at bounding box center [295, 104] width 40 height 7
click at [314, 126] on label "Deliveries by caesarean" at bounding box center [308, 125] width 53 height 14
checkbox input "true"
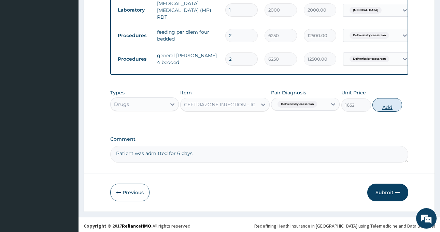
click at [384, 100] on button "Add" at bounding box center [387, 105] width 30 height 14
type input "0"
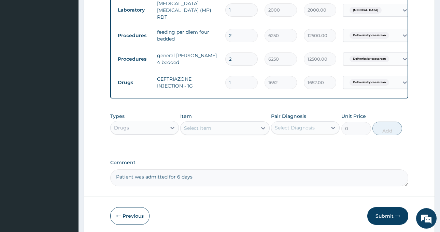
drag, startPoint x: 238, startPoint y: 78, endPoint x: 223, endPoint y: 87, distance: 17.3
click at [223, 87] on div "Type Name Quantity Unit Price Total Price Pair Diagnosis Actions Procedures sem…" at bounding box center [259, 1] width 298 height 195
type input "4"
type input "6608.00"
type input "4"
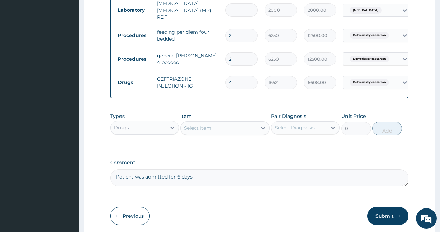
click at [205, 128] on div "Select Item" at bounding box center [197, 128] width 27 height 7
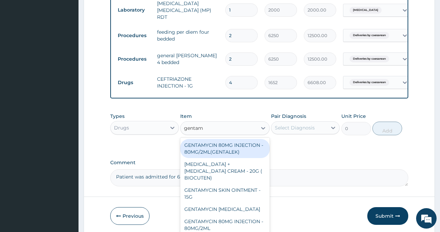
type input "gentamy"
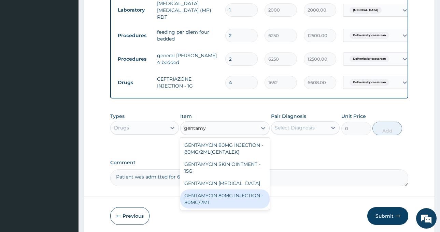
click at [241, 191] on div "GENTAMYCIN 80MG INJECTION - 80MG/2ML" at bounding box center [224, 199] width 89 height 19
type input "280"
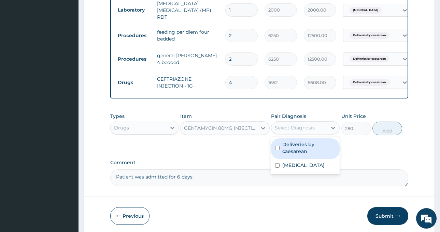
click at [294, 132] on div "Select Diagnosis" at bounding box center [305, 127] width 69 height 13
click at [296, 142] on label "Deliveries by caesarean" at bounding box center [308, 148] width 53 height 14
checkbox input "true"
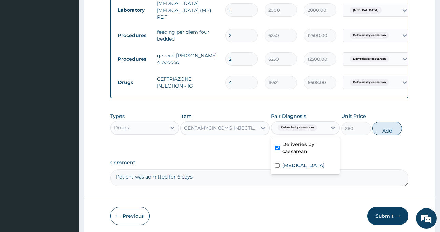
click at [388, 128] on button "Add" at bounding box center [387, 129] width 30 height 14
type input "0"
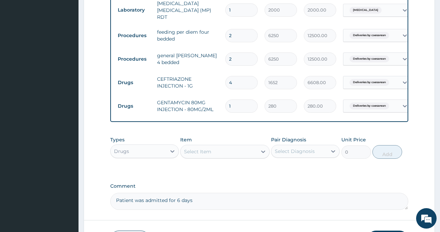
drag, startPoint x: 232, startPoint y: 102, endPoint x: 206, endPoint y: 108, distance: 26.3
click at [206, 108] on tr "Drugs GENTAMYCIN 80MG INJECTION - 80MG/2ML 1 280 280.00 Deliveries by [MEDICAL_…" at bounding box center [281, 106] width 334 height 24
type input "6"
type input "1680.00"
type input "6"
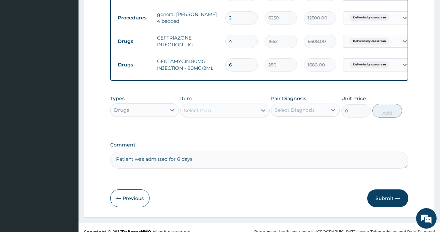
scroll to position [397, 0]
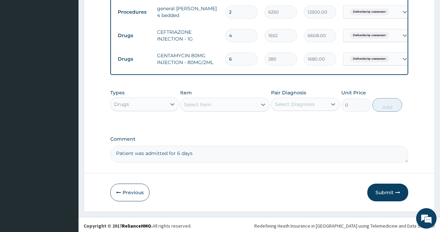
click at [215, 103] on div "Select Item" at bounding box center [218, 104] width 76 height 11
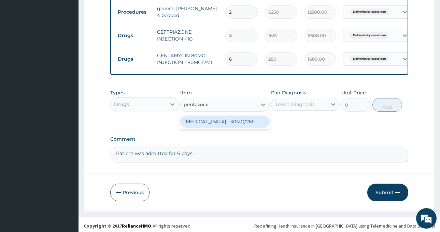
type input "[MEDICAL_DATA]"
click at [215, 122] on div "[MEDICAL_DATA] - 30MG/2ML" at bounding box center [224, 122] width 89 height 12
type input "1400"
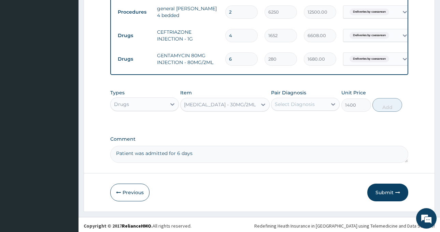
click at [289, 101] on div "Select Diagnosis" at bounding box center [295, 104] width 40 height 7
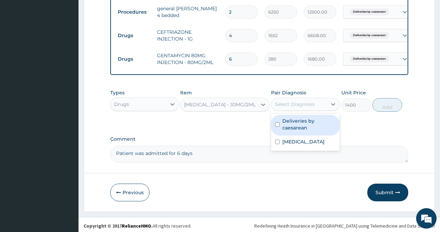
click at [298, 118] on label "Deliveries by caesarean" at bounding box center [308, 125] width 53 height 14
checkbox input "true"
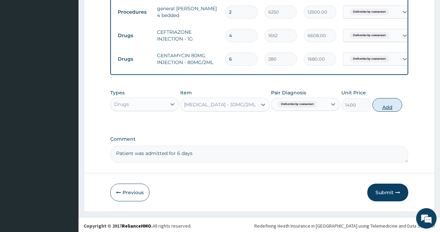
click at [383, 101] on button "Add" at bounding box center [387, 105] width 30 height 14
type input "0"
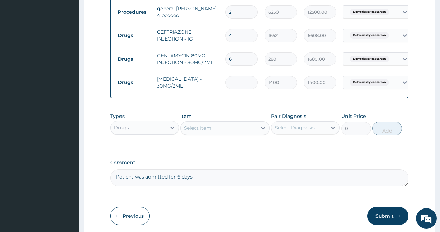
drag, startPoint x: 234, startPoint y: 74, endPoint x: 210, endPoint y: 82, distance: 25.0
click at [210, 82] on tr "Drugs [MEDICAL_DATA] - 30MG/2ML 1 1400 1400.00 Deliveries by [MEDICAL_DATA] Del…" at bounding box center [281, 83] width 334 height 24
type input "3"
type input "4200.00"
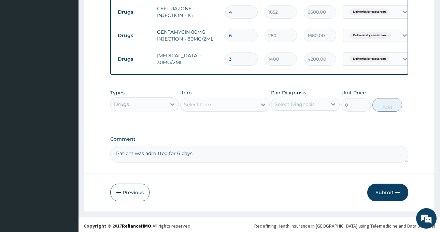
type input "3"
click at [206, 105] on div "Select Item" at bounding box center [197, 104] width 27 height 7
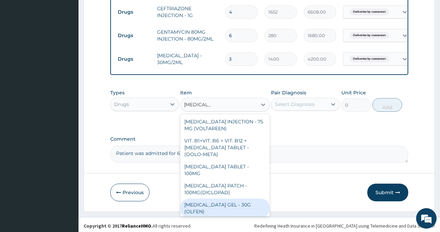
type input "[MEDICAL_DATA] s"
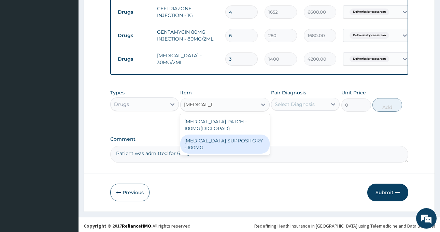
click at [206, 142] on div "[MEDICAL_DATA] SUPPOSITORY - 100MG" at bounding box center [224, 144] width 89 height 19
type input "644"
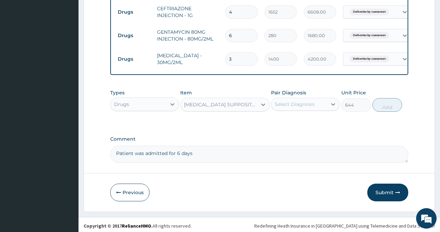
click at [307, 103] on div "Select Diagnosis" at bounding box center [295, 104] width 40 height 7
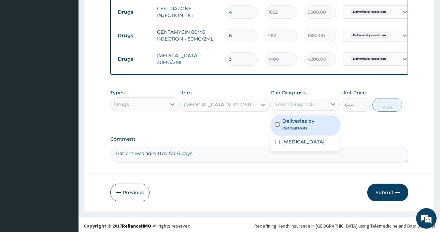
click at [304, 122] on label "Deliveries by caesarean" at bounding box center [308, 125] width 53 height 14
checkbox input "true"
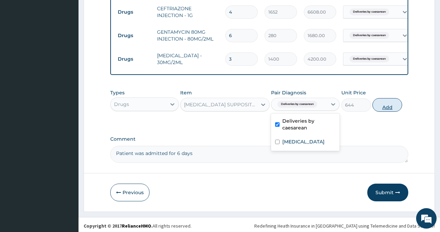
click at [389, 103] on button "Add" at bounding box center [387, 105] width 30 height 14
type input "0"
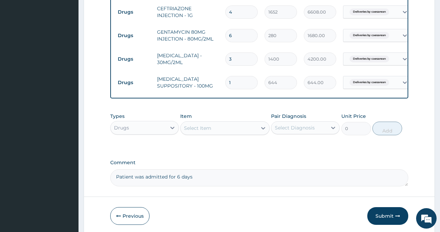
drag, startPoint x: 240, startPoint y: 75, endPoint x: 217, endPoint y: 81, distance: 23.2
click at [217, 81] on tr "Drugs [MEDICAL_DATA] SUPPOSITORY - 100MG 1 644 644.00 Deliveries by [MEDICAL_DA…" at bounding box center [281, 83] width 334 height 24
type input "6"
type input "3864.00"
type input "6"
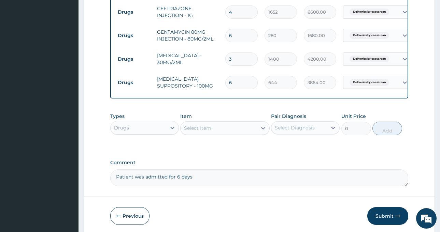
click at [213, 125] on div "Select Item" at bounding box center [218, 128] width 76 height 11
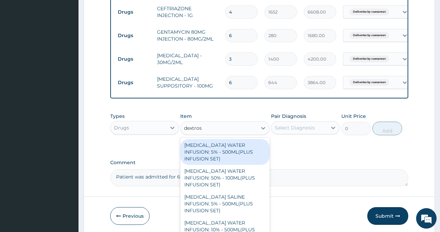
type input "[MEDICAL_DATA]"
click at [218, 148] on div "[MEDICAL_DATA] WATER INFUSION: 5% - 500ML(PLUS INFUSION SET)" at bounding box center [224, 152] width 89 height 26
type input "1092"
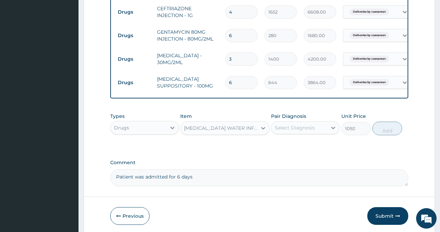
click at [220, 126] on div "[MEDICAL_DATA] WATER INFUSION: 5% - 500ML(PLUS INFUSION SET)" at bounding box center [221, 128] width 74 height 7
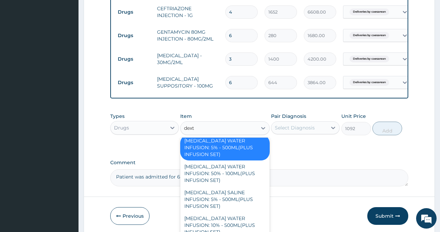
scroll to position [0, 0]
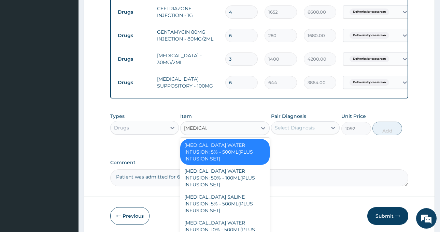
type input "[MEDICAL_DATA] s"
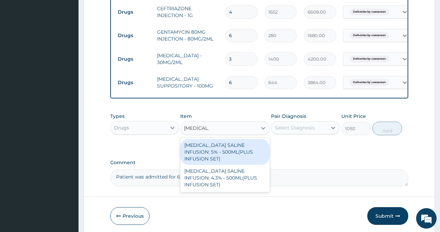
click at [230, 141] on div "[MEDICAL_DATA] SALINE INFUSION: 5% - 500ML(PLUS INFUSION SET)" at bounding box center [224, 152] width 89 height 26
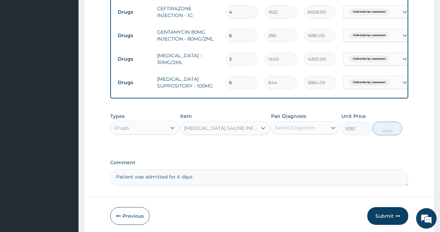
click at [297, 128] on div "Select Diagnosis" at bounding box center [295, 128] width 40 height 7
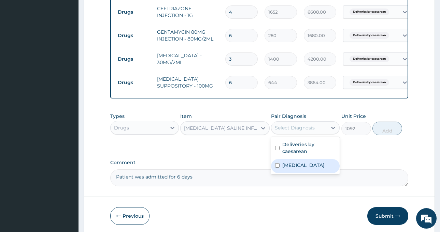
click at [297, 165] on label "[MEDICAL_DATA]" at bounding box center [303, 165] width 42 height 7
checkbox input "true"
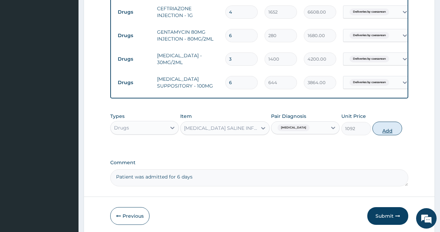
click at [386, 126] on button "Add" at bounding box center [387, 129] width 30 height 14
type input "0"
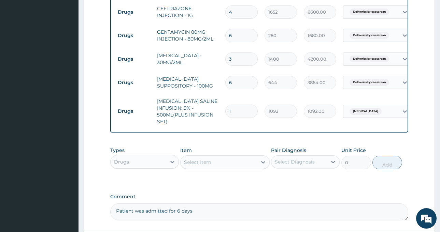
drag, startPoint x: 243, startPoint y: 106, endPoint x: 225, endPoint y: 109, distance: 18.3
click at [225, 109] on div "1" at bounding box center [241, 111] width 32 height 13
type input "3"
type input "3276.00"
type input "3"
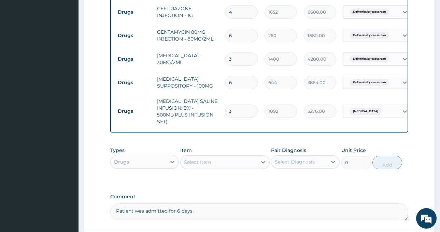
click at [217, 161] on div "Select Item" at bounding box center [218, 162] width 76 height 11
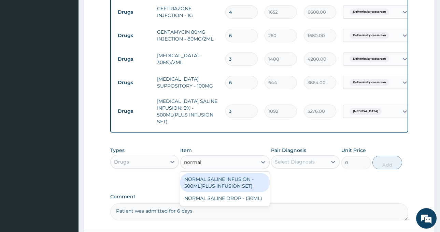
type input "normal s"
click at [228, 184] on div "NORMAL SALINE INFUSION - 500ML(PLUS INFUSION SET)" at bounding box center [224, 182] width 89 height 19
type input "1092"
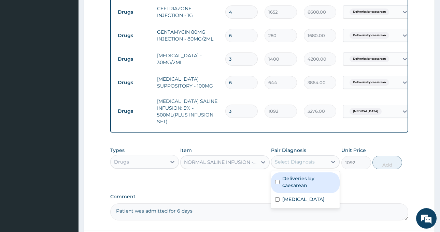
click at [311, 157] on div "Select Diagnosis" at bounding box center [299, 162] width 56 height 11
click at [322, 185] on label "Deliveries by caesarean" at bounding box center [308, 182] width 53 height 14
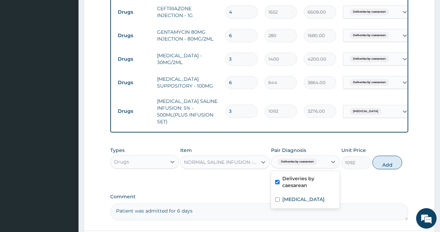
checkbox input "true"
click at [388, 160] on button "Add" at bounding box center [387, 163] width 30 height 14
type input "0"
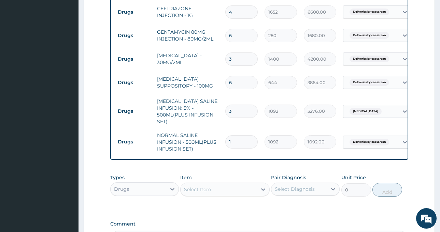
drag, startPoint x: 214, startPoint y: 140, endPoint x: 206, endPoint y: 142, distance: 8.5
click at [206, 142] on tr "Drugs NORMAL SALINE INFUSION - 500ML(PLUS INFUSION SET) 1 1092 1092.00 Deliveri…" at bounding box center [281, 142] width 334 height 27
drag, startPoint x: 233, startPoint y: 136, endPoint x: 215, endPoint y: 142, distance: 19.0
click at [215, 142] on tr "Drugs NORMAL SALINE INFUSION - 500ML(PLUS INFUSION SET) 1 1092 1092.00 Deliveri…" at bounding box center [281, 142] width 334 height 27
type input "3"
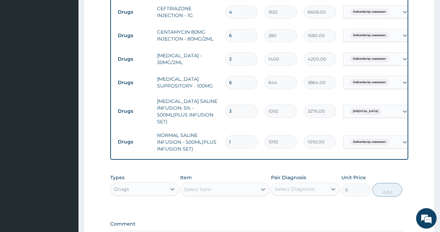
type input "3276.00"
type input "3"
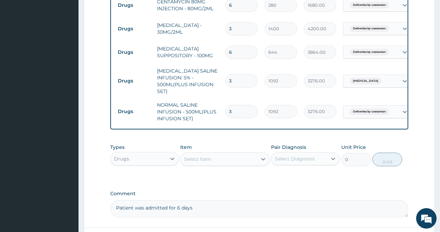
scroll to position [506, 0]
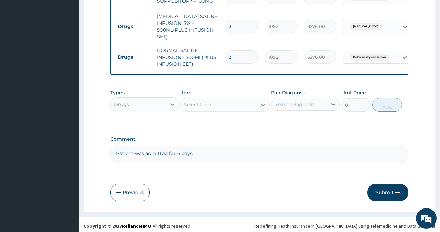
click at [217, 99] on div "Select Item" at bounding box center [218, 104] width 76 height 11
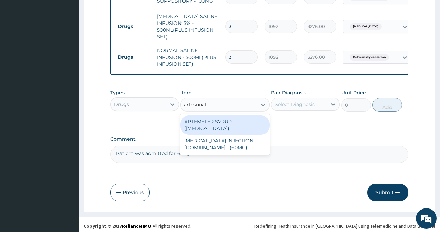
type input "[MEDICAL_DATA]"
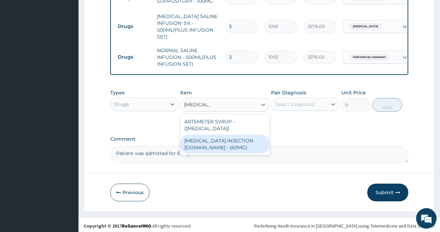
click at [227, 141] on div "[MEDICAL_DATA] INJECTION [DOMAIN_NAME] - (60MG)" at bounding box center [224, 144] width 89 height 19
type input "1596"
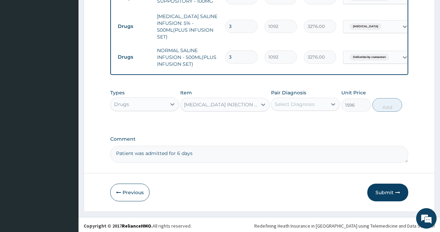
click at [295, 102] on div "Select Diagnosis" at bounding box center [295, 104] width 40 height 7
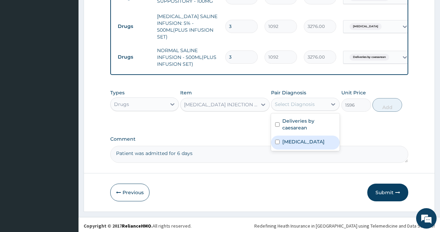
click at [305, 140] on div "[MEDICAL_DATA]" at bounding box center [305, 143] width 69 height 14
checkbox input "true"
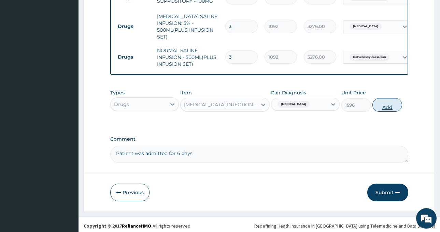
click at [393, 101] on button "Add" at bounding box center [387, 105] width 30 height 14
type input "0"
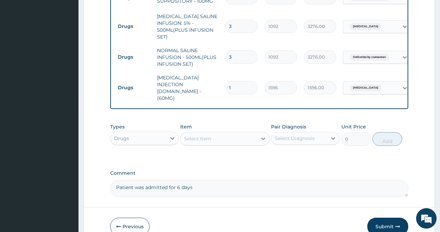
drag, startPoint x: 237, startPoint y: 77, endPoint x: 220, endPoint y: 82, distance: 17.8
click at [220, 82] on tr "Drugs [MEDICAL_DATA] INJECTION [DOMAIN_NAME] - (60MG) 1 1596 1596.00 [MEDICAL_D…" at bounding box center [281, 88] width 334 height 34
type input "6"
type input "9576.00"
drag, startPoint x: 237, startPoint y: 73, endPoint x: 219, endPoint y: 83, distance: 20.1
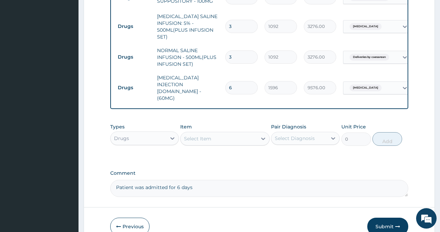
click at [219, 83] on tr "Drugs [MEDICAL_DATA] INJECTION [DOMAIN_NAME] - (60MG) 6 1596 9576.00 [MEDICAL_D…" at bounding box center [281, 88] width 334 height 34
click at [245, 81] on input "6" at bounding box center [241, 87] width 32 height 13
type input "6"
click at [206, 135] on div "Select Item" at bounding box center [197, 138] width 27 height 7
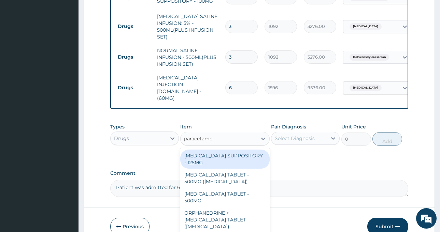
type input "[MEDICAL_DATA]"
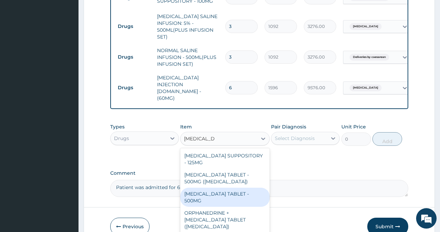
click at [230, 188] on div "[MEDICAL_DATA] TABLET - 500MG" at bounding box center [224, 197] width 89 height 19
type input "33.599999999999994"
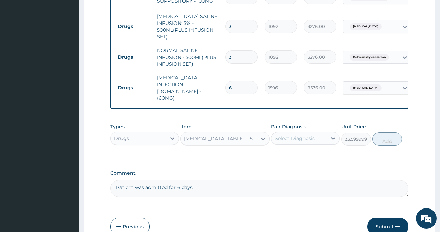
click at [300, 135] on div "Select Diagnosis" at bounding box center [295, 138] width 40 height 7
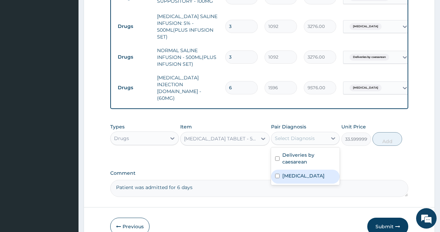
click at [299, 173] on label "[MEDICAL_DATA]" at bounding box center [303, 176] width 42 height 7
checkbox input "true"
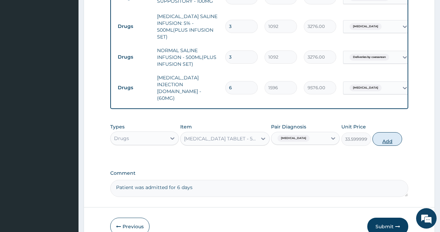
click at [387, 132] on button "Add" at bounding box center [387, 139] width 30 height 14
type input "0"
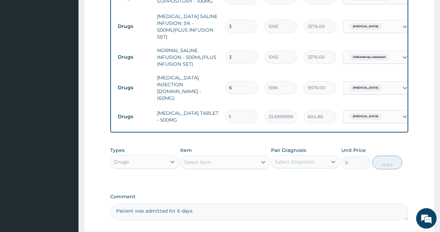
type input "18"
type input "604.80"
type input "18"
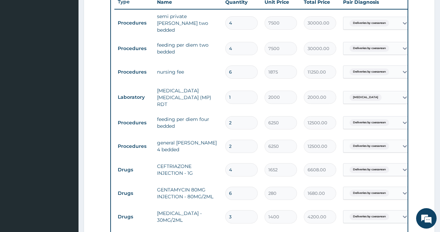
scroll to position [246, 0]
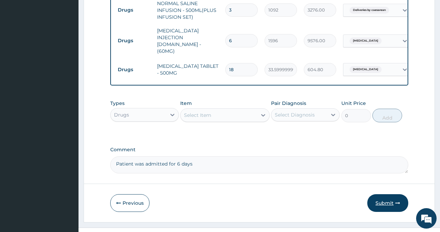
click at [384, 194] on button "Submit" at bounding box center [387, 203] width 41 height 18
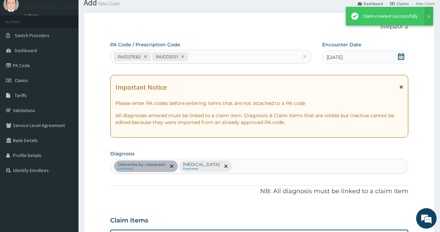
scroll to position [553, 0]
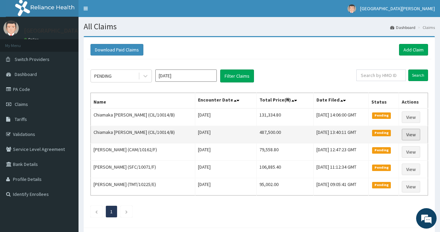
click at [408, 136] on link "View" at bounding box center [411, 135] width 18 height 12
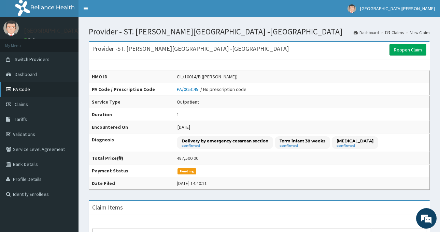
click at [15, 87] on link "PA Code" at bounding box center [39, 89] width 78 height 15
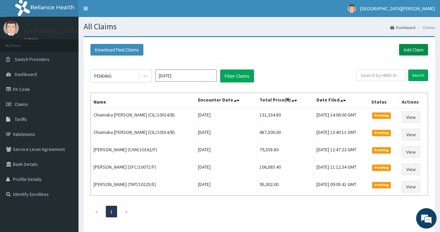
click at [410, 54] on link "Add Claim" at bounding box center [413, 50] width 29 height 12
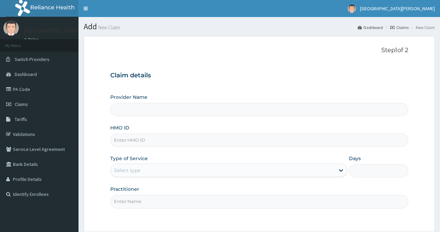
click at [133, 142] on input "HMO ID" at bounding box center [259, 140] width 298 height 13
type input "ST. [PERSON_NAME][GEOGRAPHIC_DATA] -[GEOGRAPHIC_DATA]"
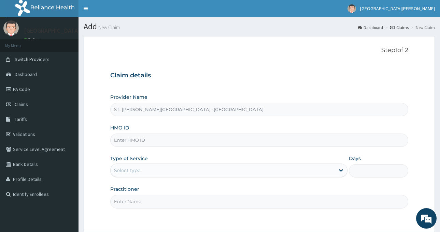
paste input "CIL/10014/B"
type input "CIL/10014/B"
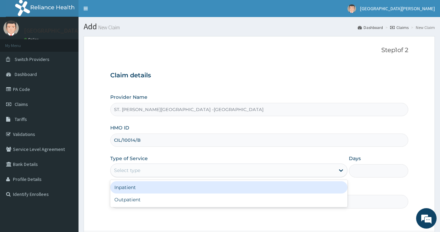
click at [147, 174] on div "Select type" at bounding box center [223, 170] width 224 height 11
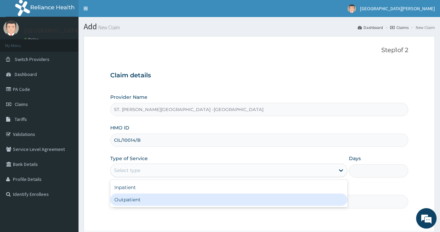
click at [156, 205] on div "Outpatient" at bounding box center [228, 200] width 237 height 12
type input "1"
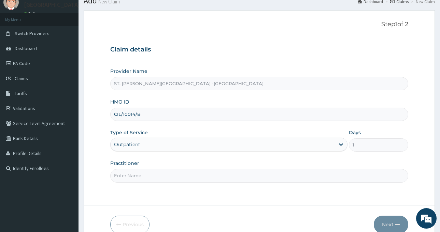
scroll to position [60, 0]
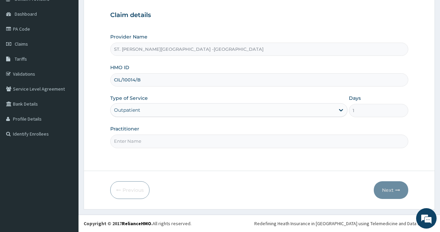
drag, startPoint x: 125, startPoint y: 143, endPoint x: 126, endPoint y: 147, distance: 4.2
click at [125, 143] on input "Practitioner" at bounding box center [259, 141] width 298 height 13
type input "LUBA"
click at [388, 189] on button "Next" at bounding box center [391, 190] width 34 height 18
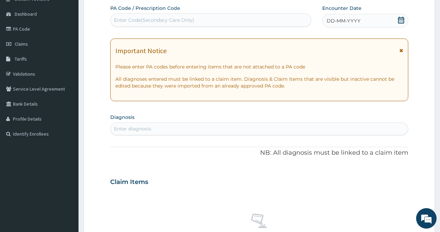
click at [180, 21] on div "Enter Code(Secondary Care Only)" at bounding box center [154, 20] width 80 height 7
paste input "PA/56BE6B"
type input "PA/56BE6B"
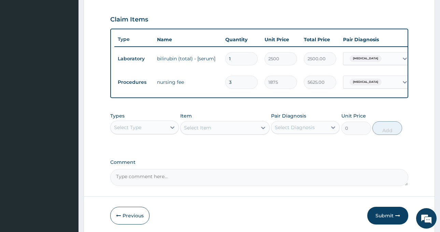
scroll to position [225, 0]
click at [141, 131] on div "Select Type" at bounding box center [127, 127] width 27 height 7
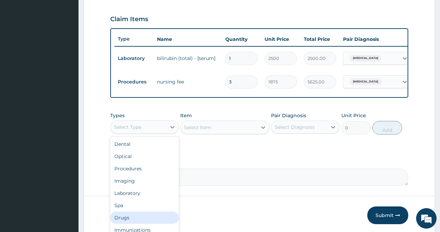
click at [131, 219] on div "Drugs" at bounding box center [144, 218] width 69 height 12
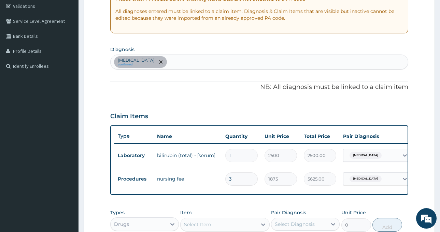
scroll to position [123, 0]
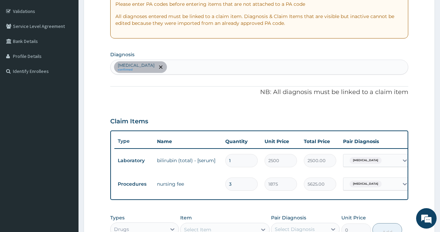
click at [201, 67] on div "[MEDICAL_DATA] confirmed" at bounding box center [259, 67] width 297 height 14
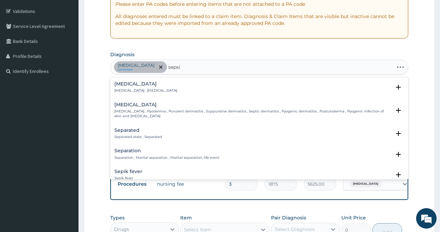
type input "[MEDICAL_DATA]"
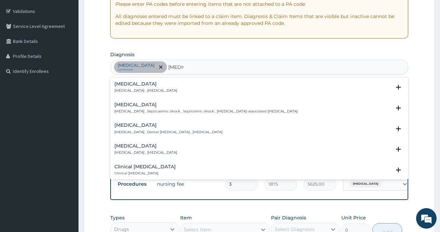
click at [160, 87] on div "[MEDICAL_DATA] [MEDICAL_DATA] , [MEDICAL_DATA]" at bounding box center [259, 88] width 290 height 12
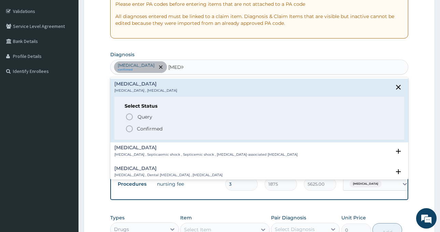
click at [149, 130] on p "Confirmed" at bounding box center [150, 129] width 26 height 7
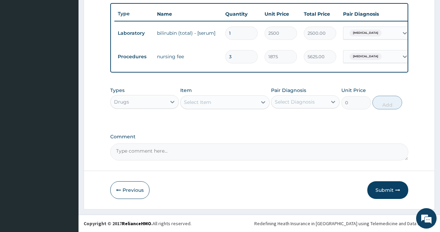
scroll to position [256, 0]
click at [221, 100] on div "Select Item" at bounding box center [218, 102] width 76 height 11
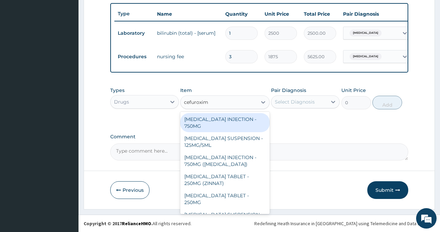
type input "[MEDICAL_DATA]"
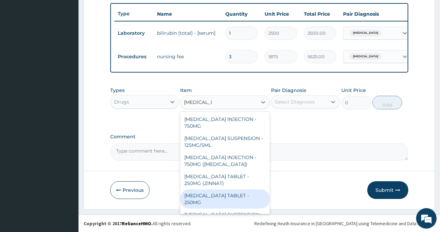
click at [234, 194] on div "[MEDICAL_DATA] TABLET - 250MG" at bounding box center [224, 199] width 89 height 19
type input "420"
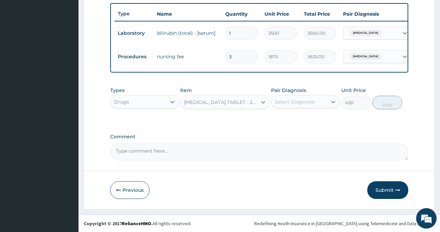
click at [303, 97] on div "Select Diagnosis" at bounding box center [299, 102] width 56 height 11
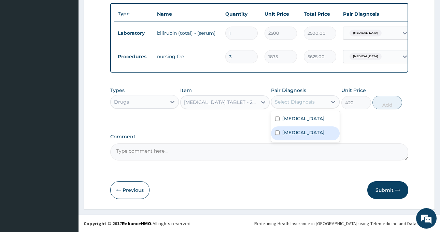
click at [319, 131] on div "[MEDICAL_DATA]" at bounding box center [305, 134] width 69 height 14
checkbox input "true"
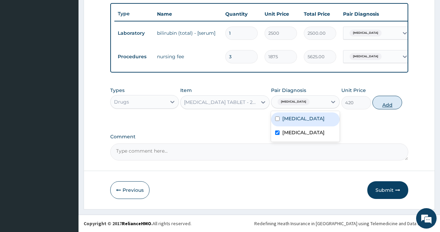
click at [384, 103] on button "Add" at bounding box center [387, 103] width 30 height 14
type input "0"
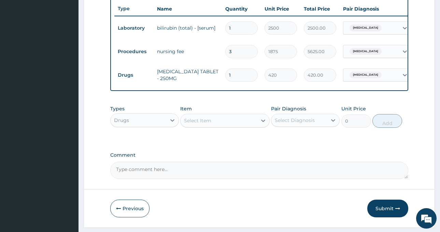
type input "10"
type input "4200.00"
type input "10"
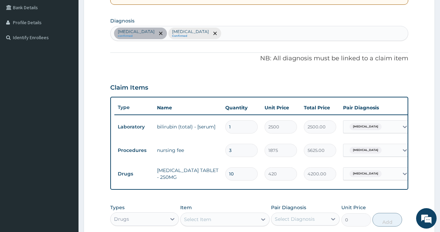
scroll to position [119, 0]
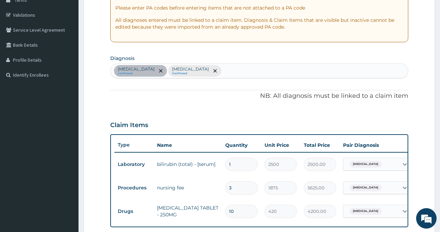
click at [213, 71] on div "[MEDICAL_DATA] confirmed [MEDICAL_DATA] Confirmed" at bounding box center [259, 71] width 297 height 14
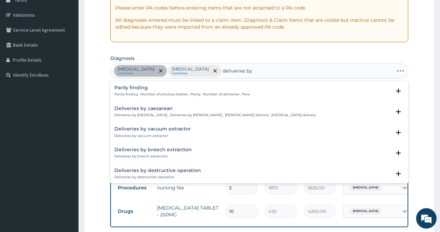
type input "deliveries by c"
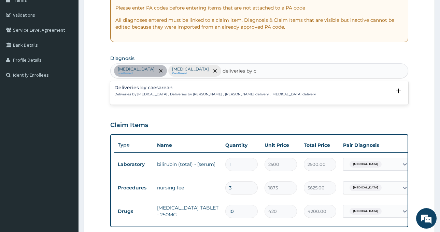
click at [177, 87] on h4 "Deliveries by caesarean" at bounding box center [214, 87] width 201 height 5
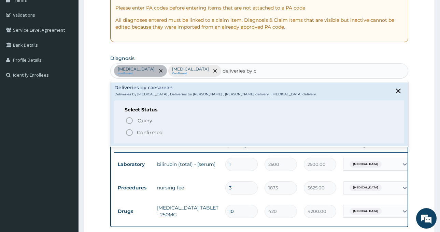
click at [147, 134] on p "Confirmed" at bounding box center [150, 132] width 26 height 7
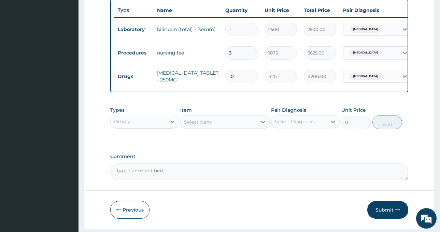
scroll to position [256, 0]
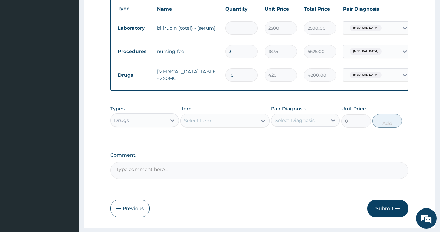
click at [212, 126] on div "Select Item" at bounding box center [218, 120] width 76 height 11
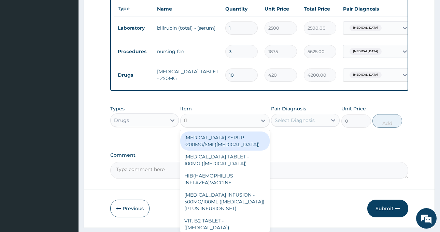
type input "f"
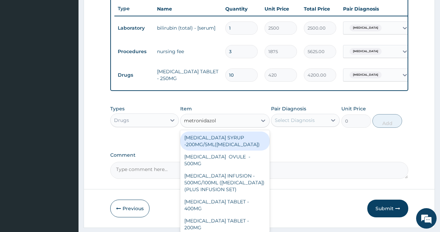
type input "[MEDICAL_DATA]"
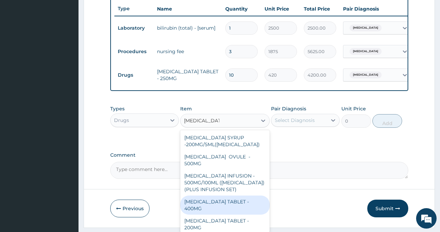
click at [247, 207] on div "[MEDICAL_DATA] TABLET - 400MG" at bounding box center [224, 205] width 89 height 19
type input "84"
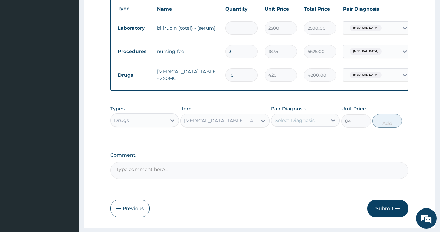
click at [301, 126] on div "Select Diagnosis" at bounding box center [299, 120] width 56 height 11
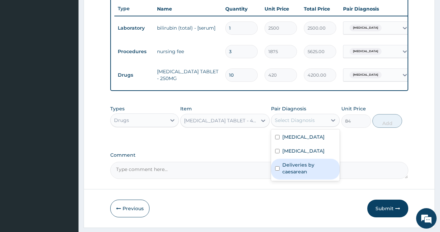
click at [309, 172] on label "Deliveries by caesarean" at bounding box center [308, 169] width 53 height 14
checkbox input "true"
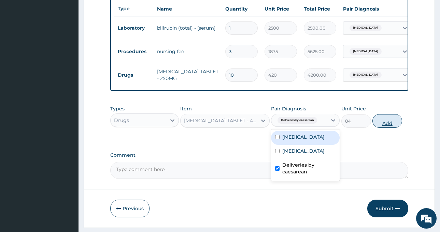
click at [384, 128] on button "Add" at bounding box center [387, 121] width 30 height 14
type input "0"
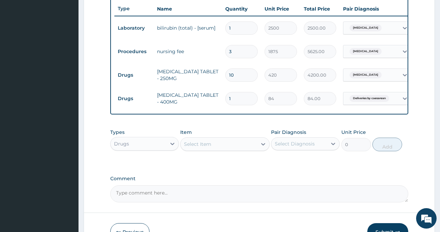
drag, startPoint x: 237, startPoint y: 95, endPoint x: 217, endPoint y: 100, distance: 20.4
click at [217, 100] on tr "Drugs [MEDICAL_DATA] TABLET - 400MG 1 84 84.00 Deliveries by [MEDICAL_DATA] Del…" at bounding box center [281, 99] width 334 height 24
type input "3"
type input "252.00"
type input "30"
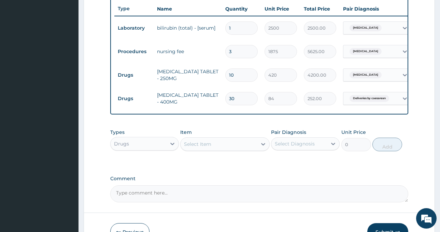
type input "2520.00"
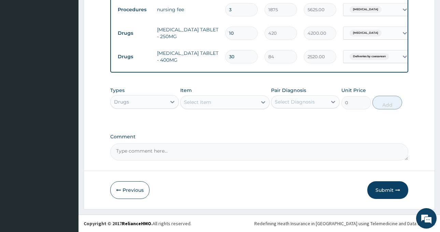
type input "30"
click at [208, 98] on div "Select Item" at bounding box center [218, 102] width 76 height 11
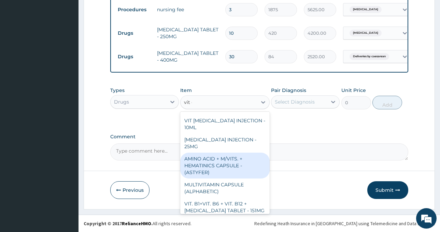
scroll to position [0, 0]
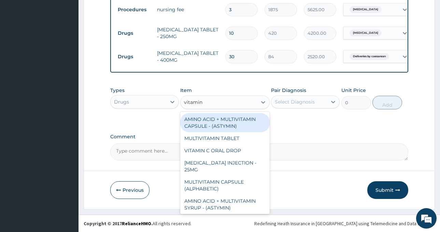
type input "vitamin c"
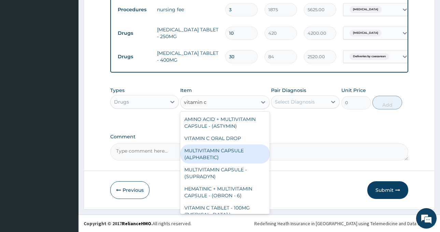
scroll to position [34, 0]
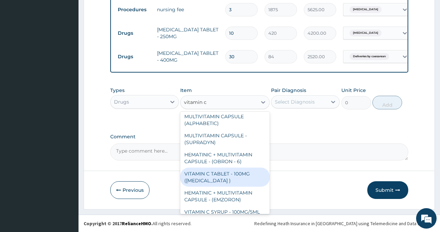
click at [235, 173] on div "VITAMIN C TABLET - 100MG ([MEDICAL_DATA] )" at bounding box center [224, 177] width 89 height 19
type input "16.799999999999997"
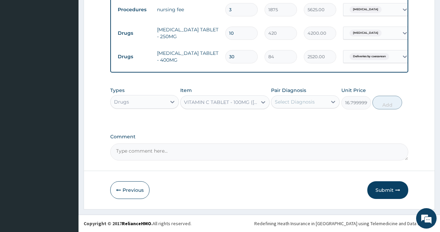
click at [291, 111] on div "Types Drugs Item option VITAMIN C TABLET - 100MG ([MEDICAL_DATA] ), selected. S…" at bounding box center [259, 98] width 298 height 29
click at [294, 104] on div "Select Diagnosis" at bounding box center [295, 102] width 40 height 7
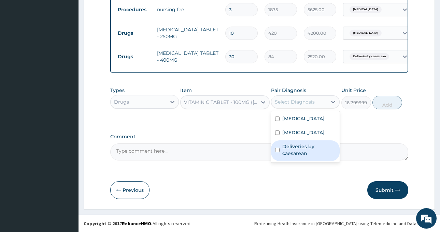
click at [300, 150] on label "Deliveries by caesarean" at bounding box center [308, 150] width 53 height 14
checkbox input "true"
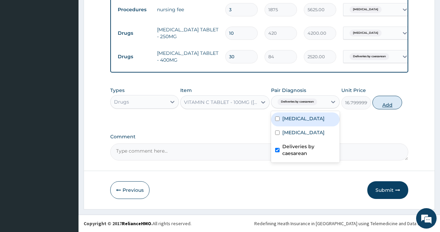
click at [390, 102] on button "Add" at bounding box center [387, 103] width 30 height 14
type input "0"
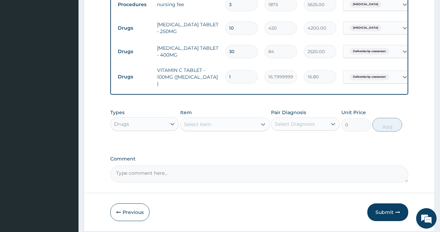
click at [228, 77] on input "1" at bounding box center [241, 76] width 32 height 13
type input "21"
type input "352.80"
type input "21"
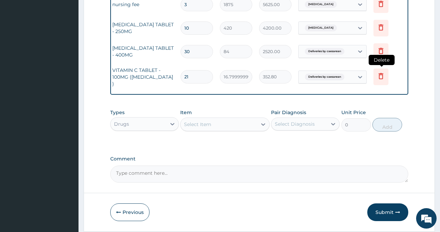
click at [385, 78] on icon at bounding box center [380, 77] width 15 height 17
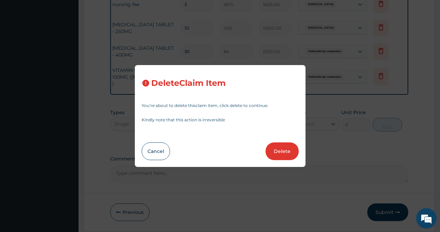
drag, startPoint x: 280, startPoint y: 151, endPoint x: 254, endPoint y: 149, distance: 25.7
click at [279, 152] on button "Delete" at bounding box center [281, 152] width 33 height 18
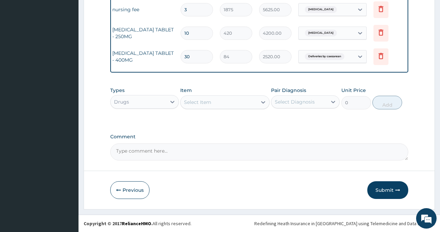
click at [210, 106] on div "Select Item" at bounding box center [218, 102] width 76 height 11
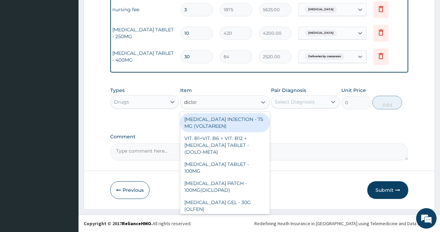
type input "diclofe"
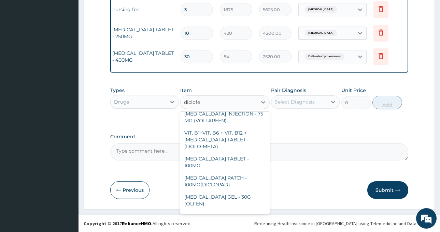
scroll to position [0, 0]
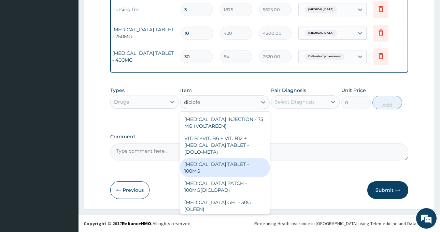
click at [241, 163] on div "[MEDICAL_DATA] TABLET - 100MG" at bounding box center [224, 167] width 89 height 19
type input "112"
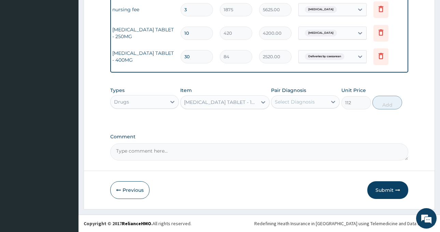
click at [302, 103] on div "Select Diagnosis" at bounding box center [295, 102] width 40 height 7
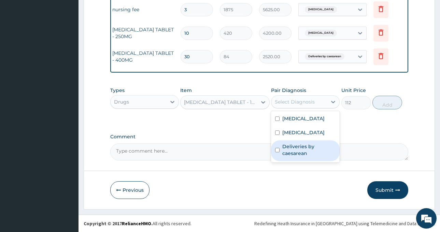
click at [303, 150] on label "Deliveries by caesarean" at bounding box center [308, 150] width 53 height 14
checkbox input "true"
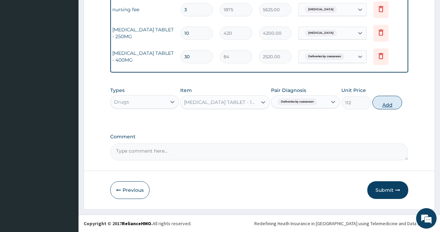
click at [383, 104] on button "Add" at bounding box center [387, 103] width 30 height 14
type input "0"
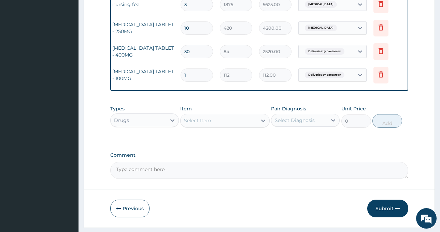
drag, startPoint x: 187, startPoint y: 75, endPoint x: 172, endPoint y: 81, distance: 16.7
click at [172, 81] on tr "Drugs DICLOFENAC TABLET - 100MG 1 112 112.00 Deliveries by caesarean Delete" at bounding box center [237, 75] width 334 height 24
type input "3"
type input "336.00"
type input "3"
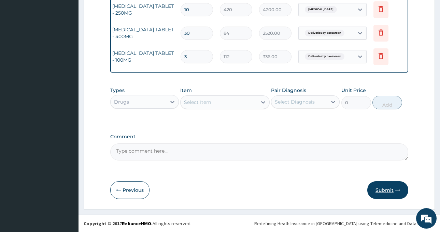
click at [396, 184] on button "Submit" at bounding box center [387, 190] width 41 height 18
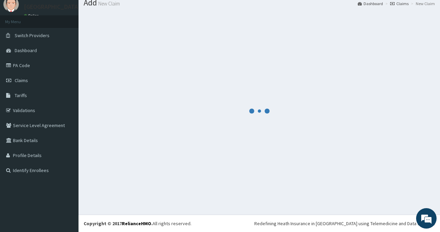
scroll to position [24, 0]
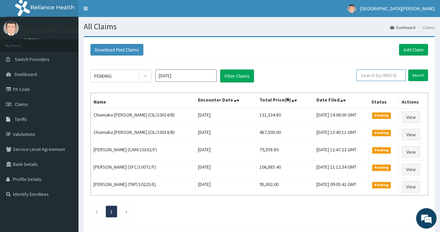
click at [375, 75] on input "text" at bounding box center [380, 76] width 49 height 12
paste input "CIL/10014/C"
type input "CIL/10014/C"
click at [420, 75] on input "Search" at bounding box center [418, 76] width 20 height 12
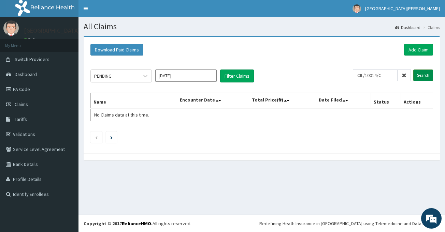
click at [416, 75] on input "Search" at bounding box center [423, 76] width 20 height 12
drag, startPoint x: 388, startPoint y: 73, endPoint x: 354, endPoint y: 79, distance: 34.0
click at [354, 79] on div "PENDING Sep 2025 Filter Claims CIL/10014/C Search" at bounding box center [261, 76] width 343 height 13
click at [33, 87] on link "PA Code" at bounding box center [39, 89] width 78 height 15
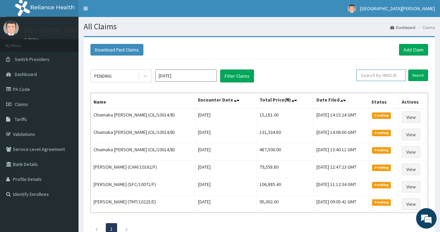
click at [368, 75] on input "text" at bounding box center [380, 76] width 49 height 12
paste input "CIL/10014/C"
type input "CIL/10014/C"
click at [410, 77] on input "Search" at bounding box center [418, 76] width 20 height 12
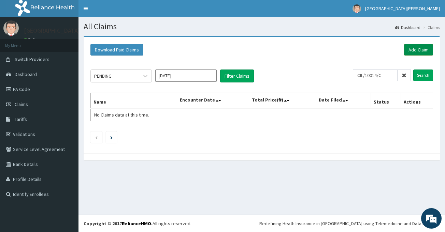
click at [422, 50] on link "Add Claim" at bounding box center [418, 50] width 29 height 12
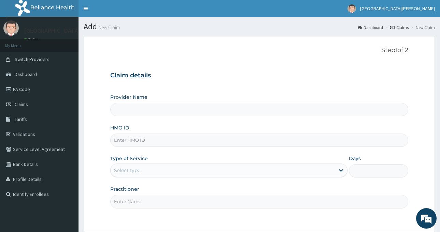
type input "ST. [PERSON_NAME][GEOGRAPHIC_DATA] -[GEOGRAPHIC_DATA]"
click at [131, 140] on input "HMO ID" at bounding box center [259, 140] width 298 height 13
paste input "CIL/10014/C"
type input "CIL/10014/C"
click at [135, 167] on div "Select type" at bounding box center [127, 170] width 26 height 7
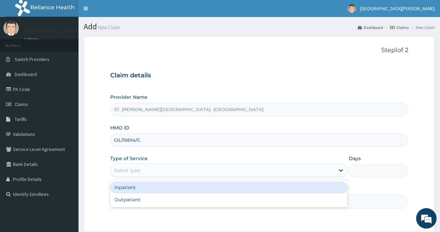
click at [137, 187] on div "Inpatient" at bounding box center [228, 187] width 237 height 12
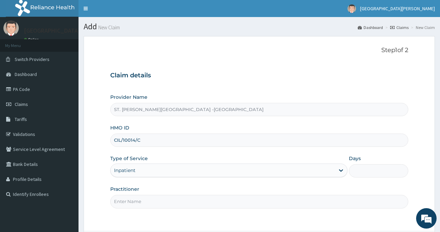
click at [380, 166] on input "Days" at bounding box center [378, 170] width 59 height 13
drag, startPoint x: 346, startPoint y: 176, endPoint x: 341, endPoint y: 177, distance: 5.2
click at [341, 177] on div "Type of Service Inpatient Days 4" at bounding box center [258, 166] width 296 height 23
type input "3"
click at [168, 208] on input "Practitioner" at bounding box center [259, 201] width 298 height 13
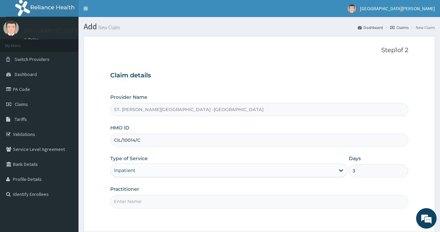
type input "ONYESOH"
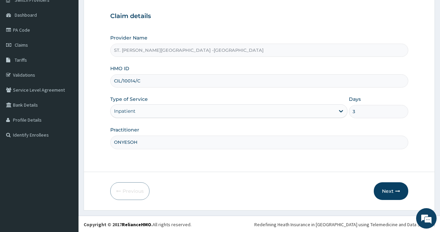
scroll to position [60, 0]
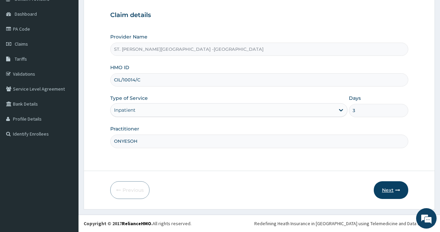
click at [389, 195] on button "Next" at bounding box center [391, 190] width 34 height 18
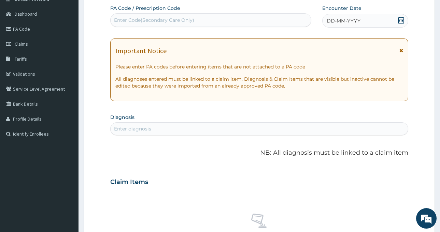
click at [194, 18] on div "Enter Code(Secondary Care Only)" at bounding box center [211, 20] width 200 height 11
paste input "PA/A8FBB8"
type input "PA/A8FBB8"
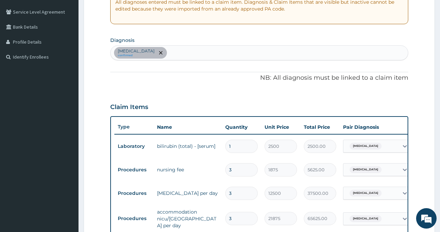
scroll to position [136, 0]
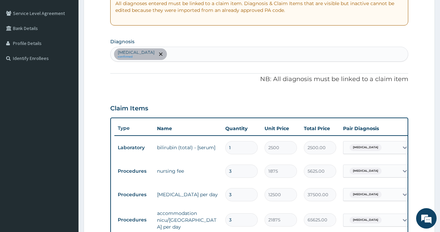
click at [195, 58] on div "Neonatal jaundice confirmed" at bounding box center [259, 54] width 297 height 14
type input "malaria"
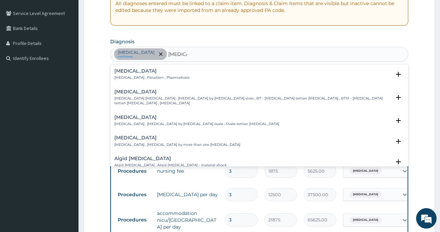
click at [155, 71] on h4 "Malaria" at bounding box center [151, 71] width 75 height 5
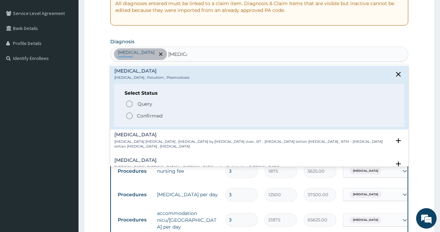
click at [150, 116] on p "Confirmed" at bounding box center [150, 116] width 26 height 7
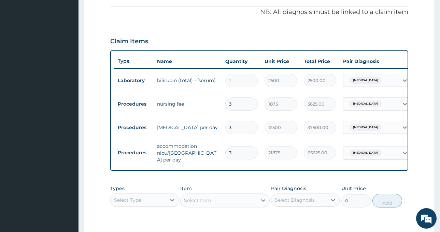
scroll to position [303, 0]
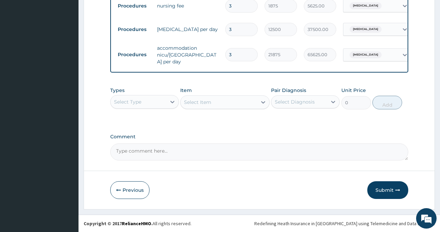
click at [149, 98] on div "Select Type" at bounding box center [139, 102] width 56 height 11
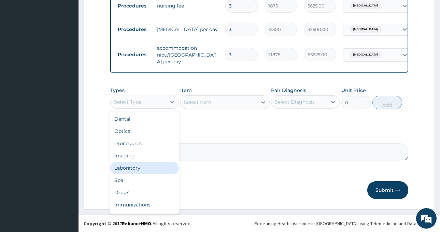
click at [146, 166] on div "Laboratory" at bounding box center [144, 168] width 69 height 12
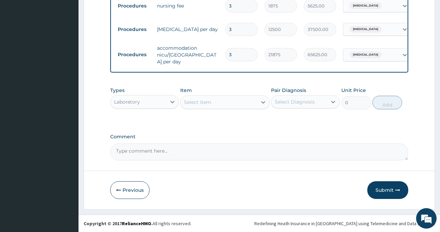
click at [251, 104] on div "Select Item" at bounding box center [218, 102] width 76 height 11
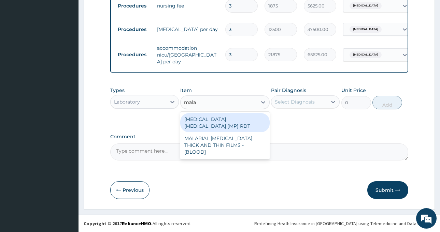
type input "malar"
click at [244, 119] on div "MALARIA PARASITE (MP) RDT" at bounding box center [224, 122] width 89 height 19
type input "2000"
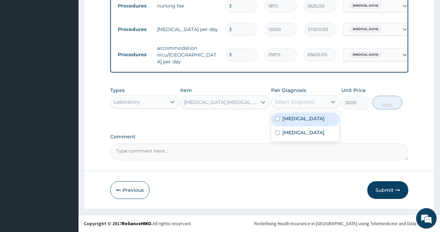
click at [303, 99] on div "Select Diagnosis" at bounding box center [295, 102] width 40 height 7
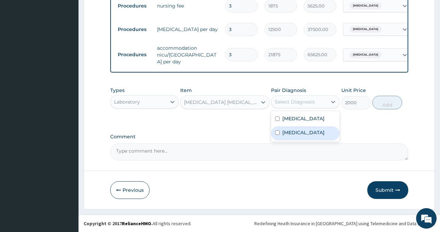
click at [306, 133] on div "Malaria" at bounding box center [305, 134] width 69 height 14
checkbox input "true"
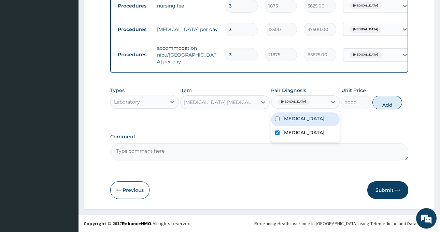
click at [385, 107] on button "Add" at bounding box center [387, 103] width 30 height 14
type input "0"
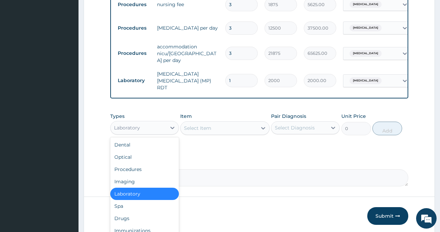
click at [153, 126] on div "Laboratory" at bounding box center [139, 127] width 56 height 11
click at [152, 216] on div "Drugs" at bounding box center [144, 219] width 69 height 12
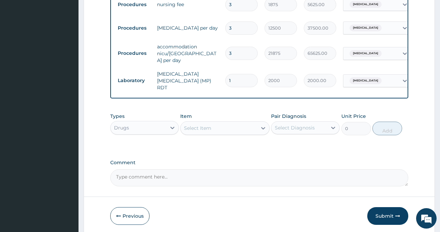
click at [203, 125] on div "Select Item" at bounding box center [197, 128] width 27 height 7
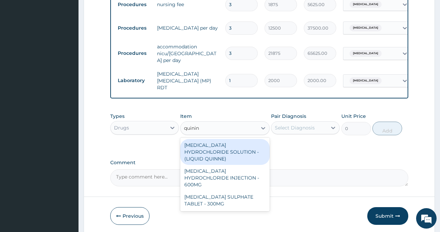
type input "quinine"
click at [246, 146] on div "QUININE HYDROCHLORIDE SOLUTION - (LIQUID QUINNE)" at bounding box center [224, 152] width 89 height 26
type input "532"
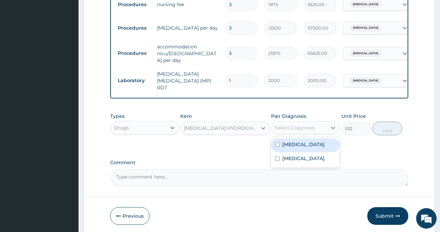
click at [294, 125] on div "Select Diagnosis" at bounding box center [295, 128] width 40 height 7
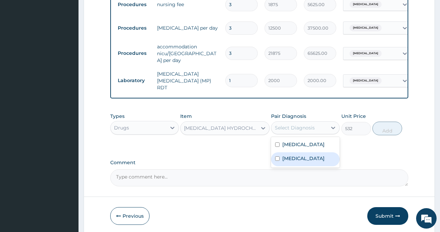
click at [298, 160] on div "Malaria" at bounding box center [305, 159] width 69 height 14
checkbox input "true"
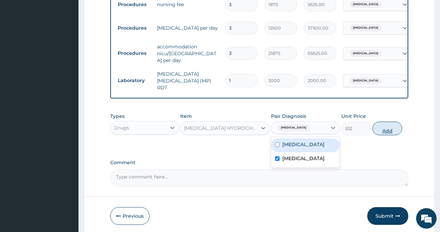
click at [385, 125] on button "Add" at bounding box center [387, 129] width 30 height 14
type input "0"
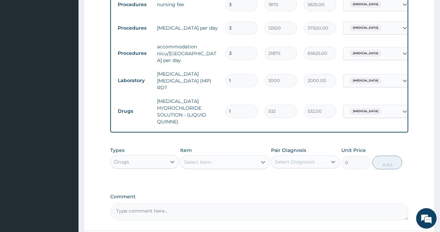
click at [212, 161] on div "Select Item" at bounding box center [218, 162] width 76 height 11
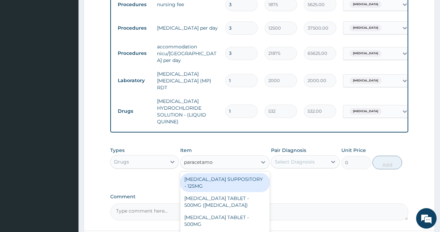
type input "paracetamol"
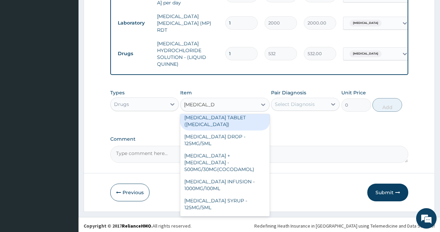
scroll to position [79, 0]
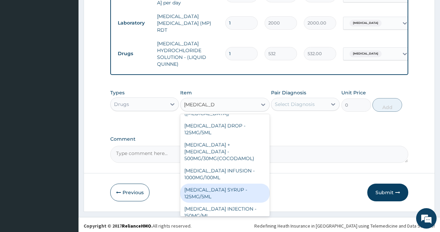
click at [213, 184] on div "PARACETAMOL SYRUP - 125MG/5ML" at bounding box center [224, 193] width 89 height 19
type input "840"
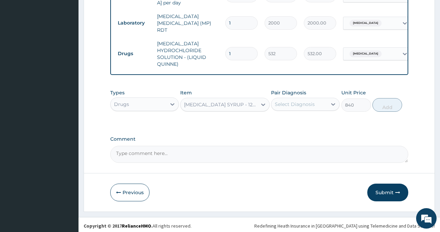
click at [296, 101] on div "Select Diagnosis" at bounding box center [295, 104] width 40 height 7
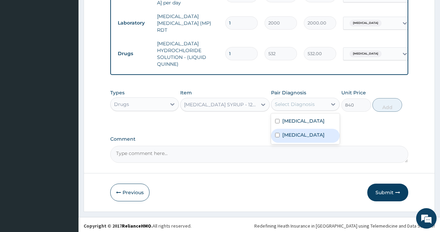
drag, startPoint x: 293, startPoint y: 134, endPoint x: 342, endPoint y: 117, distance: 51.8
click at [294, 134] on label "Malaria" at bounding box center [303, 135] width 42 height 7
checkbox input "true"
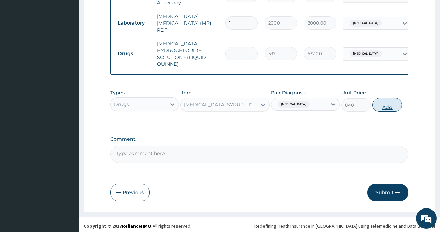
click at [396, 103] on button "Add" at bounding box center [387, 105] width 30 height 14
type input "0"
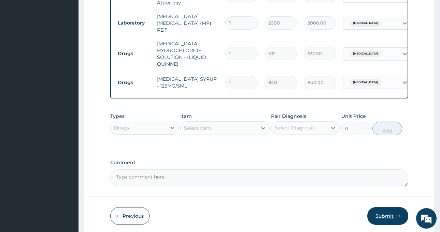
click at [388, 215] on button "Submit" at bounding box center [387, 216] width 41 height 18
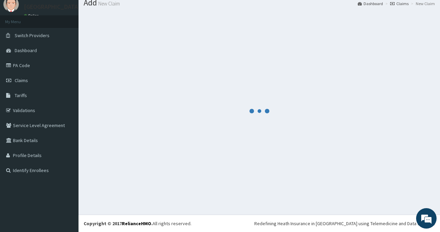
scroll to position [24, 0]
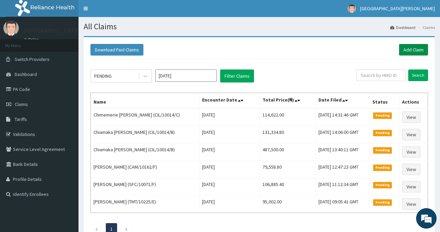
click at [407, 44] on link "Add Claim" at bounding box center [413, 50] width 29 height 12
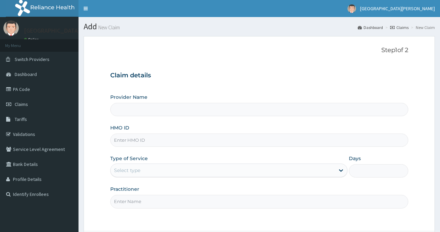
click at [120, 143] on input "HMO ID" at bounding box center [259, 140] width 298 height 13
type input "ST. [PERSON_NAME][GEOGRAPHIC_DATA] -[GEOGRAPHIC_DATA]"
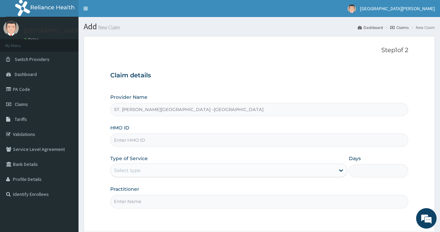
paste input "cil/10014/c"
type input "cil/10014/c"
click at [149, 172] on div "Select type" at bounding box center [223, 170] width 224 height 11
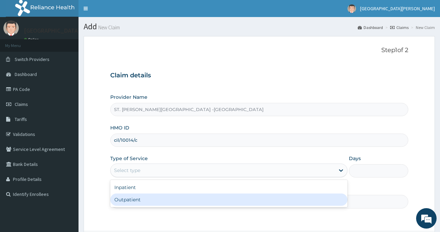
click at [150, 203] on div "Outpatient" at bounding box center [228, 200] width 237 height 12
type input "1"
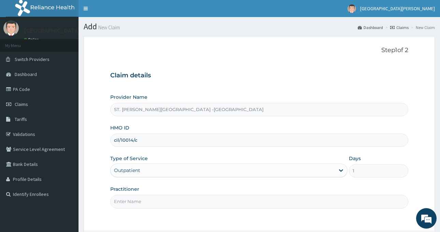
click at [144, 203] on input "Practitioner" at bounding box center [259, 201] width 298 height 13
type input "LUBA"
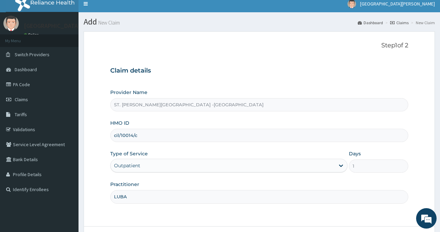
scroll to position [60, 0]
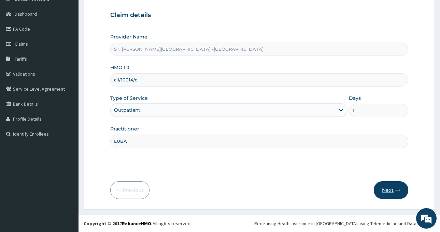
click at [380, 194] on button "Next" at bounding box center [391, 190] width 34 height 18
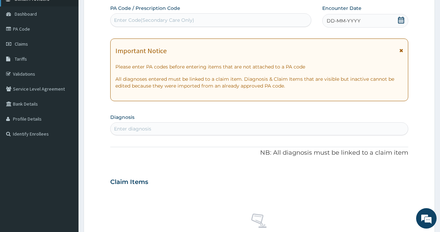
scroll to position [0, 0]
click at [176, 20] on div "Enter Code(Secondary Care Only)" at bounding box center [154, 20] width 80 height 7
paste input "PA/C1771D"
type input "PA/C1771D"
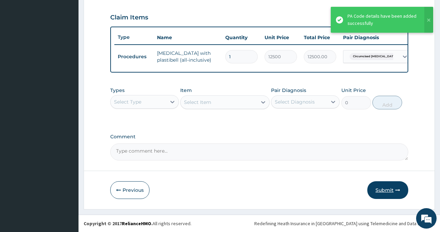
click at [382, 191] on button "Submit" at bounding box center [387, 190] width 41 height 18
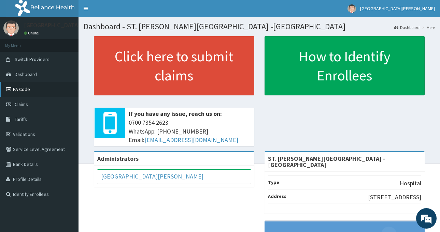
click at [29, 92] on link "PA Code" at bounding box center [39, 89] width 78 height 15
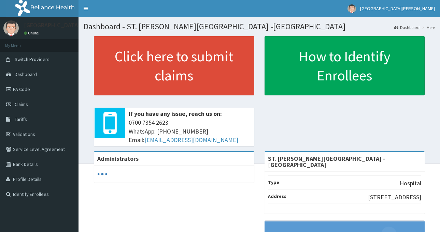
click at [23, 104] on span "Claims" at bounding box center [21, 104] width 13 height 6
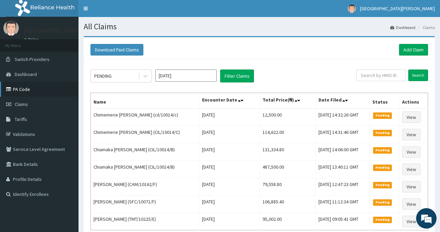
click at [23, 90] on link "PA Code" at bounding box center [39, 89] width 78 height 15
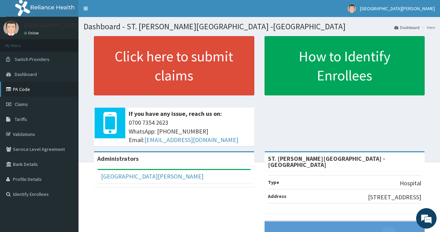
click at [32, 88] on link "PA Code" at bounding box center [39, 89] width 78 height 15
click at [24, 88] on link "PA Code" at bounding box center [39, 89] width 78 height 15
